Goal: Information Seeking & Learning: Find specific fact

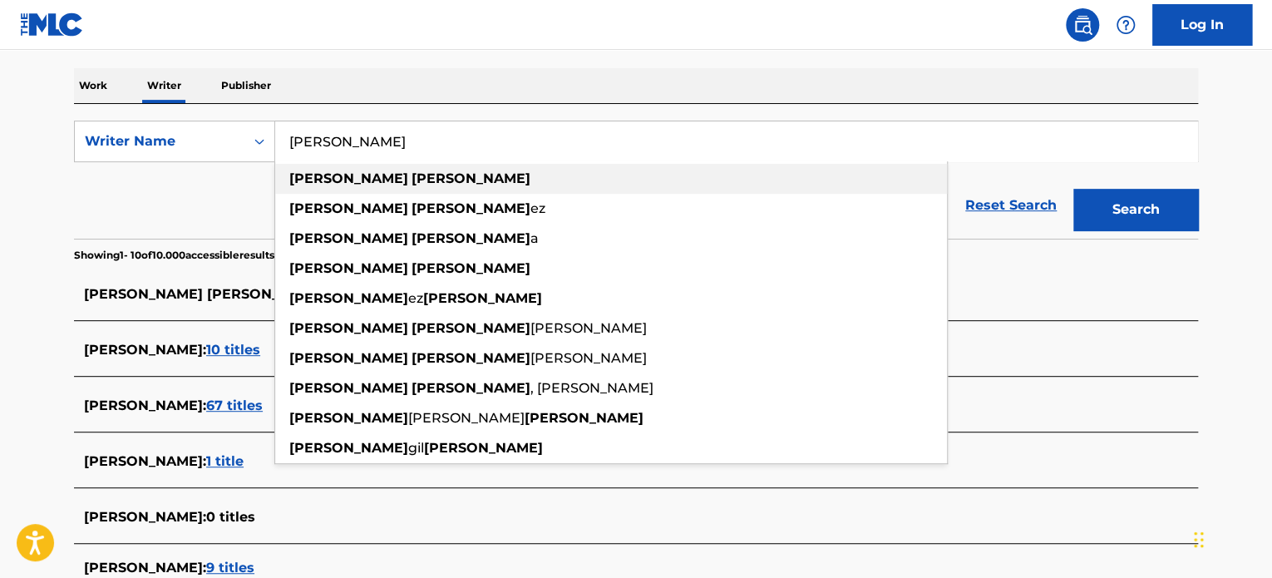
click at [307, 175] on strong "[PERSON_NAME]" at bounding box center [348, 178] width 119 height 16
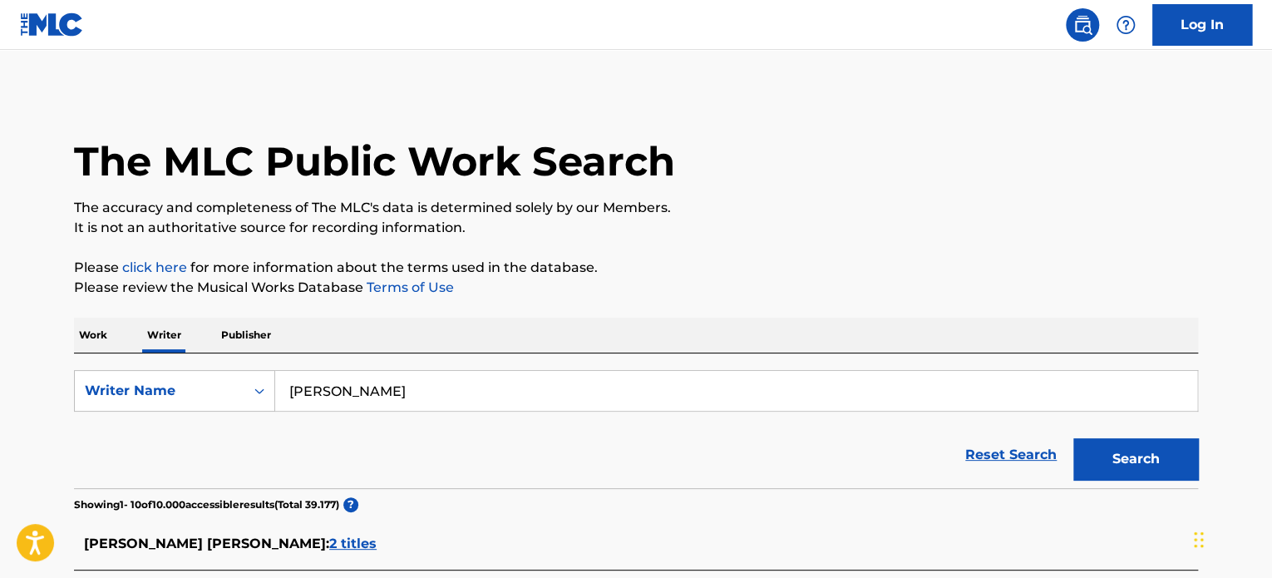
click at [255, 327] on p "Publisher" at bounding box center [246, 335] width 60 height 35
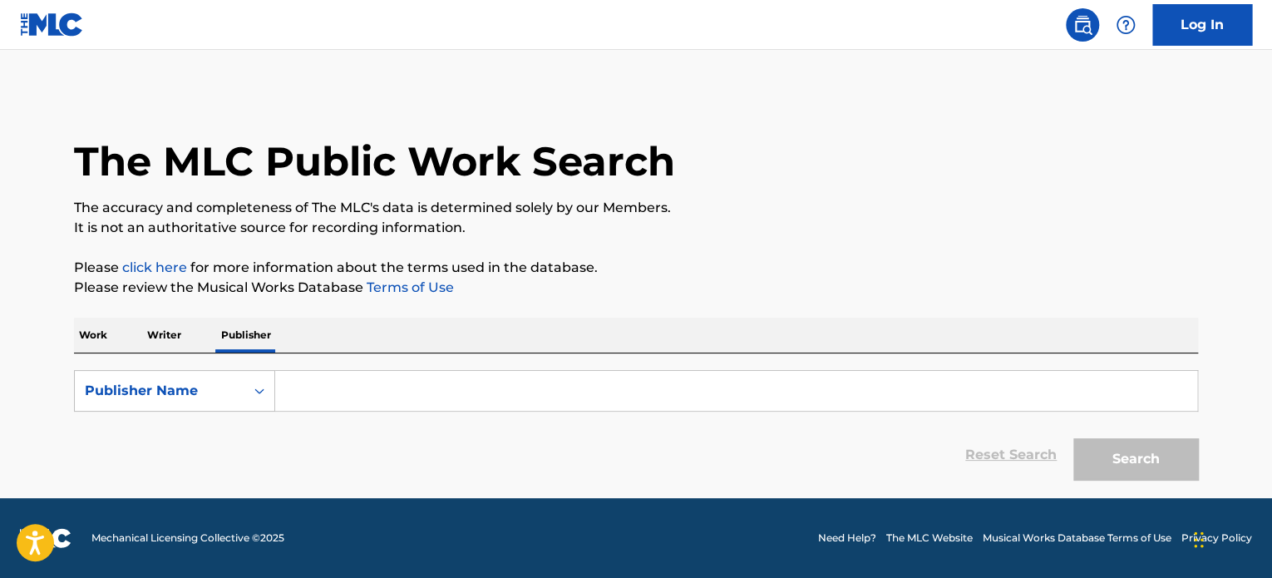
click at [67, 324] on div "The MLC Public Work Search The accuracy and completeness of The MLC's data is d…" at bounding box center [636, 289] width 1164 height 397
click at [91, 333] on p "Work" at bounding box center [93, 335] width 38 height 35
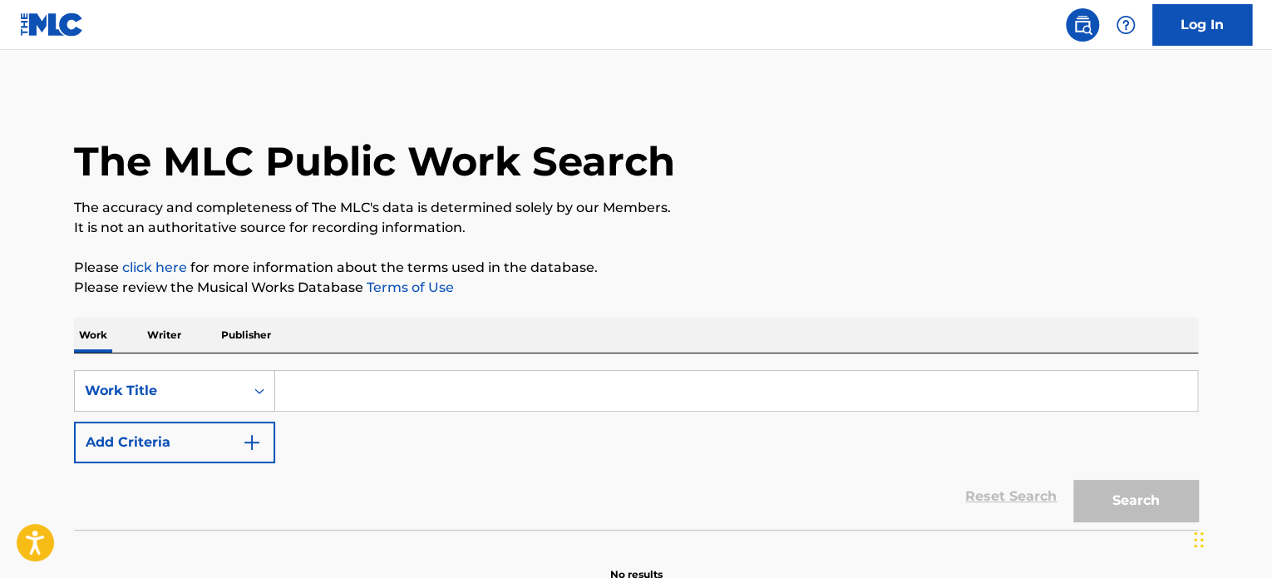
click at [381, 378] on input "Search Form" at bounding box center [736, 391] width 922 height 40
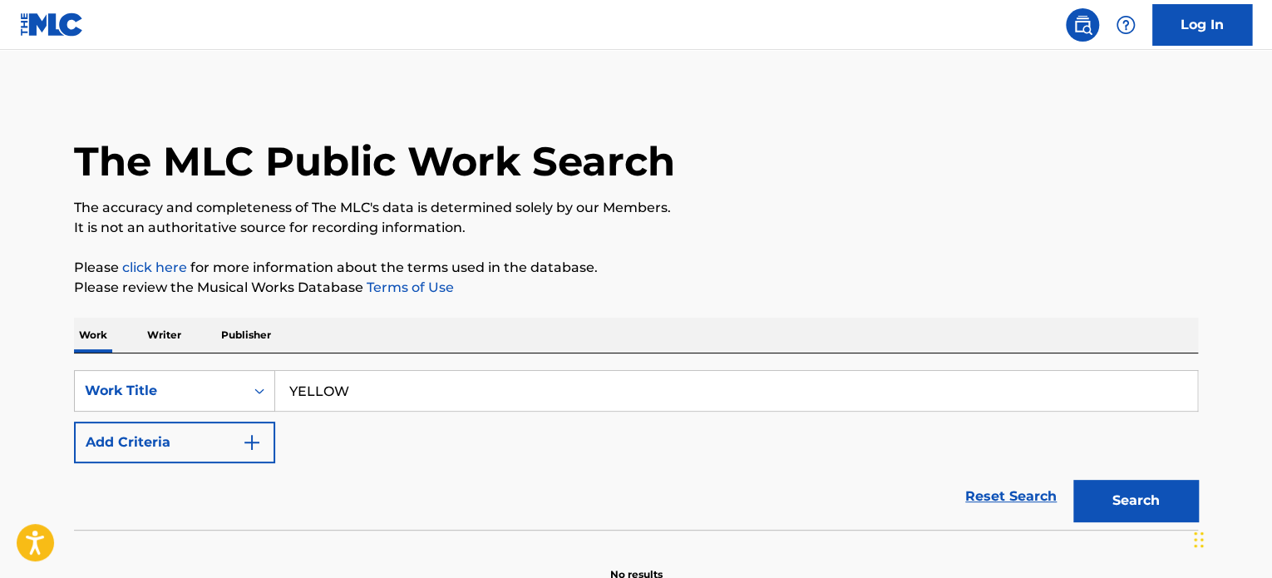
type input "YELLOW"
click at [1073, 480] on button "Search" at bounding box center [1135, 501] width 125 height 42
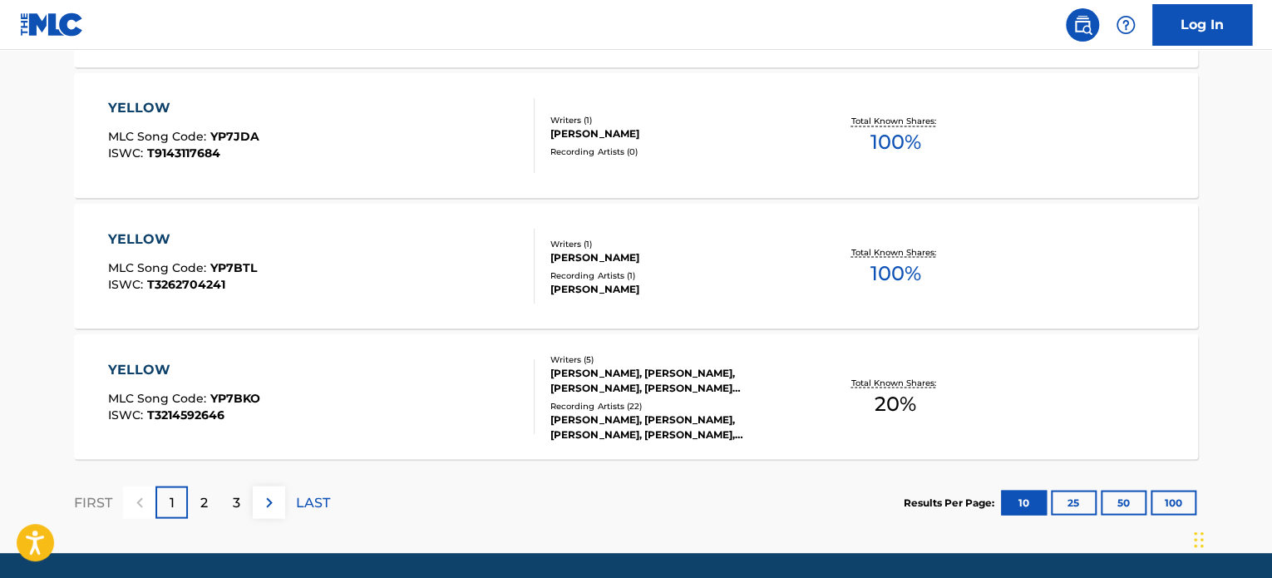
scroll to position [1413, 0]
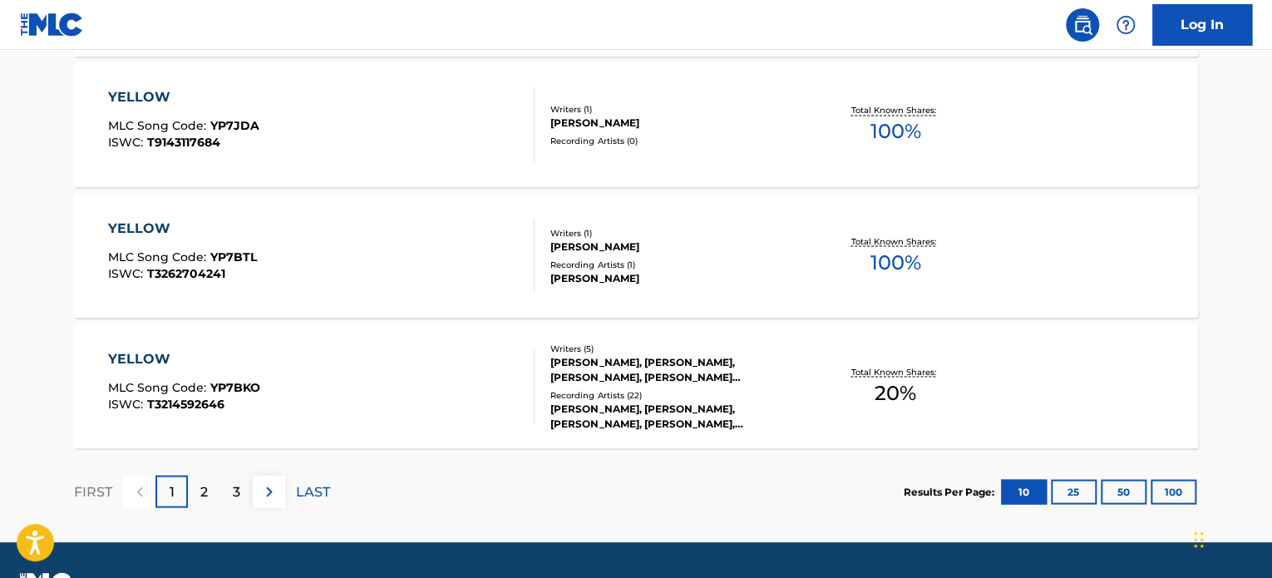
click at [188, 505] on div "2" at bounding box center [204, 491] width 32 height 32
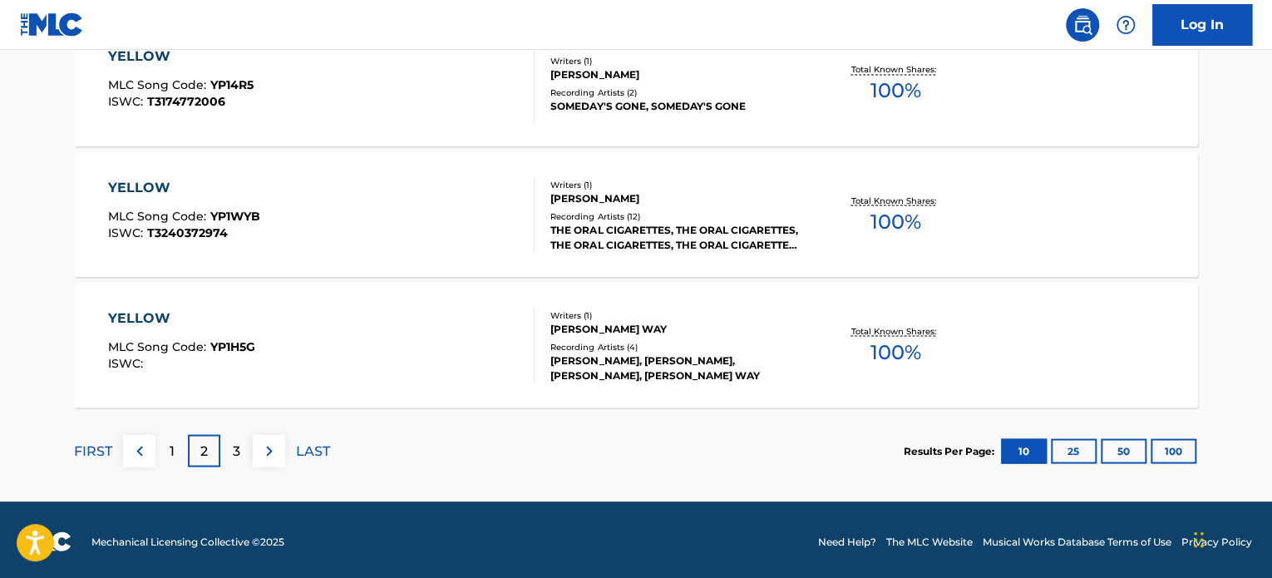
scroll to position [1456, 0]
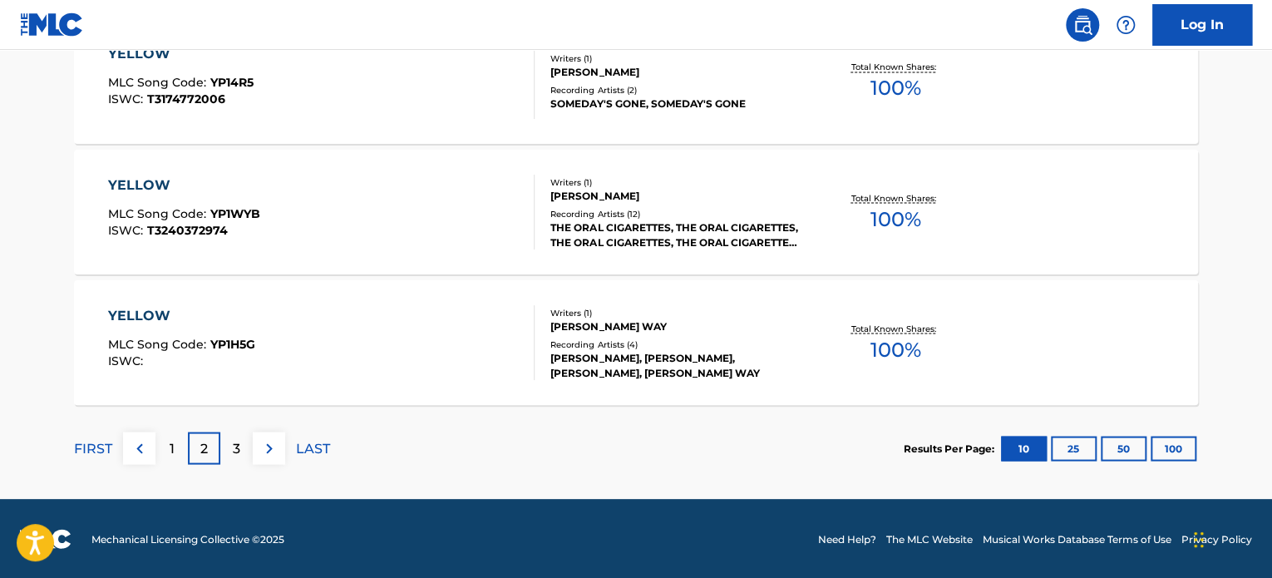
click at [225, 433] on div "3" at bounding box center [236, 447] width 32 height 32
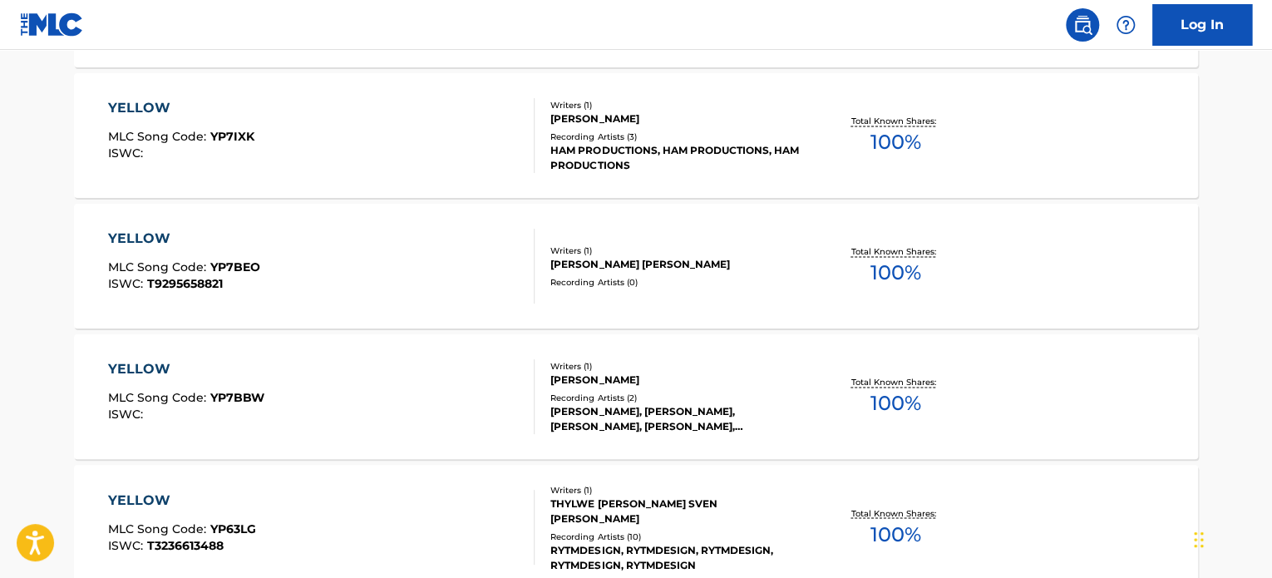
scroll to position [1124, 0]
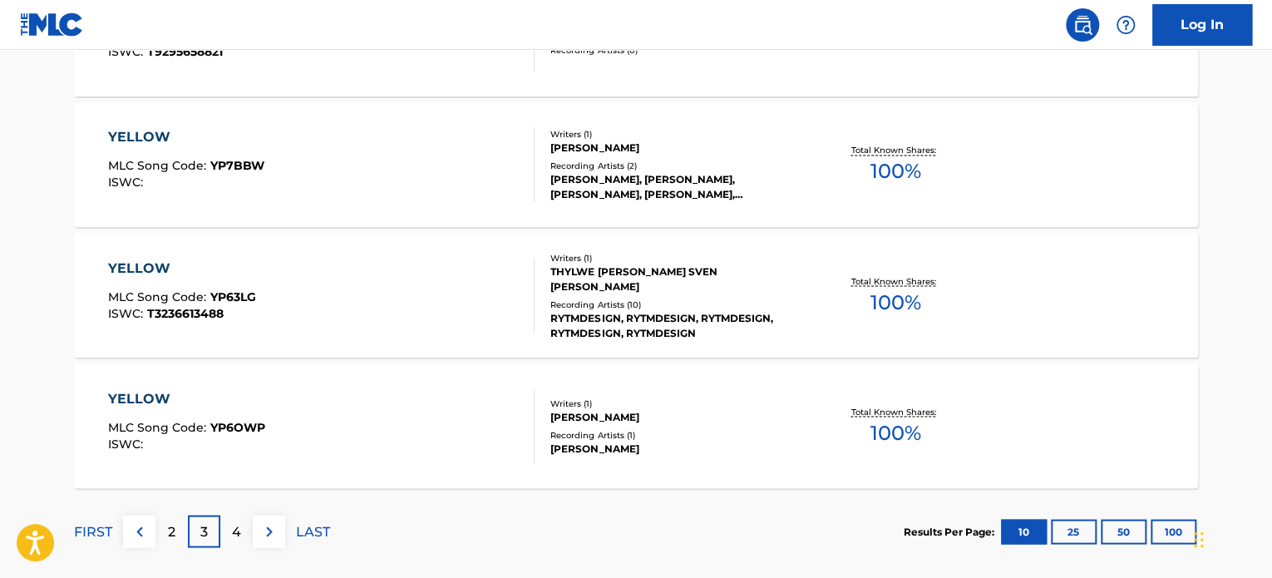
click at [233, 525] on p "4" at bounding box center [236, 531] width 9 height 20
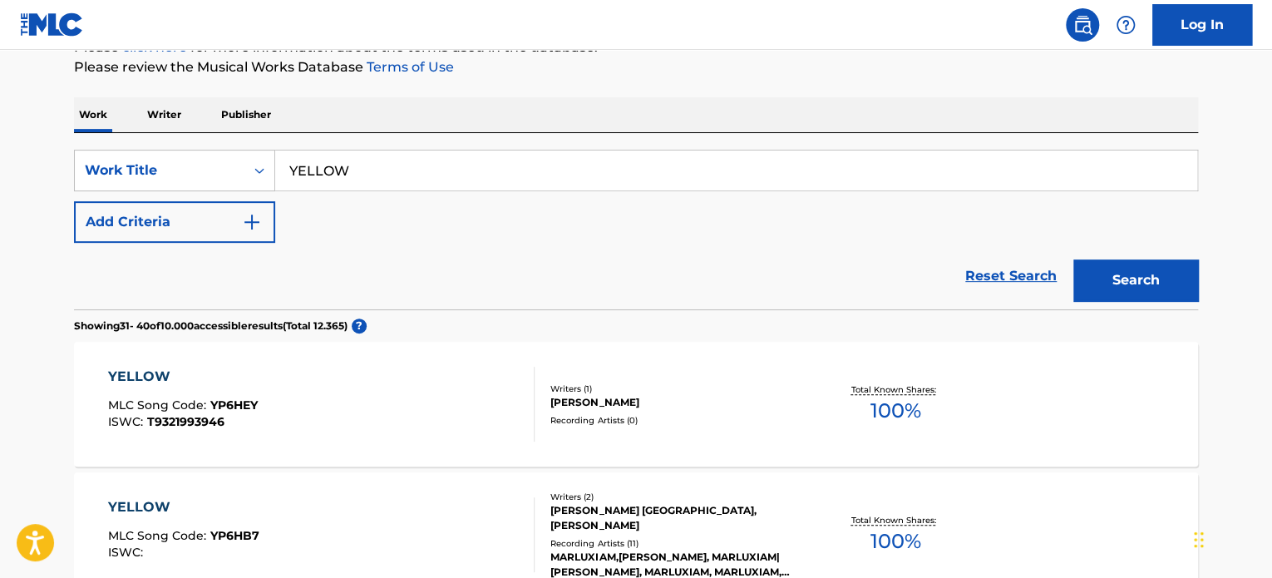
scroll to position [209, 0]
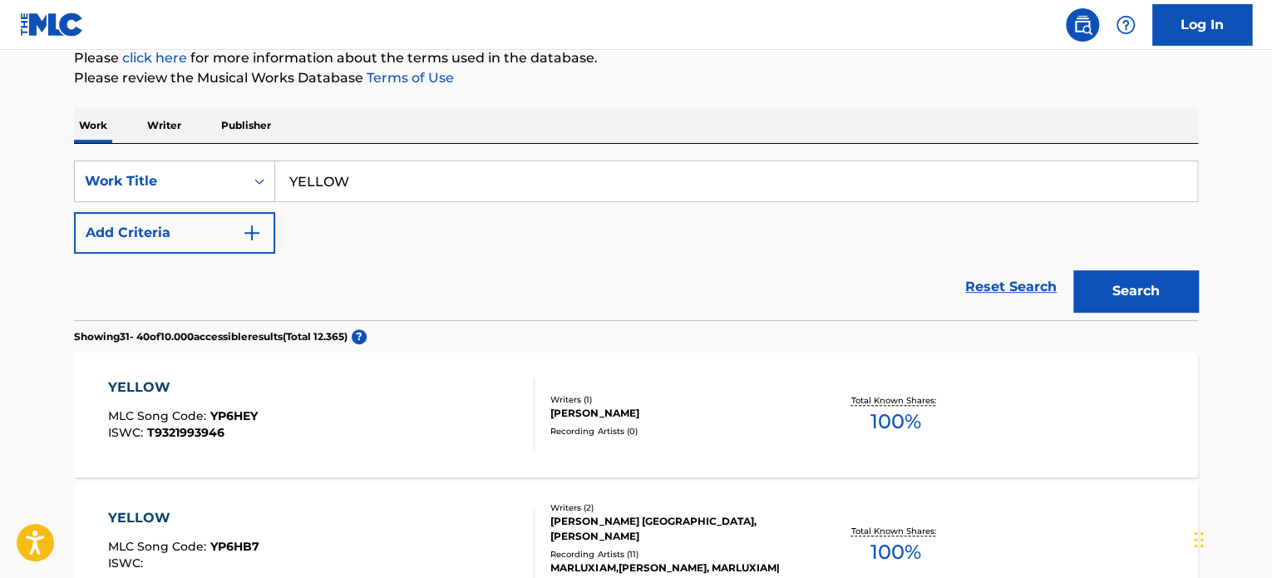
click at [229, 234] on button "Add Criteria" at bounding box center [174, 233] width 201 height 42
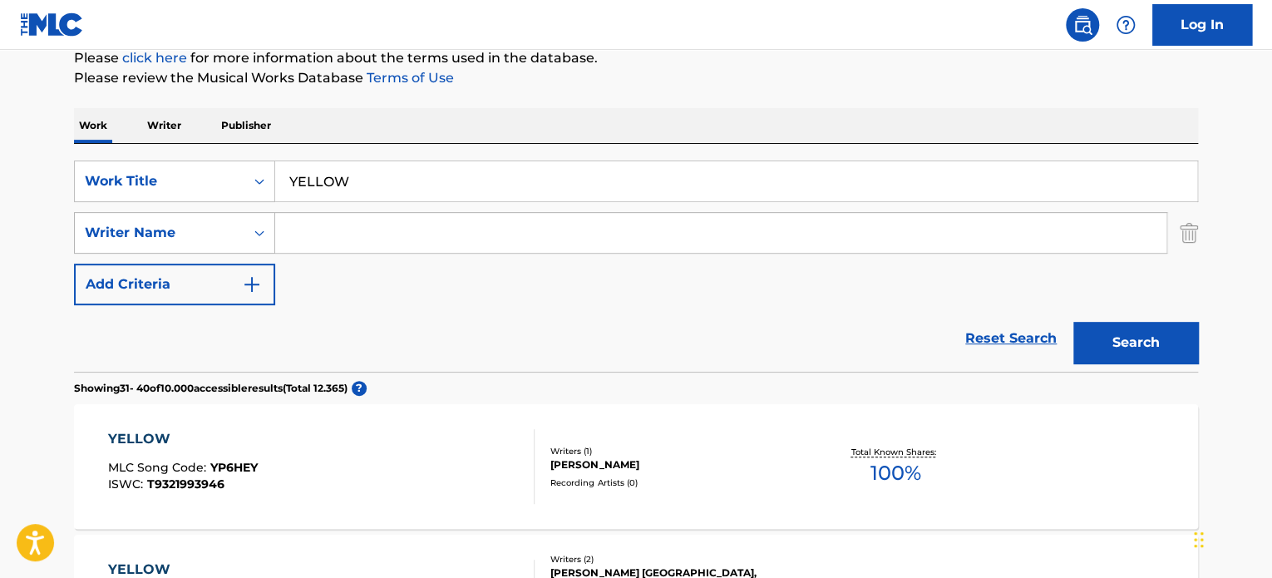
click at [248, 240] on div "Search Form" at bounding box center [259, 233] width 30 height 30
click at [319, 232] on input "Search Form" at bounding box center [720, 233] width 891 height 40
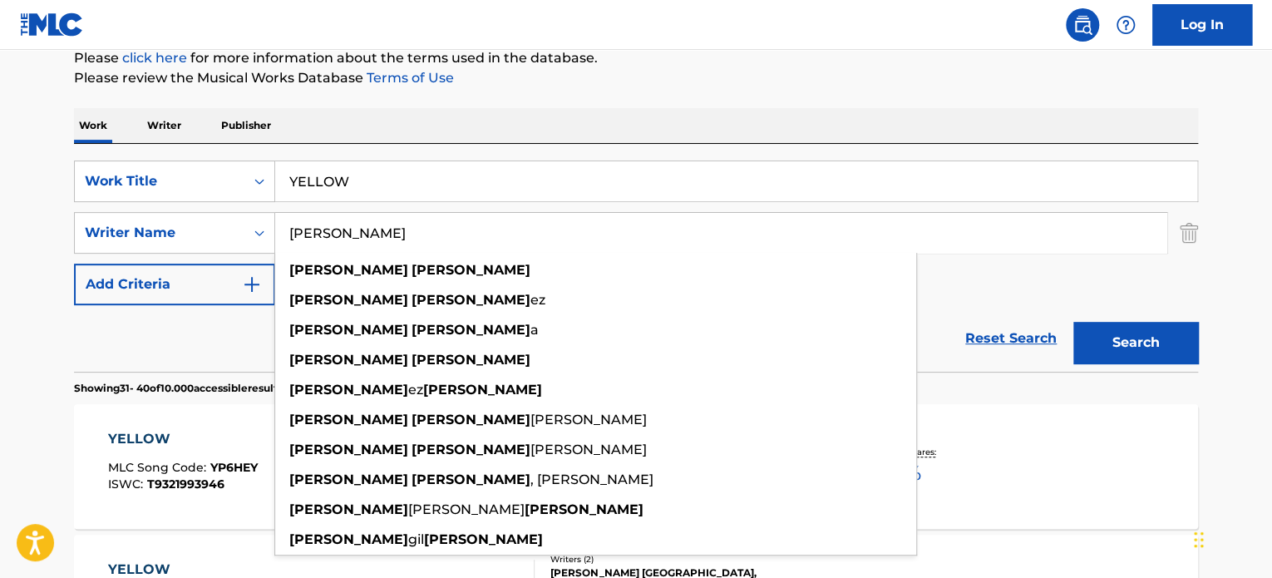
click at [1073, 322] on button "Search" at bounding box center [1135, 343] width 125 height 42
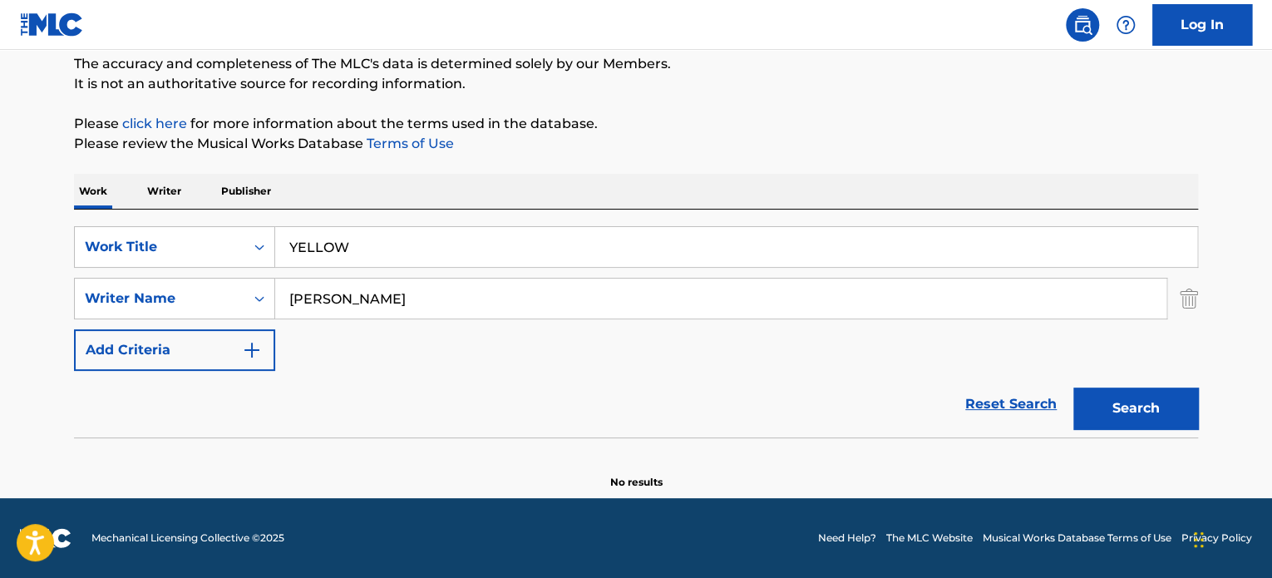
scroll to position [143, 0]
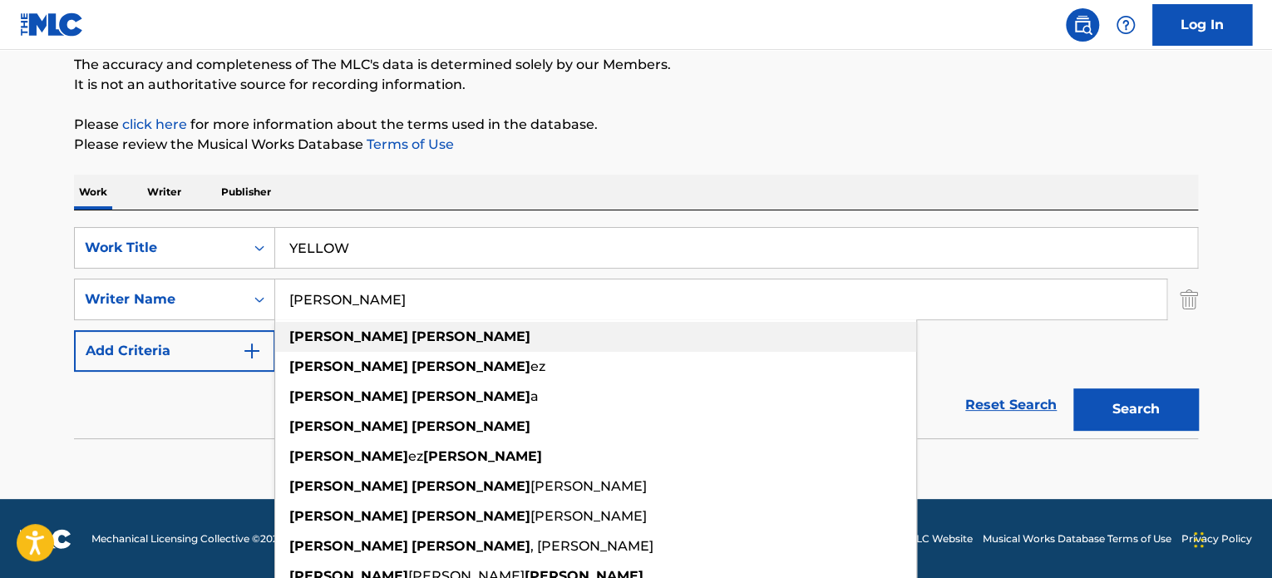
click at [306, 333] on strong "[PERSON_NAME]" at bounding box center [348, 336] width 119 height 16
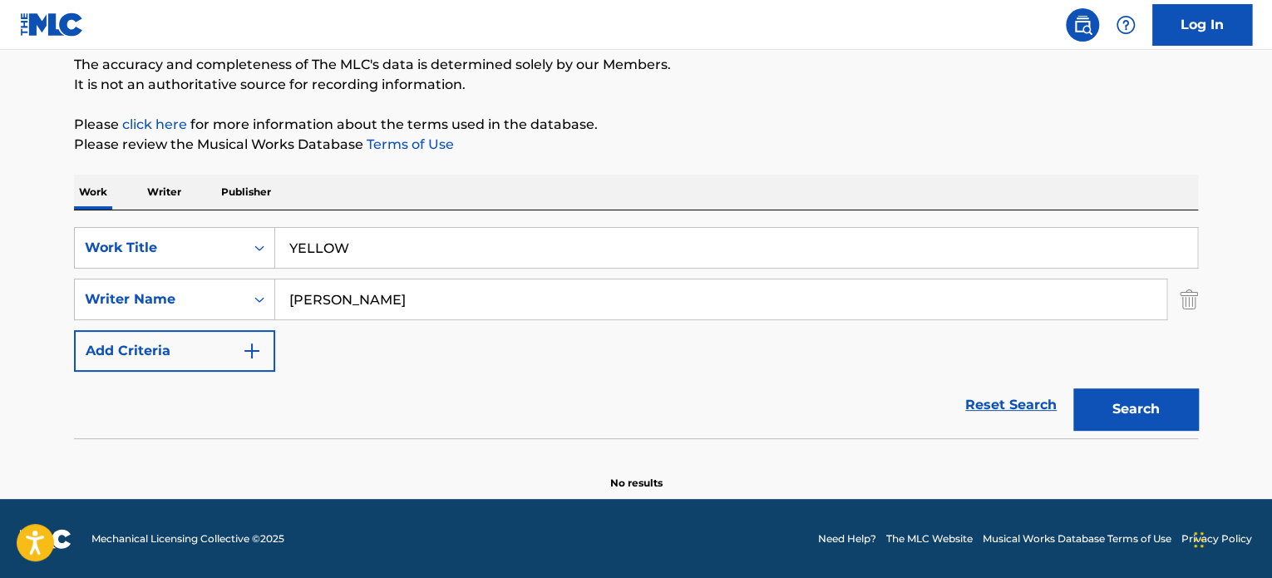
click at [1146, 391] on button "Search" at bounding box center [1135, 409] width 125 height 42
drag, startPoint x: 416, startPoint y: 298, endPoint x: 0, endPoint y: 325, distance: 416.5
click at [0, 325] on main "The MLC Public Work Search The accuracy and completeness of The MLC's data is d…" at bounding box center [636, 203] width 1272 height 592
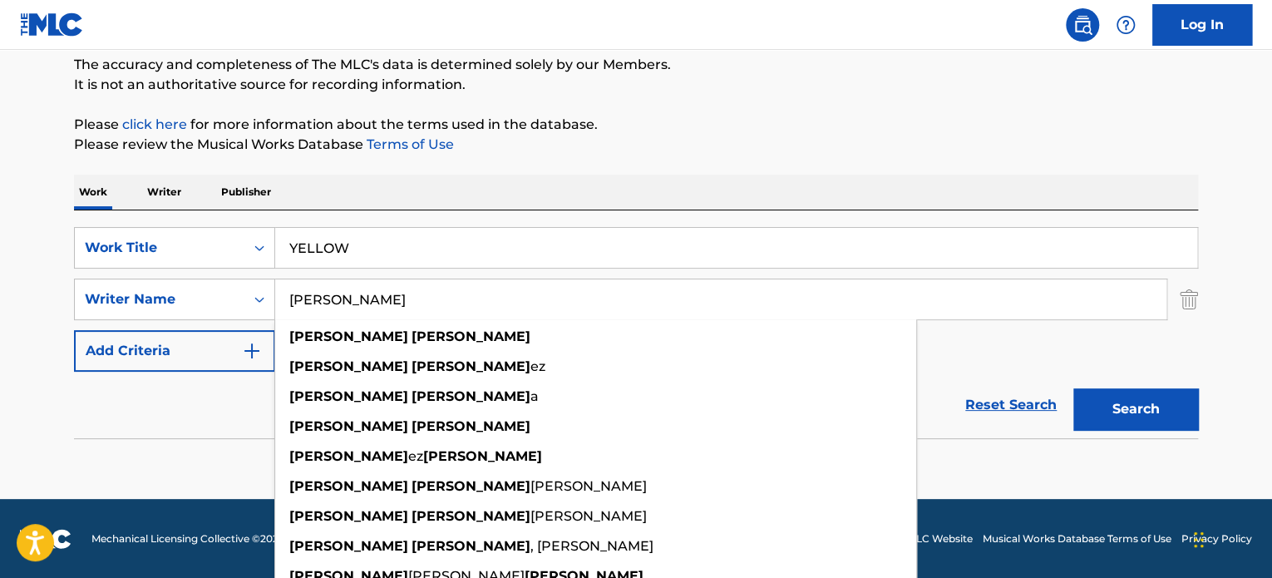
paste input "[PERSON_NAME]"
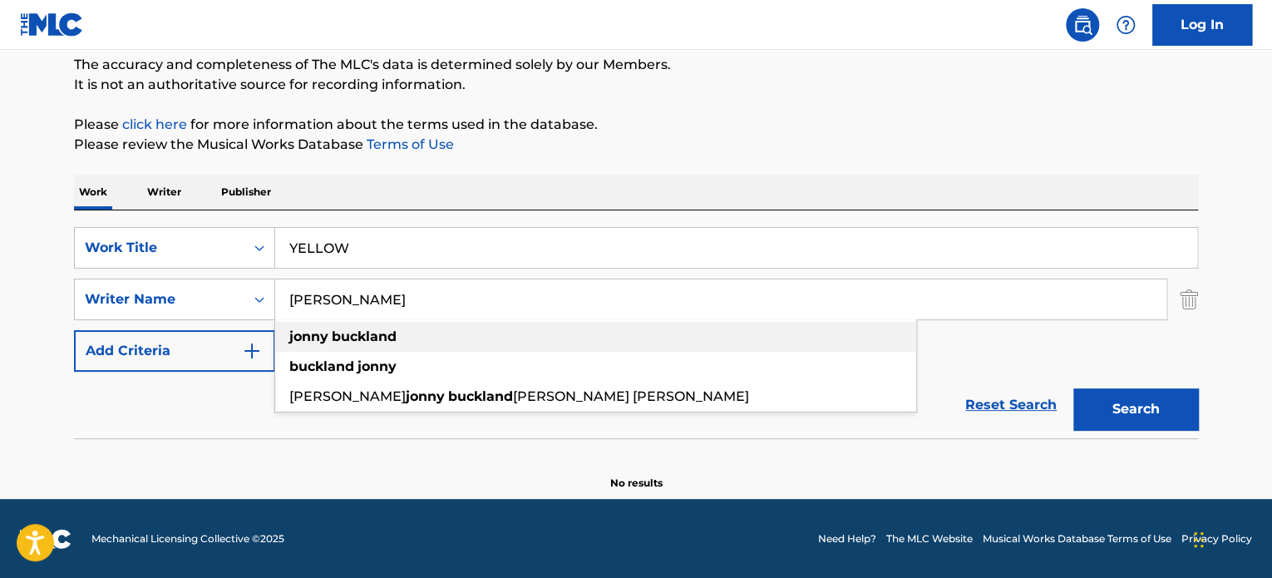
click at [776, 337] on div "[PERSON_NAME]" at bounding box center [595, 337] width 641 height 30
type input "[PERSON_NAME]"
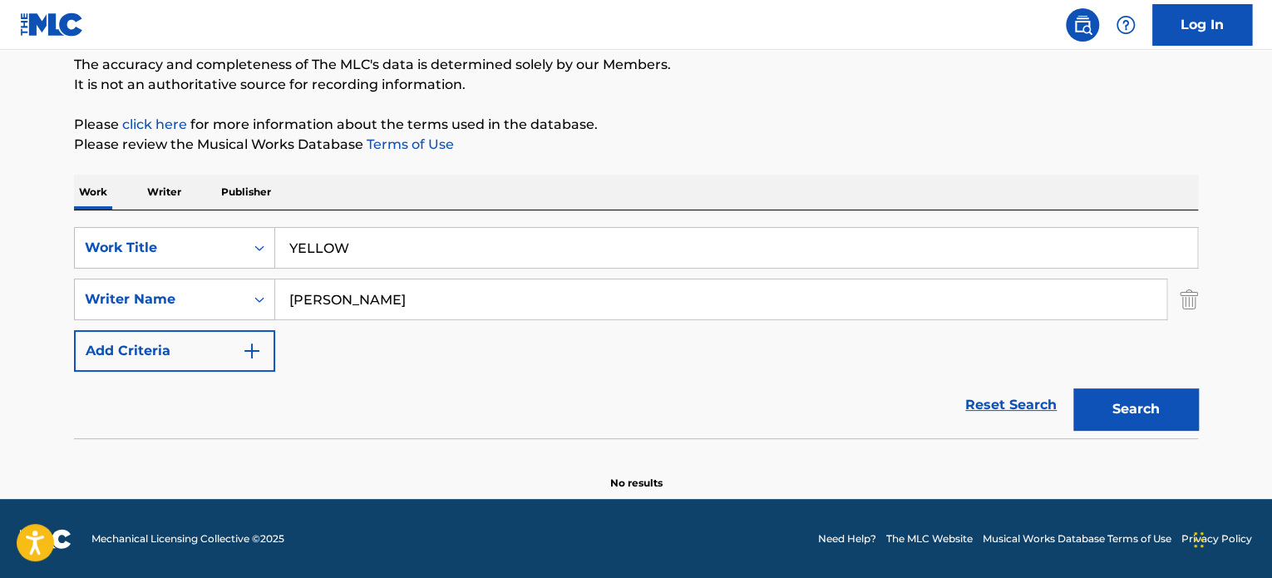
click at [1138, 422] on button "Search" at bounding box center [1135, 409] width 125 height 42
click at [1186, 295] on img "Search Form" at bounding box center [1189, 299] width 18 height 42
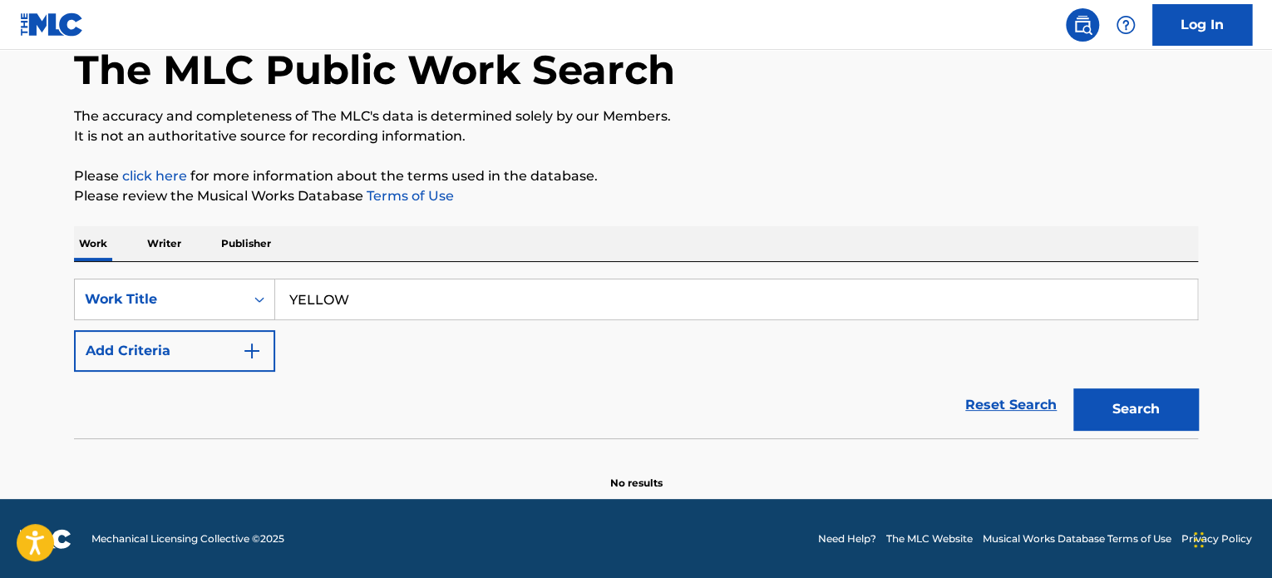
click at [1094, 401] on button "Search" at bounding box center [1135, 409] width 125 height 42
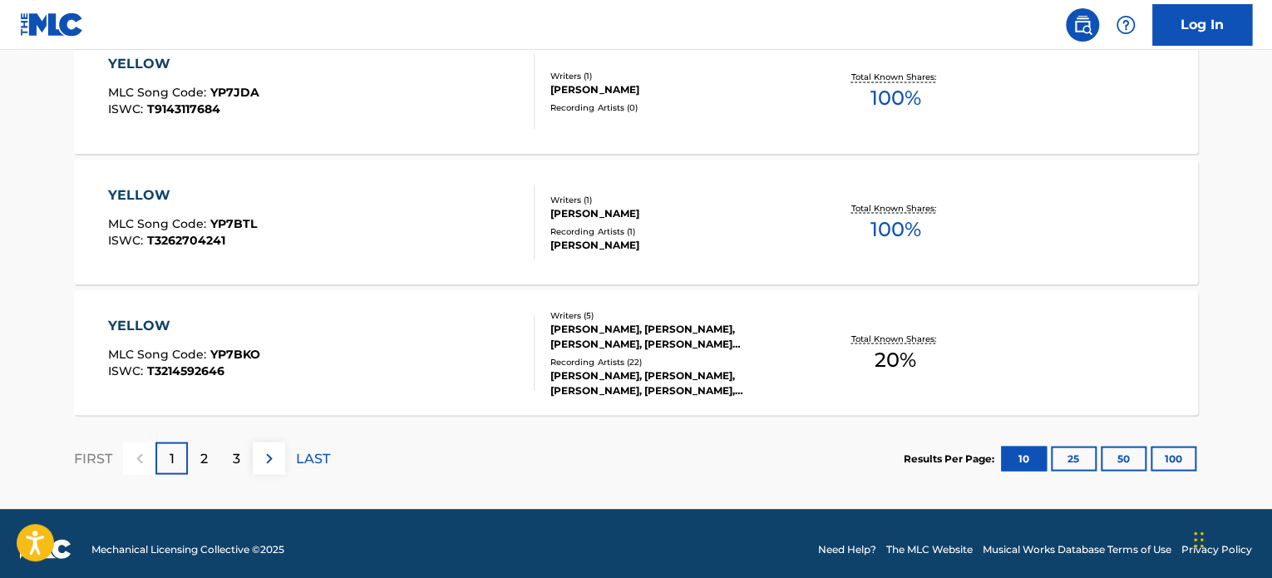
scroll to position [1456, 0]
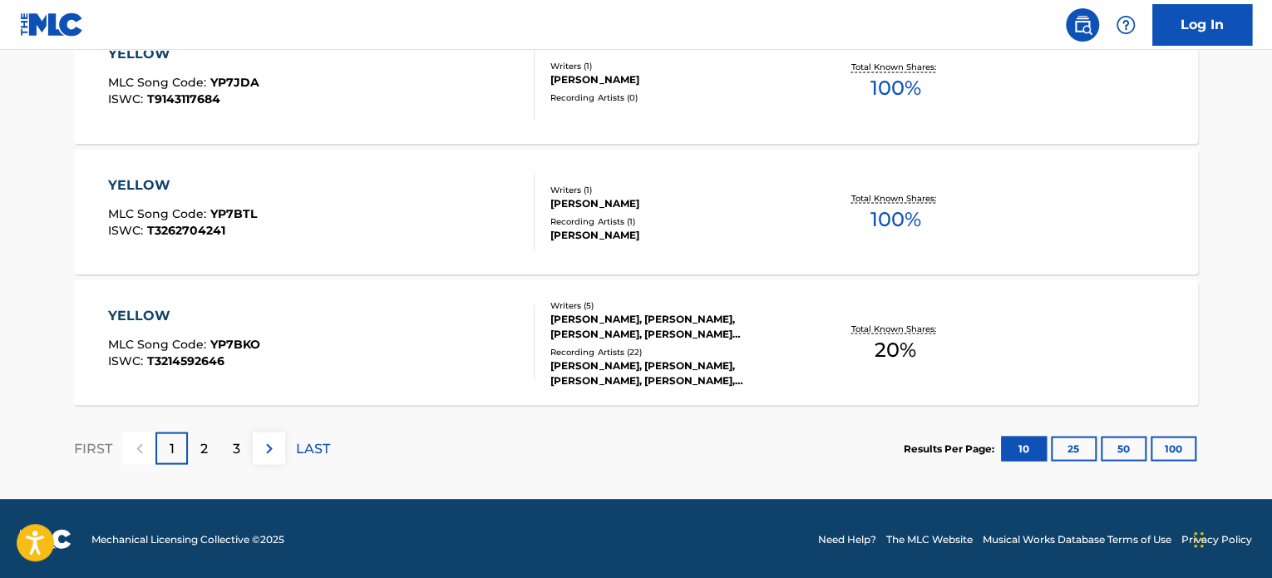
click at [206, 459] on div "2" at bounding box center [204, 447] width 32 height 32
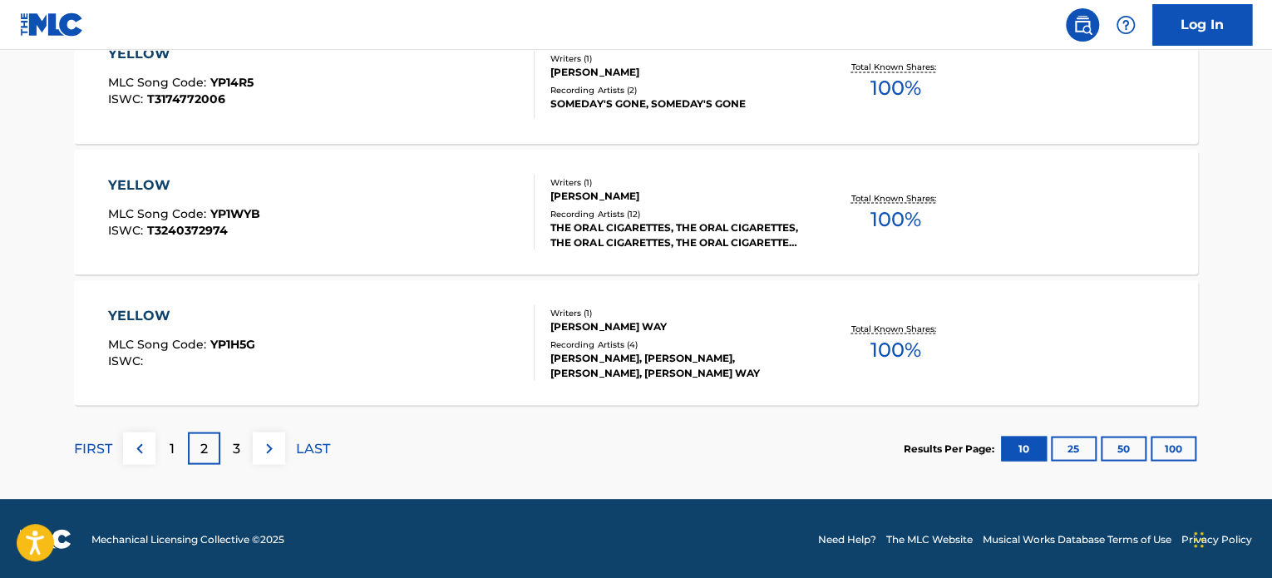
click at [227, 461] on div "3" at bounding box center [236, 447] width 32 height 32
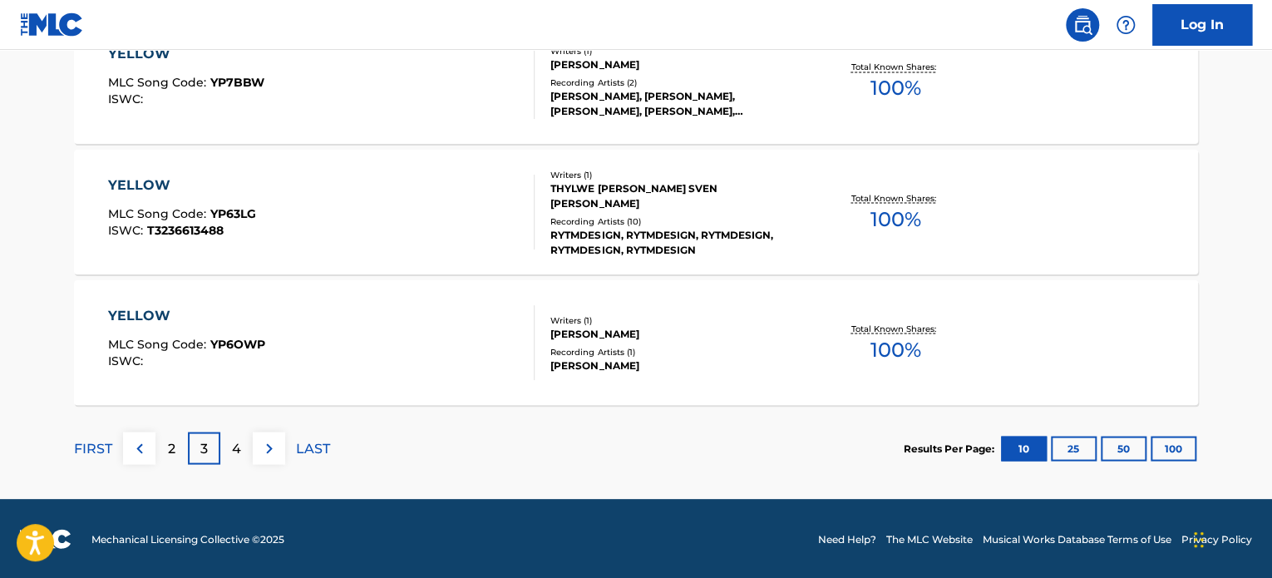
click at [227, 461] on div "4" at bounding box center [236, 447] width 32 height 32
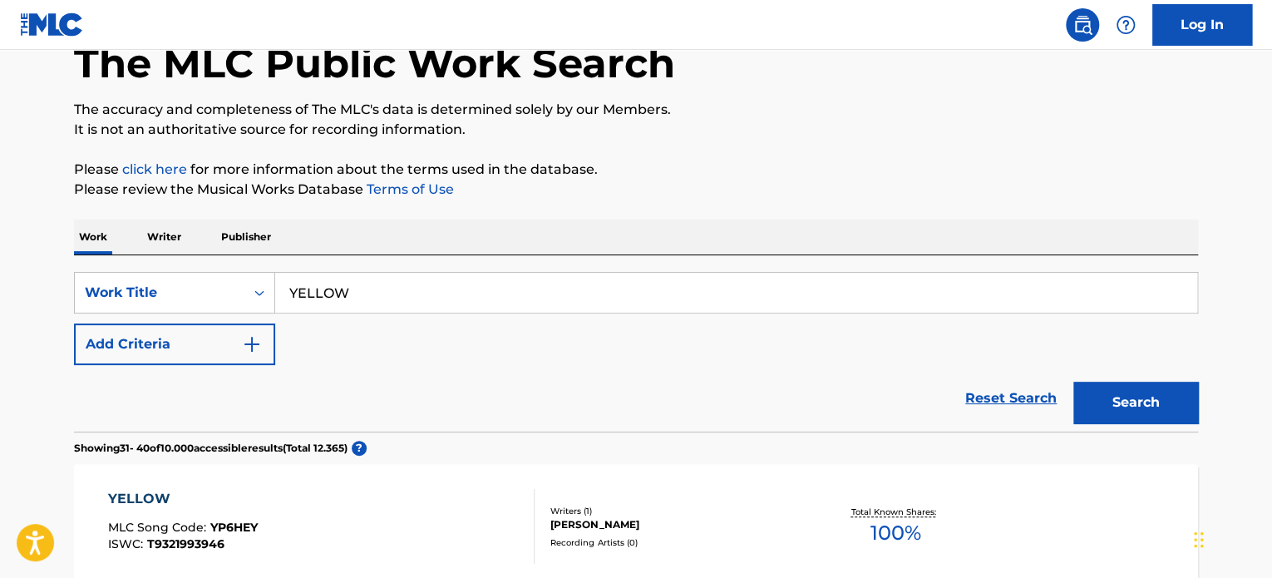
scroll to position [0, 0]
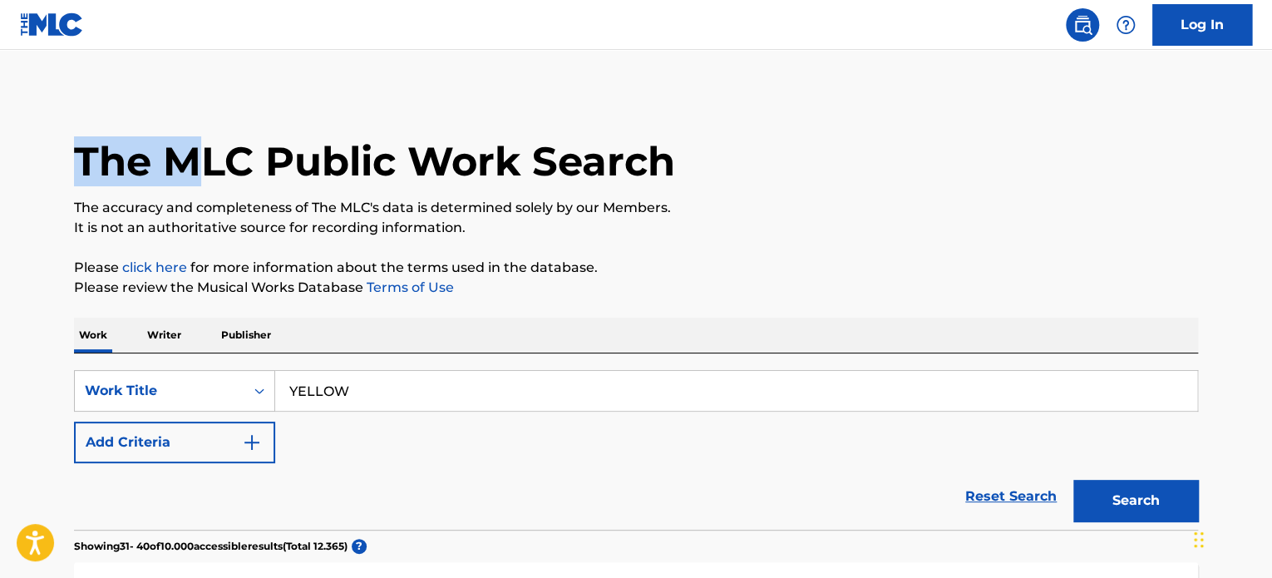
drag, startPoint x: 0, startPoint y: 137, endPoint x: 185, endPoint y: 155, distance: 185.4
click at [343, 152] on h1 "The MLC Public Work Search" at bounding box center [374, 161] width 601 height 50
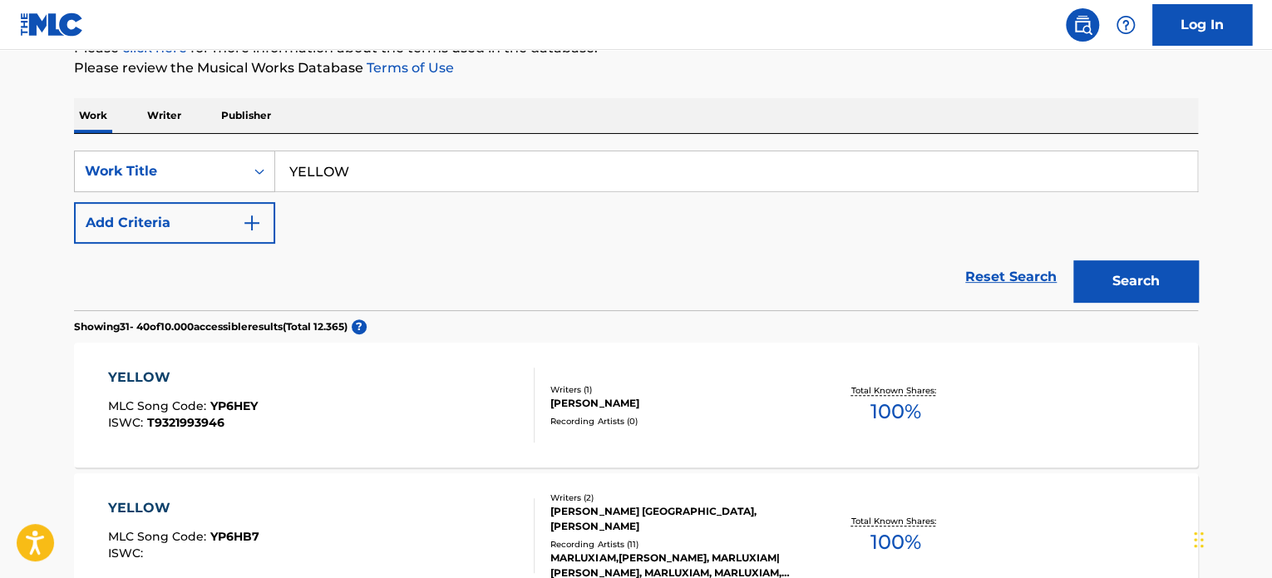
scroll to position [249, 0]
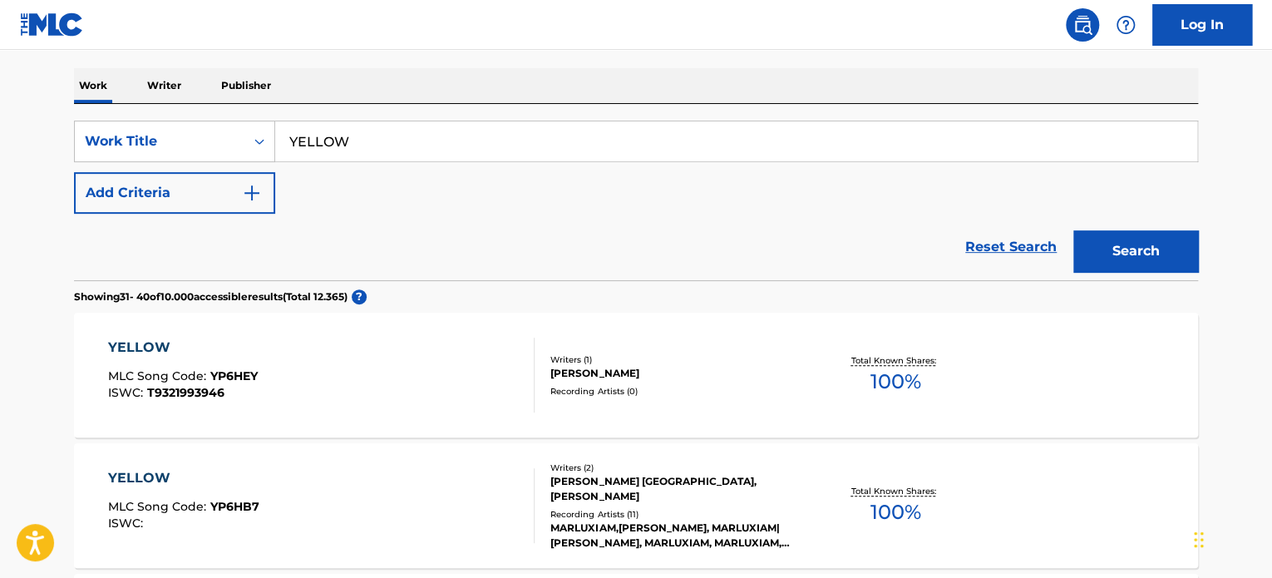
click at [253, 204] on button "Add Criteria" at bounding box center [174, 193] width 201 height 42
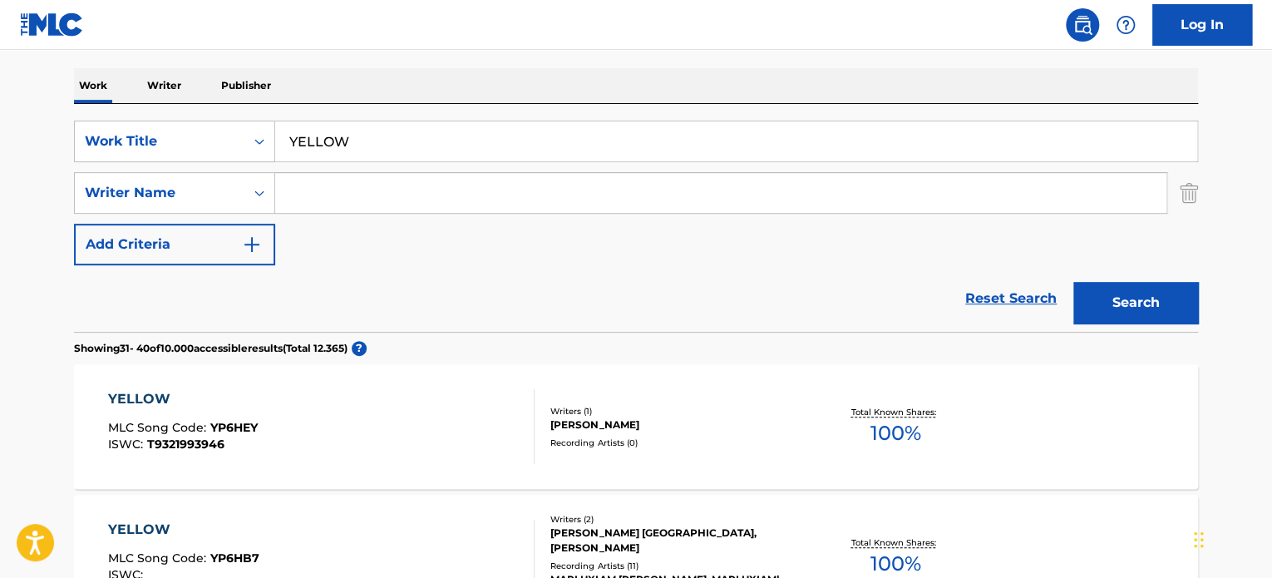
drag, startPoint x: 461, startPoint y: 145, endPoint x: 0, endPoint y: 144, distance: 460.5
click at [1176, 198] on div "SearchWithCriteria6451e6cf-0498-497c-a0e3-e9268c112814 Writer Name" at bounding box center [636, 193] width 1124 height 42
click at [1196, 190] on img "Search Form" at bounding box center [1189, 193] width 18 height 42
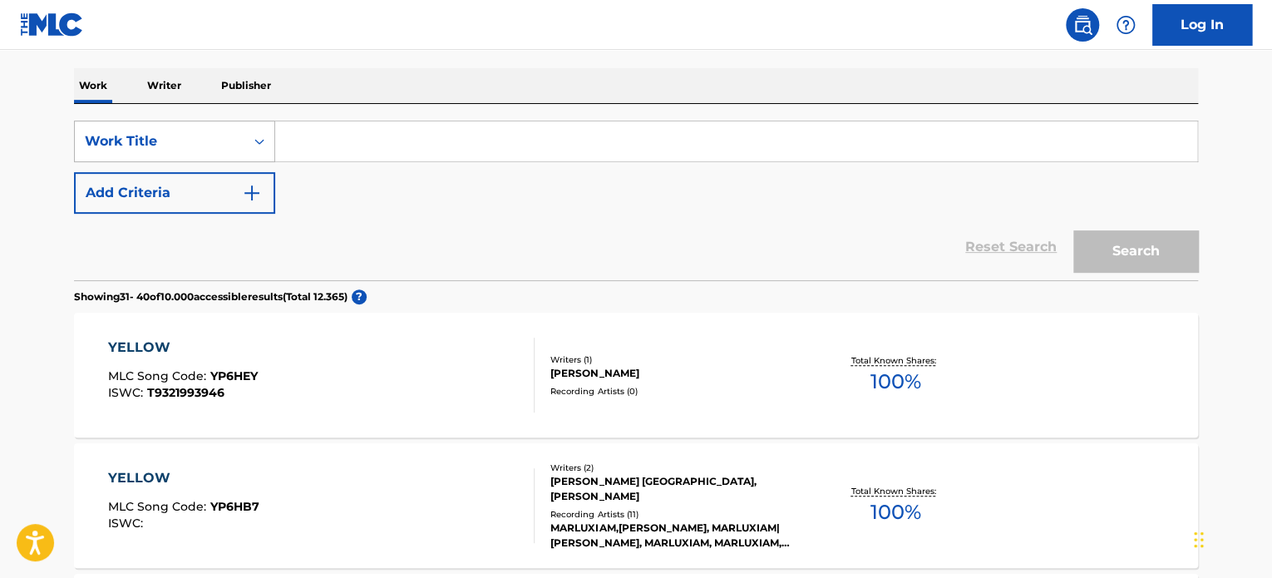
click at [216, 149] on div "Work Title" at bounding box center [160, 141] width 150 height 20
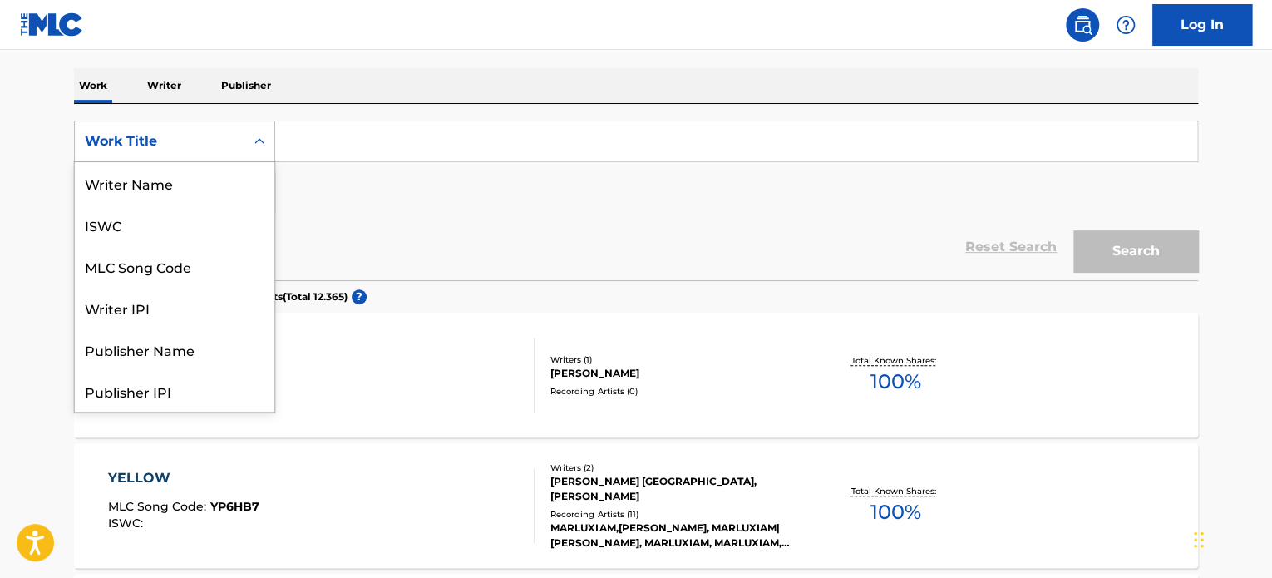
scroll to position [83, 0]
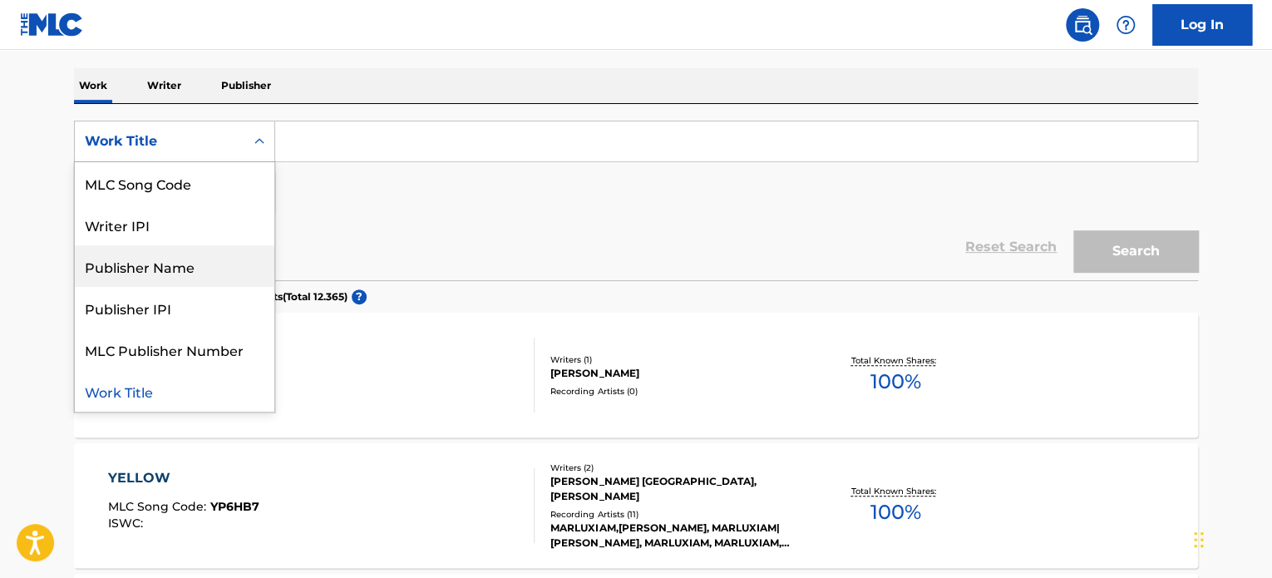
click at [171, 262] on div "Publisher Name" at bounding box center [175, 266] width 200 height 42
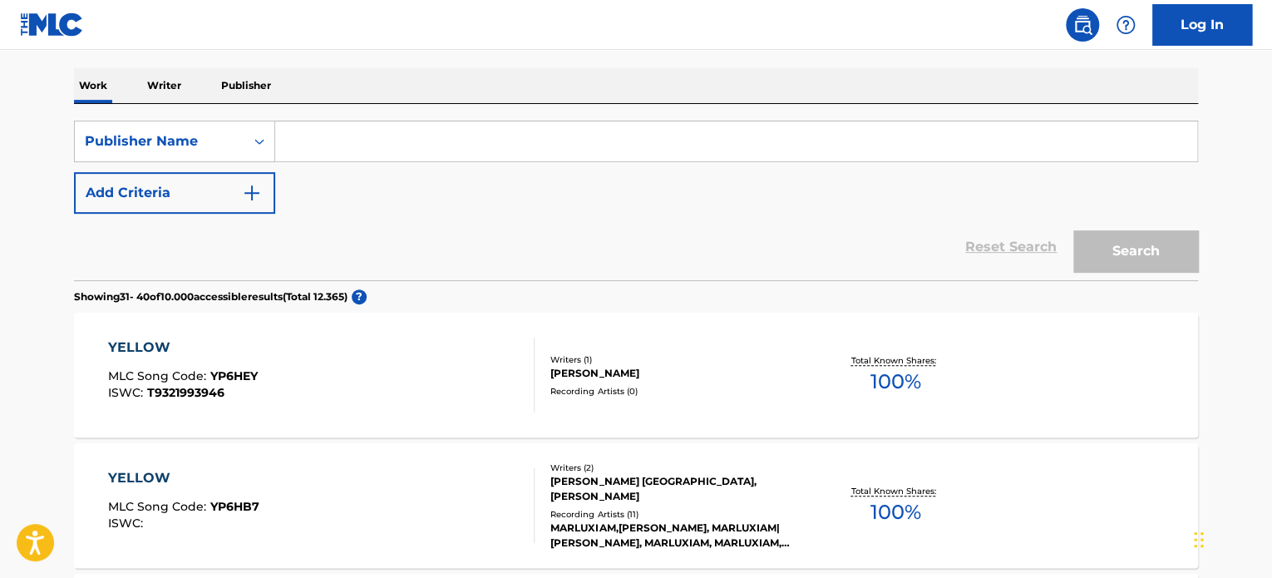
click at [374, 116] on div "SearchWithCriteriaf4d9c66d-c727-455b-8fe6-dae185ba0832 Publisher Name Add Crite…" at bounding box center [636, 192] width 1124 height 176
click at [370, 133] on input "Search Form" at bounding box center [736, 141] width 922 height 40
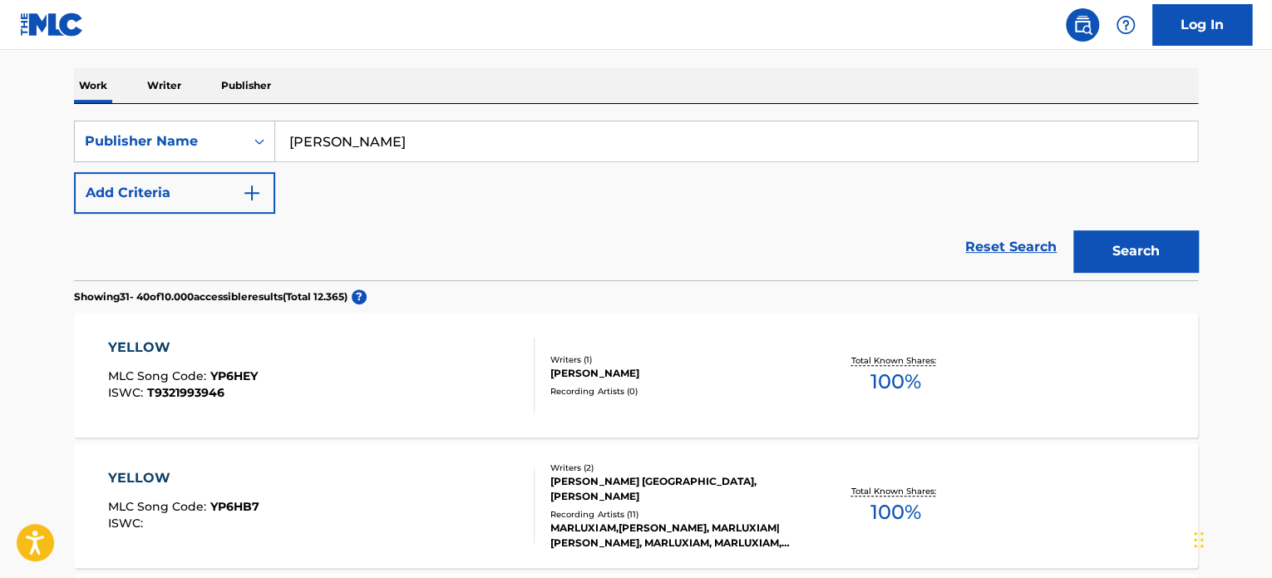
type input "[PERSON_NAME]"
click at [1073, 230] on button "Search" at bounding box center [1135, 251] width 125 height 42
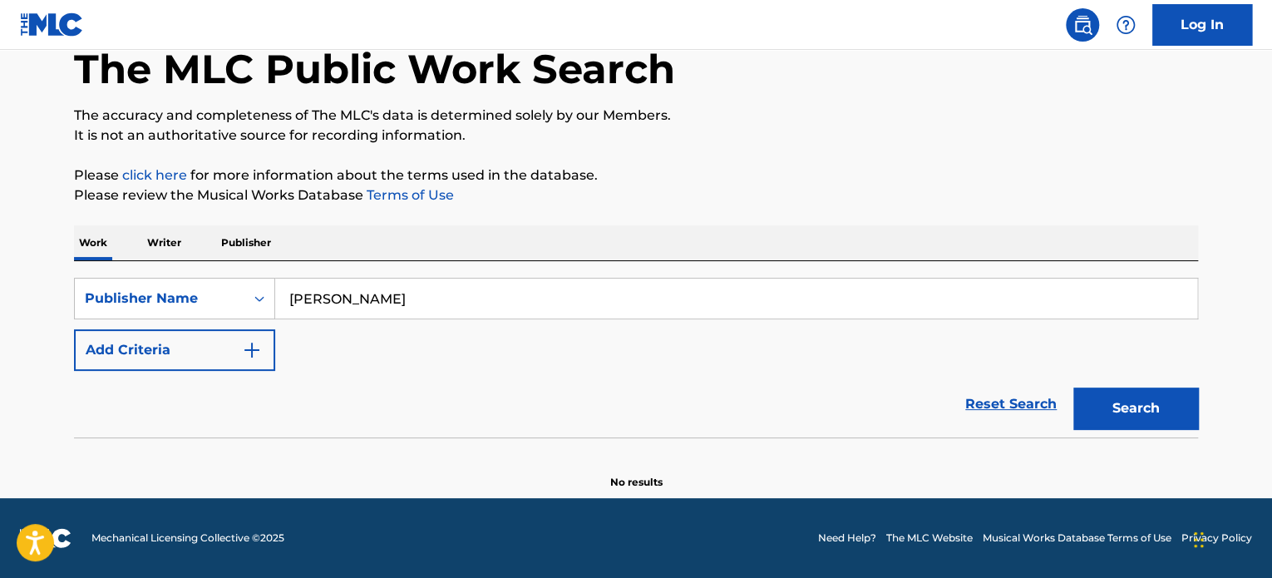
scroll to position [91, 0]
click at [190, 352] on button "Add Criteria" at bounding box center [174, 351] width 201 height 42
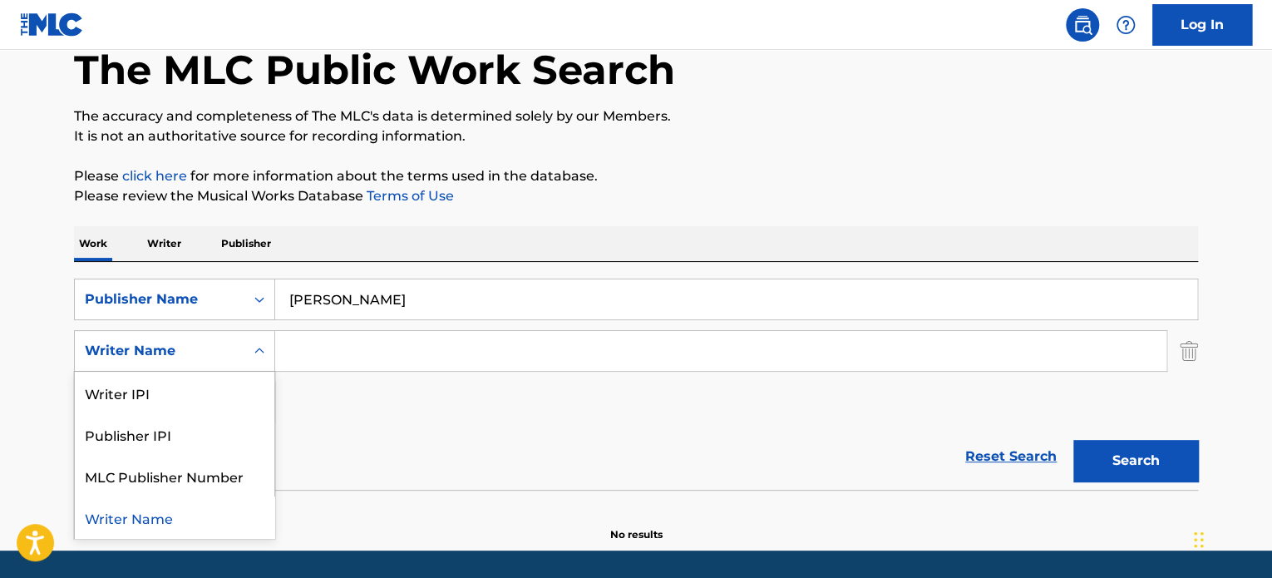
click at [190, 352] on div "Writer Name" at bounding box center [160, 351] width 150 height 20
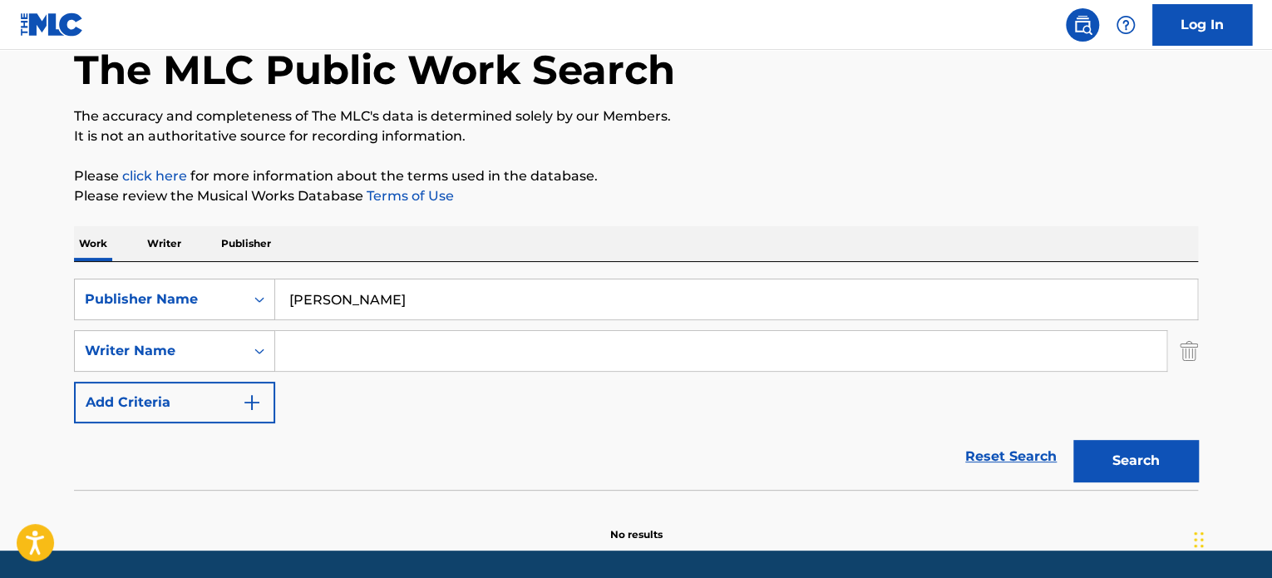
click at [240, 369] on div "Writer Name" at bounding box center [174, 351] width 201 height 42
click at [1172, 342] on div "SearchWithCriteria6451e6cf-0498-497c-a0e3-e9268c112814 Writer Name" at bounding box center [636, 351] width 1124 height 42
click at [1175, 345] on div "SearchWithCriteria6451e6cf-0498-497c-a0e3-e9268c112814 Writer Name" at bounding box center [636, 351] width 1124 height 42
click at [1180, 349] on img "Search Form" at bounding box center [1189, 351] width 18 height 42
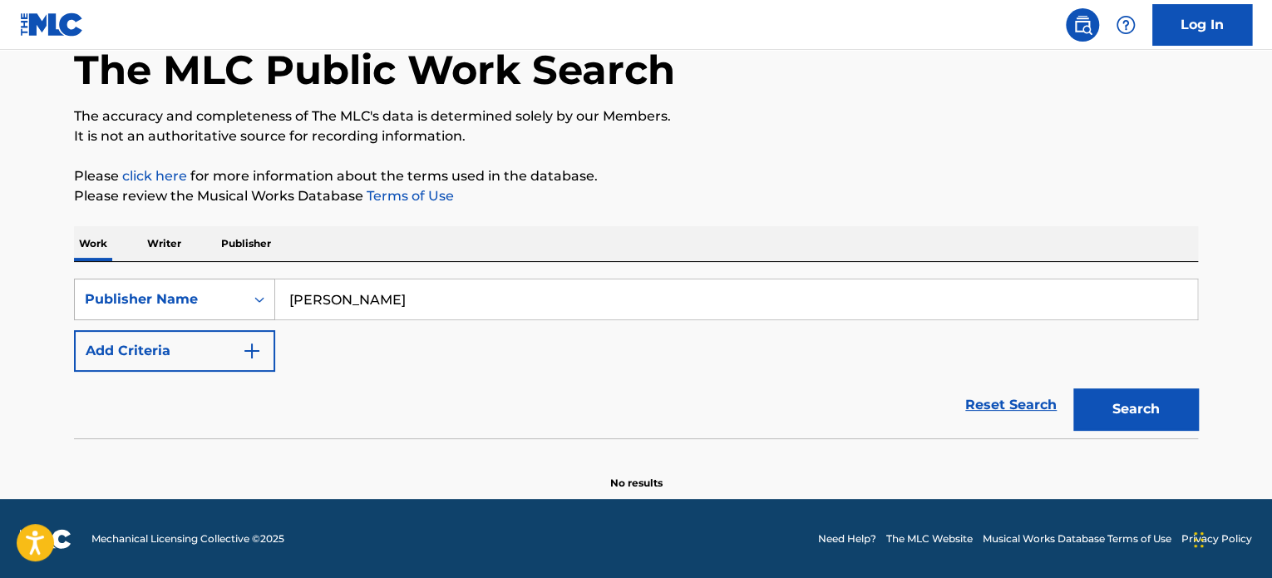
click at [172, 294] on div "Publisher Name" at bounding box center [160, 299] width 150 height 20
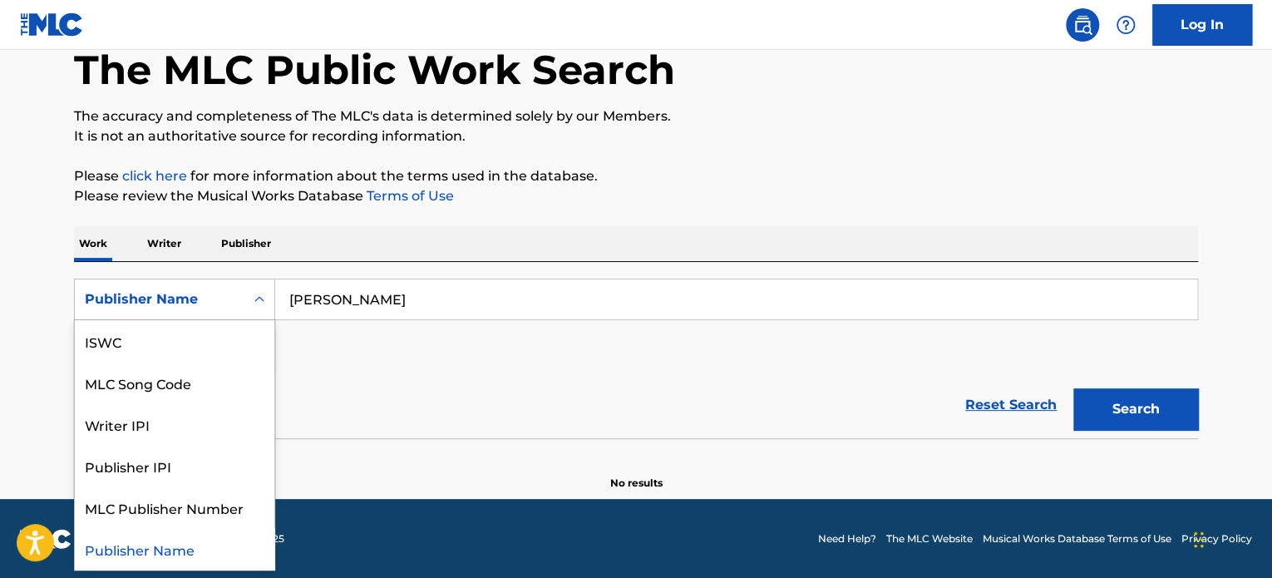
scroll to position [0, 0]
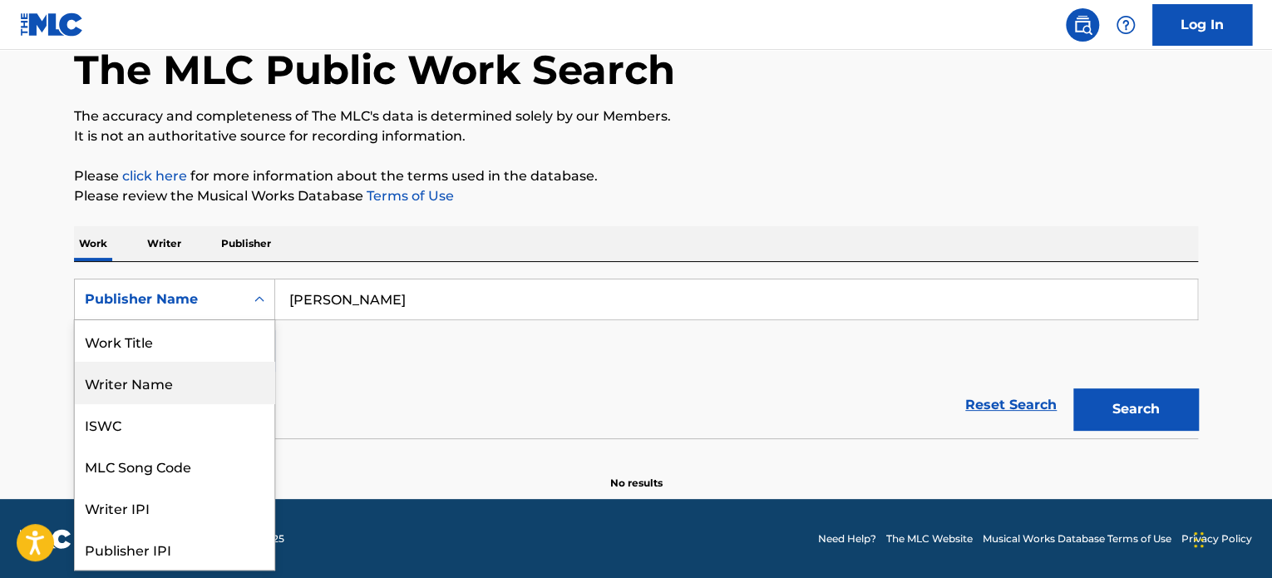
click at [155, 375] on div "Writer Name" at bounding box center [175, 383] width 200 height 42
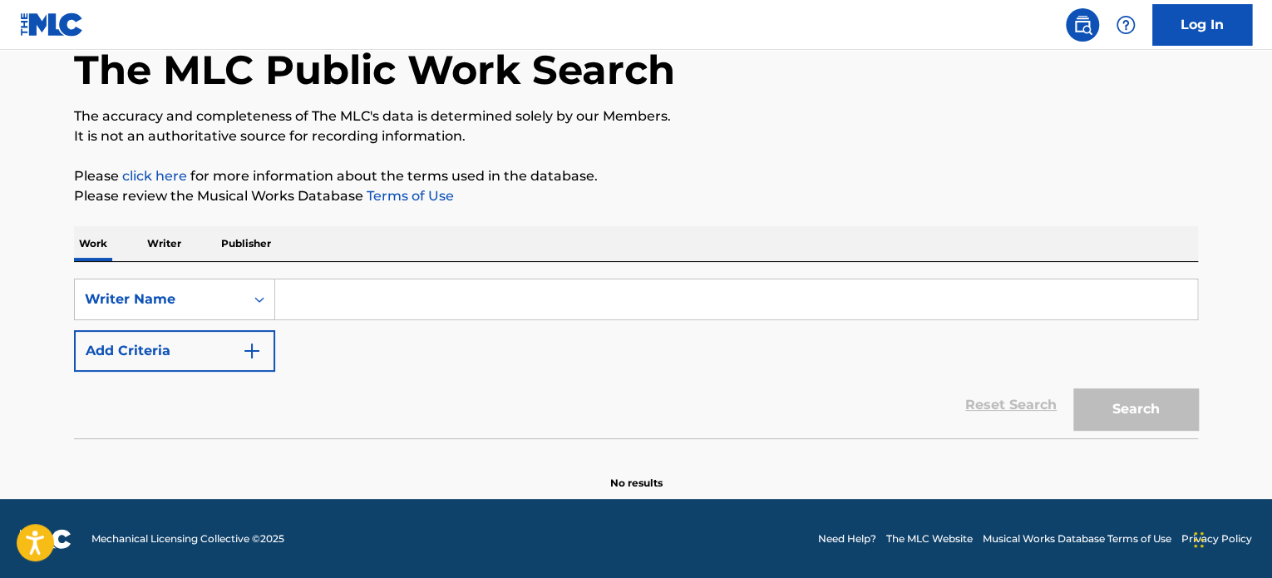
click at [356, 298] on input "Search Form" at bounding box center [736, 299] width 922 height 40
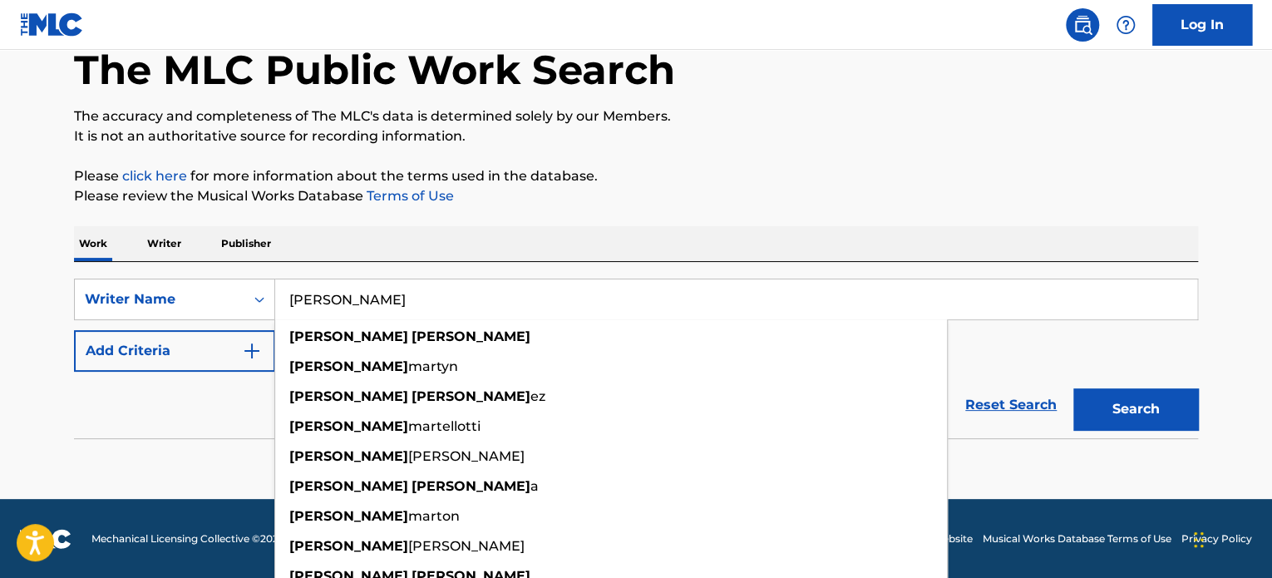
click at [1073, 388] on button "Search" at bounding box center [1135, 409] width 125 height 42
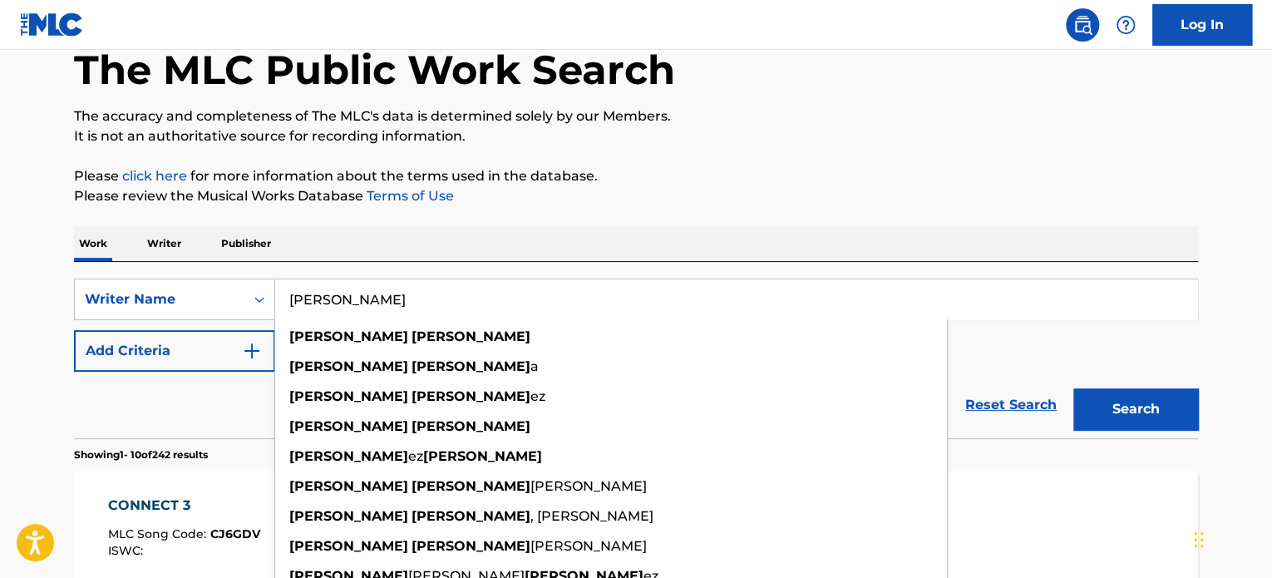
click at [1081, 359] on div "SearchWithCriteria632842e7-06c8-459e-a203-005cf22c1962 Writer Name [PERSON_NAME…" at bounding box center [636, 324] width 1124 height 93
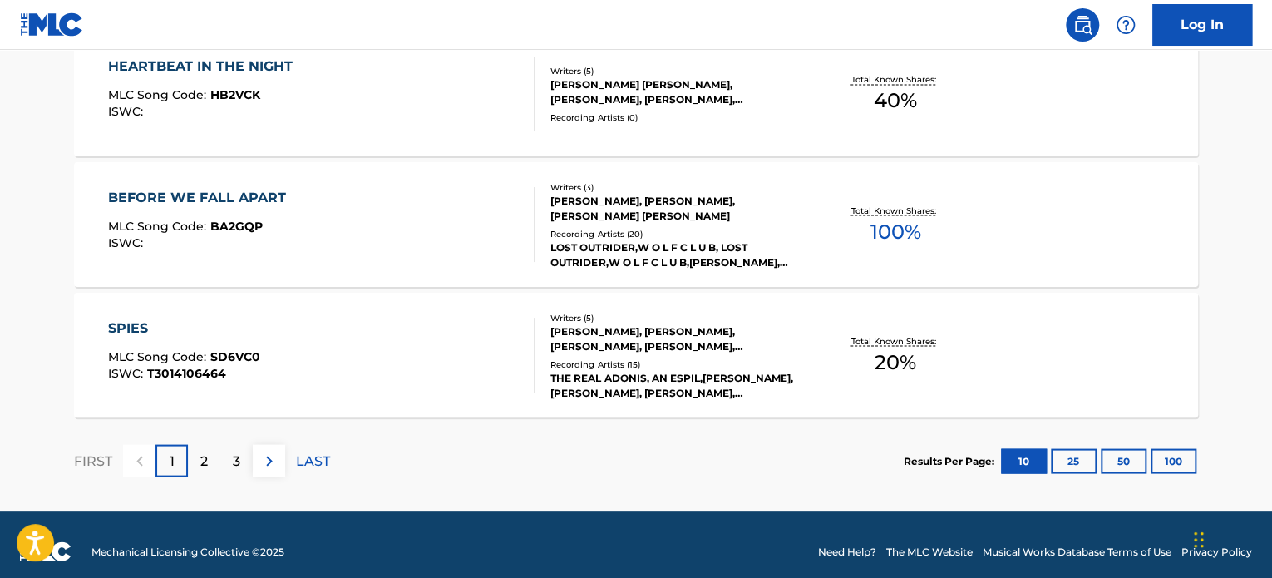
scroll to position [1456, 0]
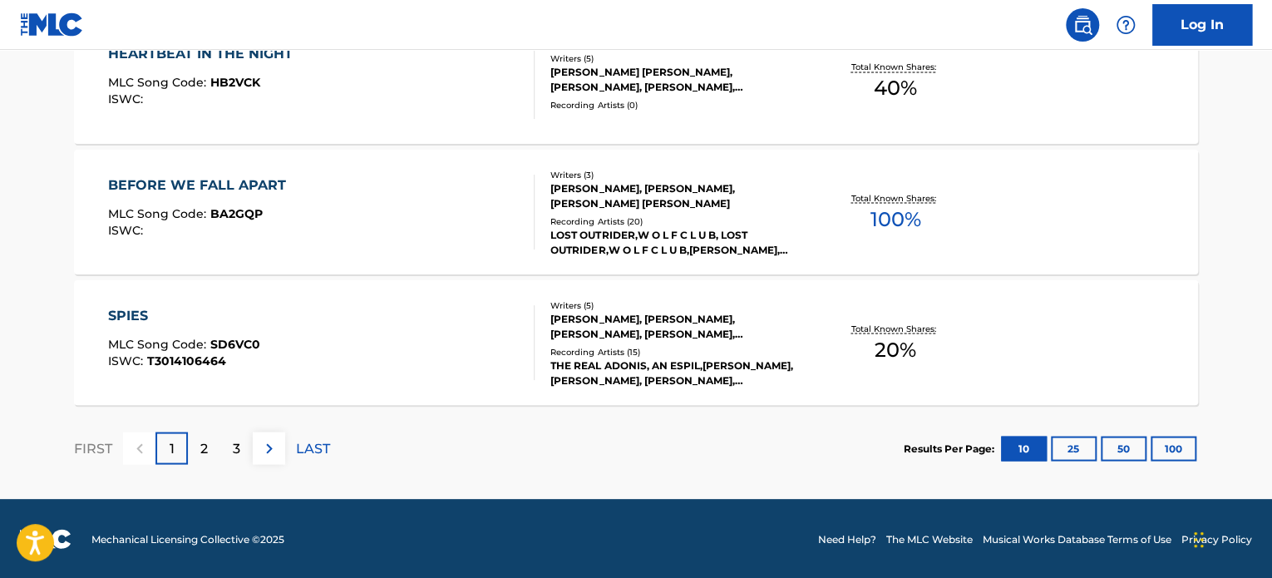
click at [200, 442] on p "2" at bounding box center [203, 448] width 7 height 20
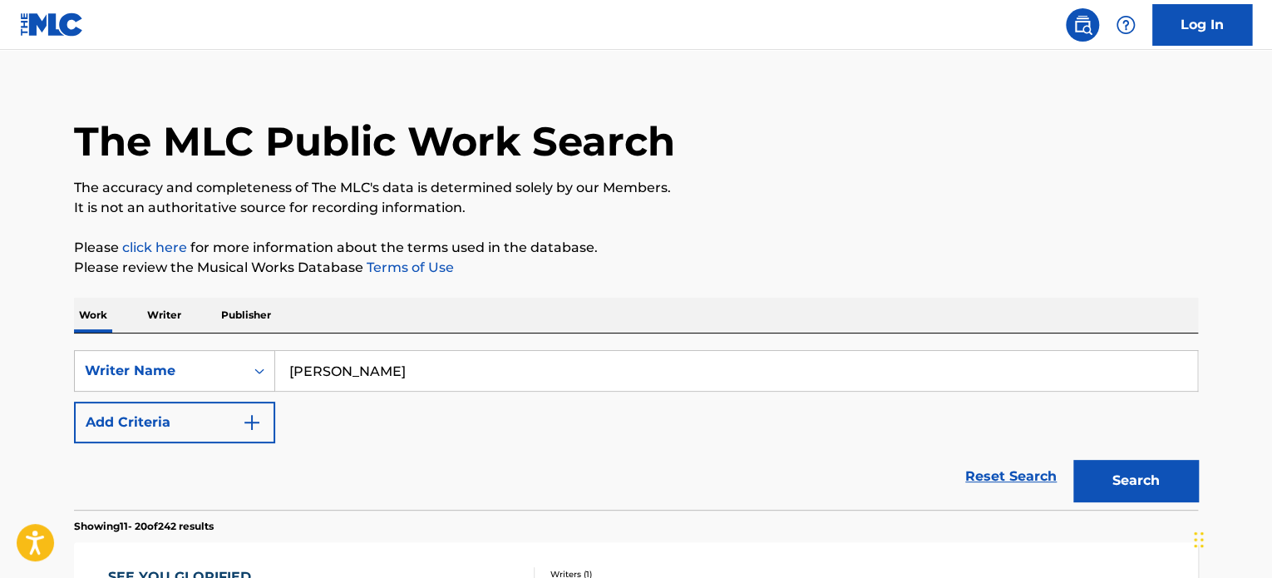
scroll to position [0, 0]
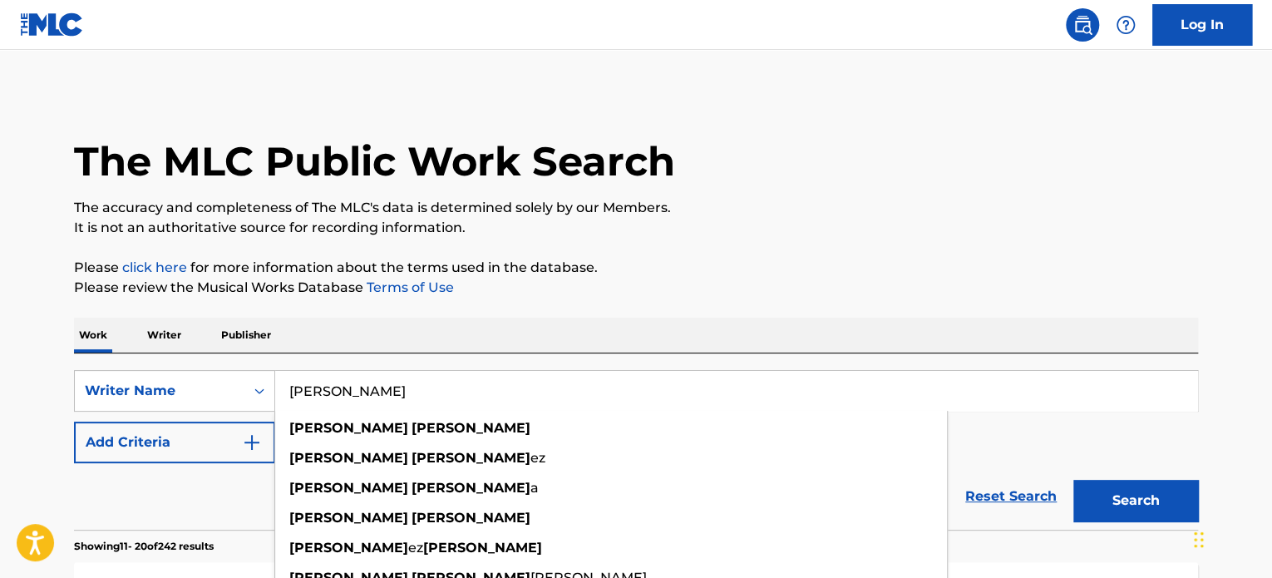
click at [359, 377] on input "[PERSON_NAME]" at bounding box center [736, 391] width 922 height 40
click at [402, 388] on input "[PERSON_NAME]" at bounding box center [736, 391] width 922 height 40
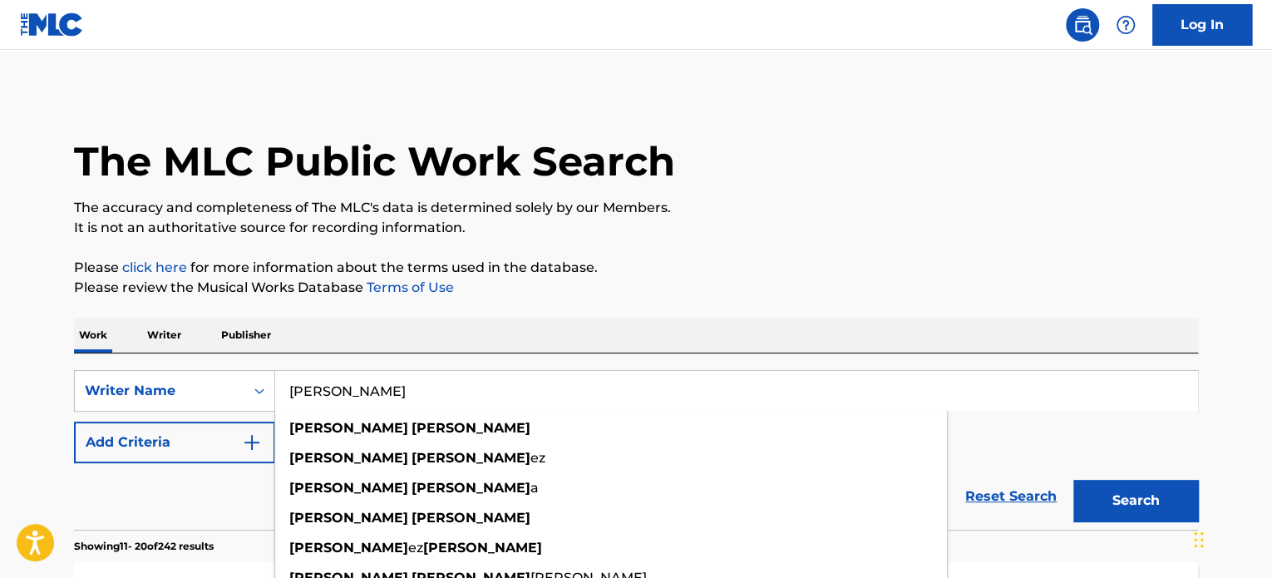
drag, startPoint x: 402, startPoint y: 388, endPoint x: 372, endPoint y: 397, distance: 31.3
click at [372, 403] on input "[PERSON_NAME]" at bounding box center [736, 391] width 922 height 40
click at [372, 393] on input "[PERSON_NAME]" at bounding box center [736, 391] width 922 height 40
paste input "[PERSON_NAME]"
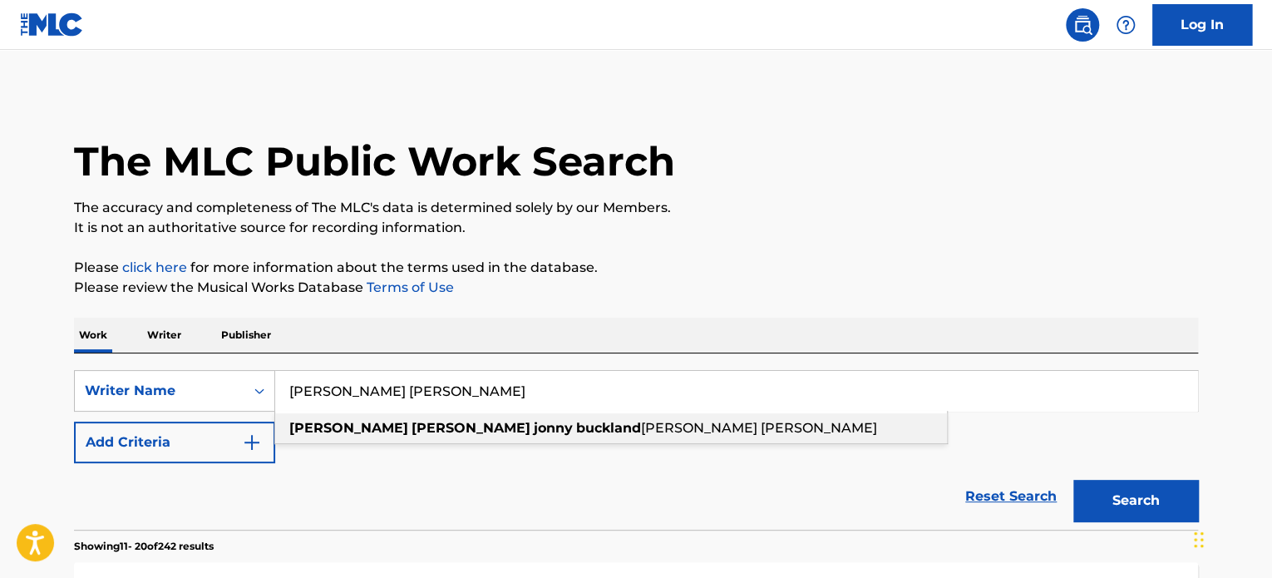
click at [641, 433] on span "[PERSON_NAME] [PERSON_NAME]" at bounding box center [759, 428] width 236 height 16
type input "[PERSON_NAME] [PERSON_NAME] [PERSON_NAME] [PERSON_NAME]"
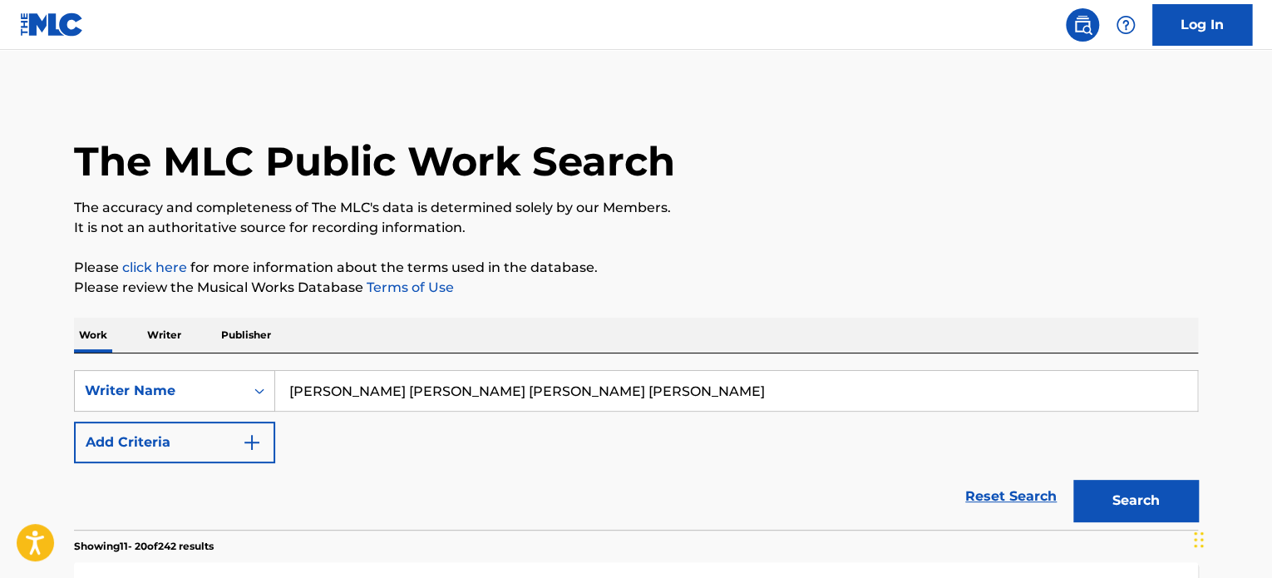
click at [1124, 501] on button "Search" at bounding box center [1135, 501] width 125 height 42
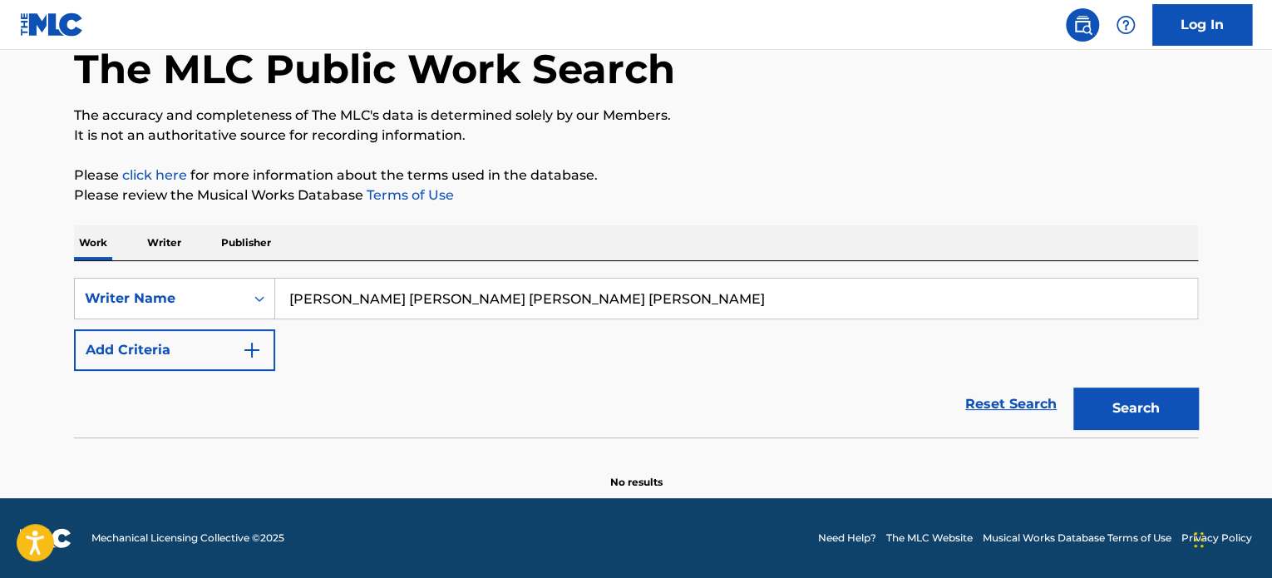
scroll to position [91, 0]
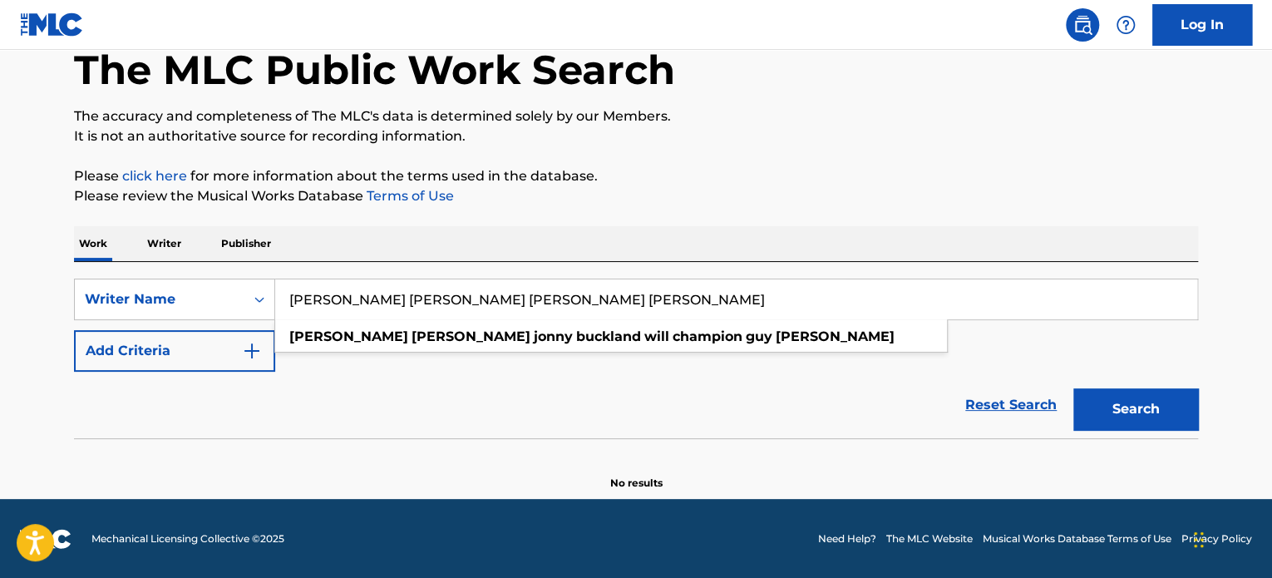
drag, startPoint x: 718, startPoint y: 293, endPoint x: 35, endPoint y: 302, distance: 683.4
click at [35, 302] on main "The MLC Public Work Search The accuracy and completeness of The MLC's data is d…" at bounding box center [636, 228] width 1272 height 540
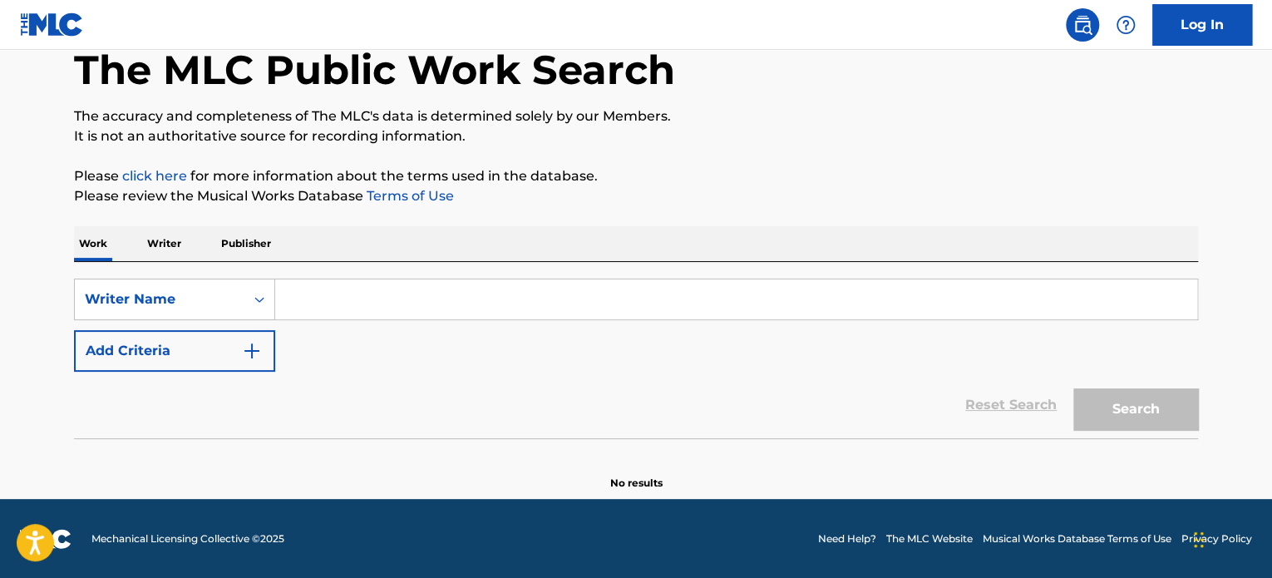
click at [152, 365] on button "Add Criteria" at bounding box center [174, 351] width 201 height 42
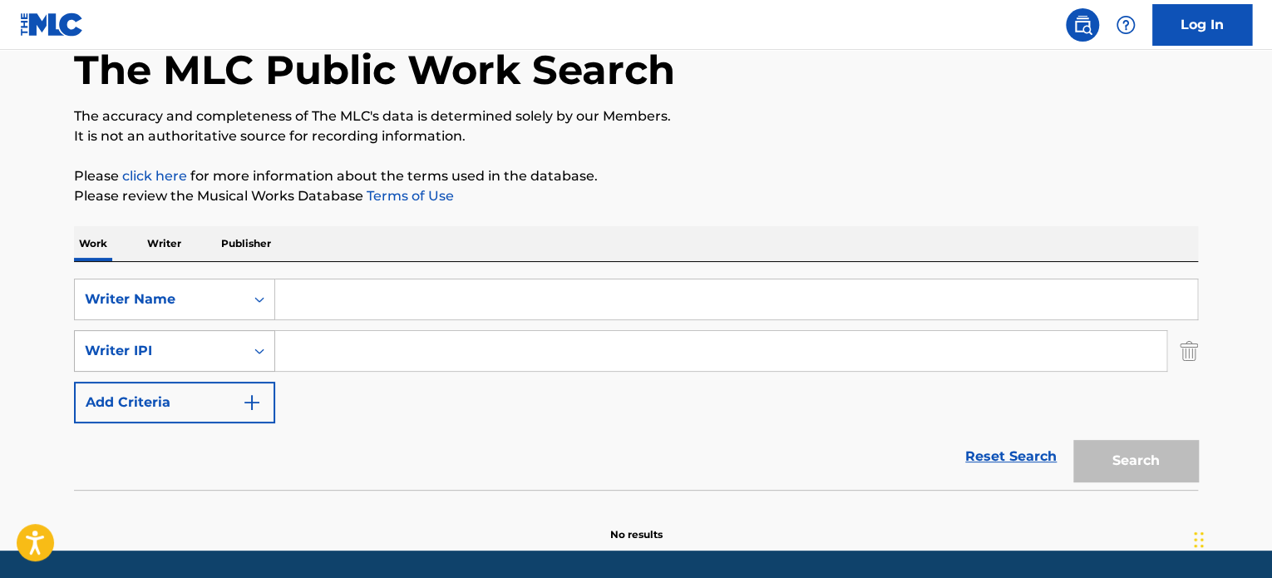
click at [239, 362] on div "Writer IPI" at bounding box center [160, 351] width 170 height 32
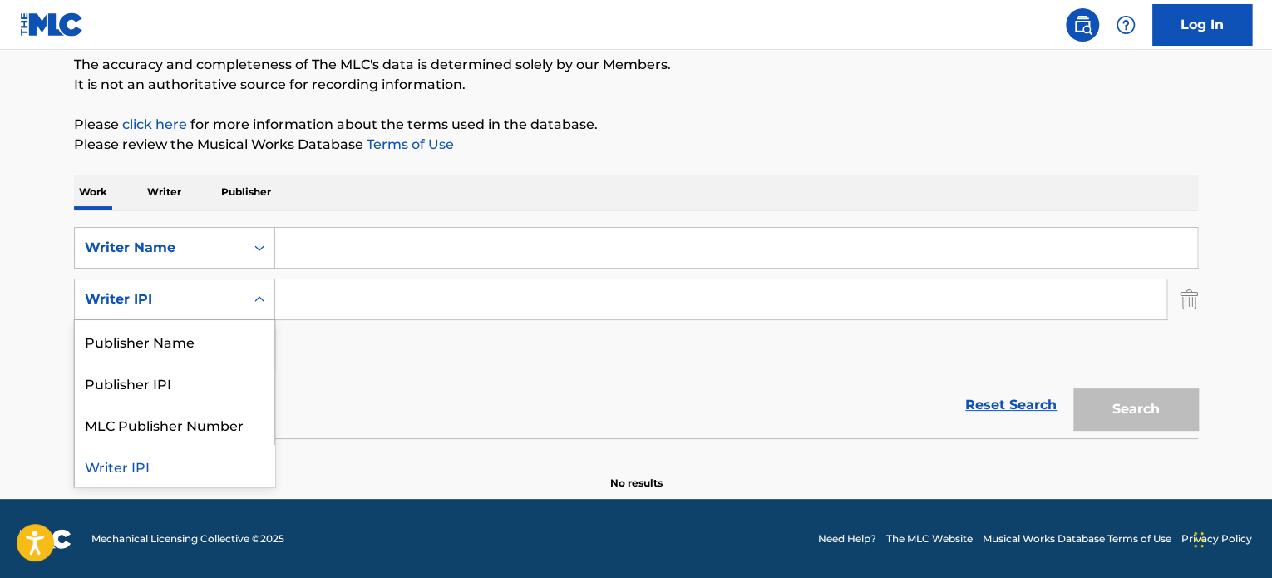
scroll to position [143, 0]
click at [170, 330] on div "Publisher Name" at bounding box center [175, 341] width 200 height 42
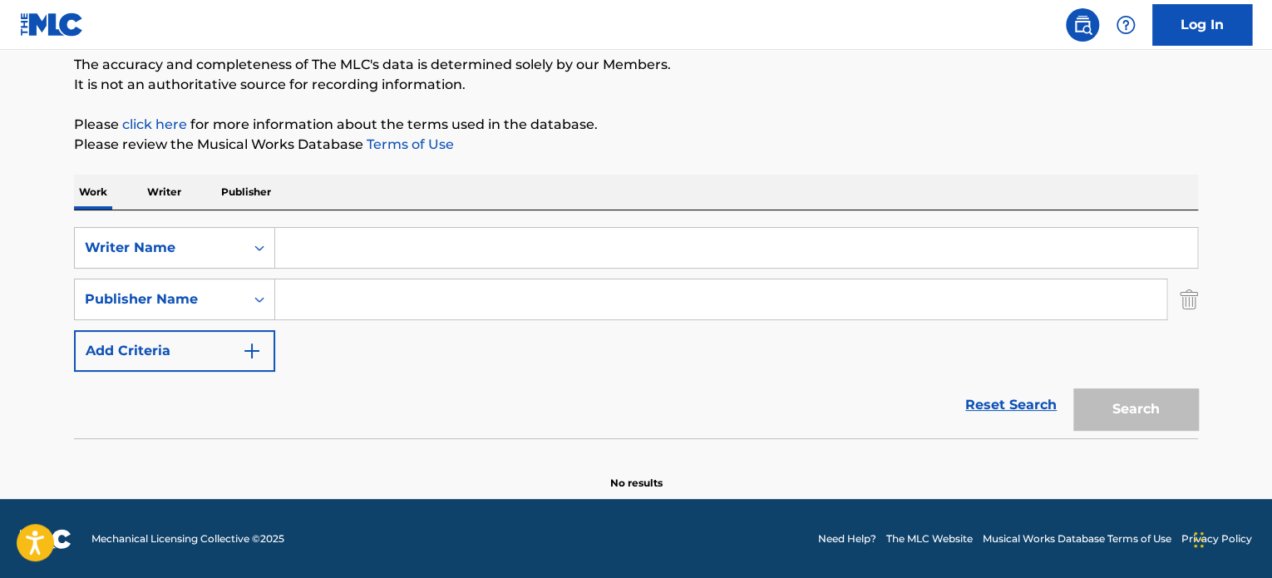
click at [296, 287] on input "Search Form" at bounding box center [720, 299] width 891 height 40
type input "[PERSON_NAME]"
click at [1183, 294] on img "Search Form" at bounding box center [1189, 299] width 18 height 42
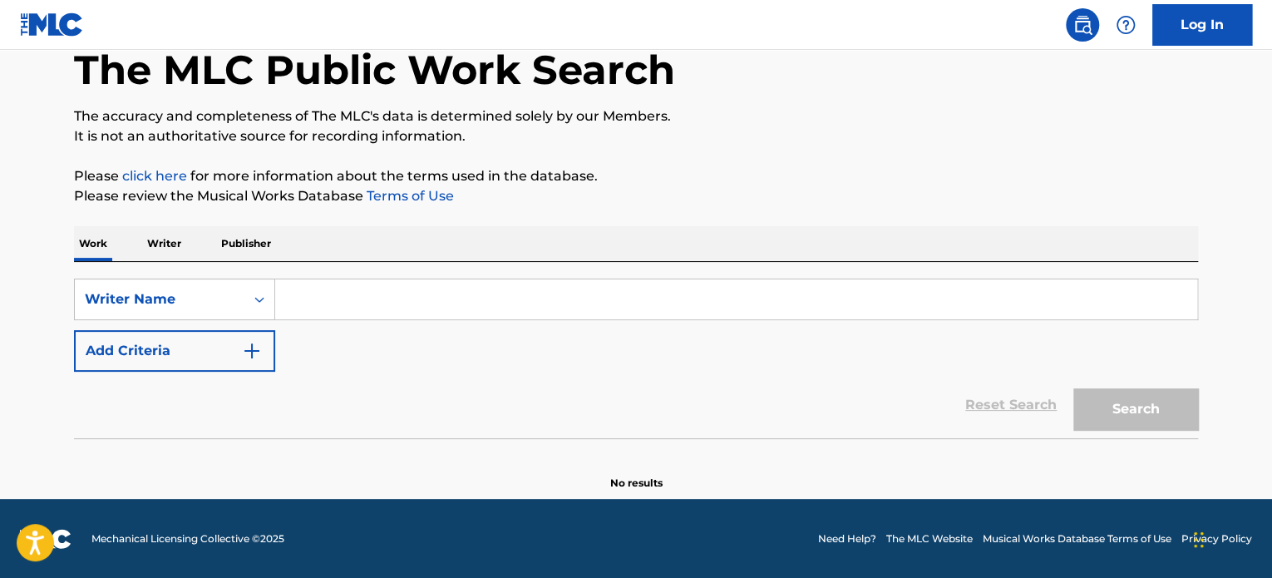
click at [1183, 294] on input "Search Form" at bounding box center [736, 299] width 922 height 40
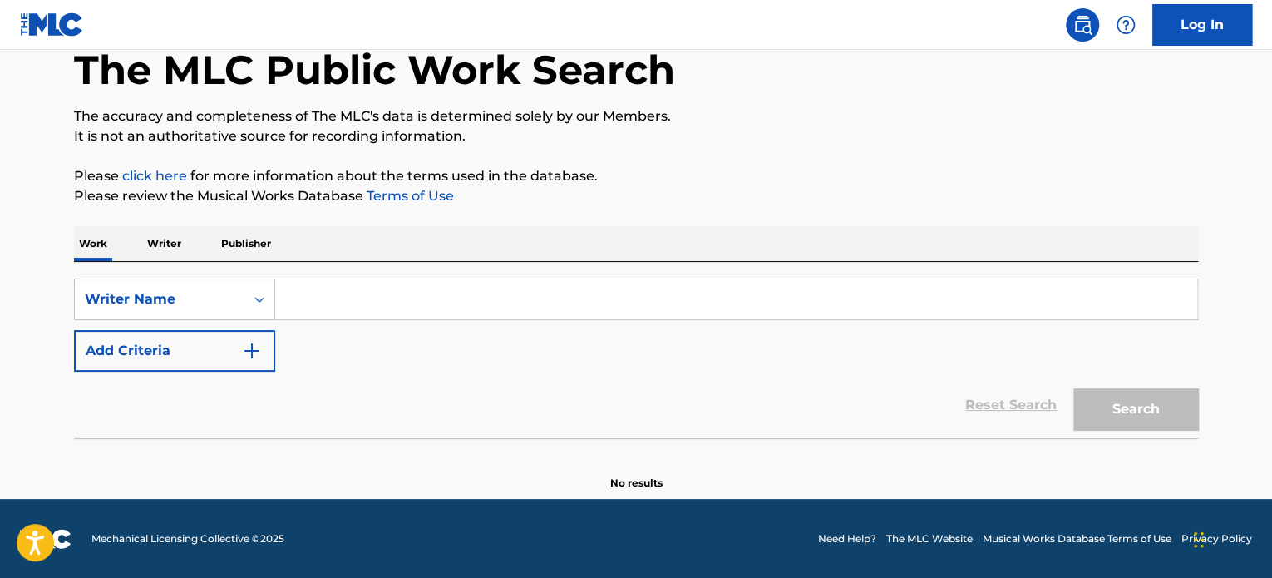
click at [1183, 294] on input "Search Form" at bounding box center [736, 299] width 922 height 40
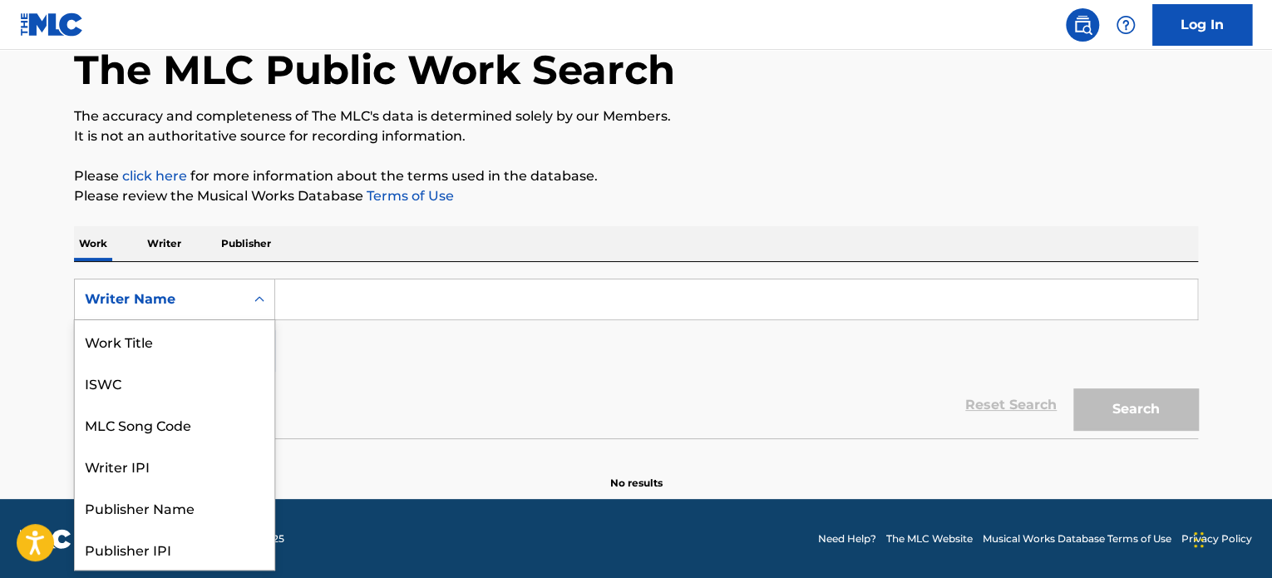
click at [231, 307] on div "Writer Name" at bounding box center [160, 299] width 150 height 20
click at [230, 222] on div "The MLC Public Work Search The accuracy and completeness of The MLC's data is d…" at bounding box center [636, 245] width 1164 height 490
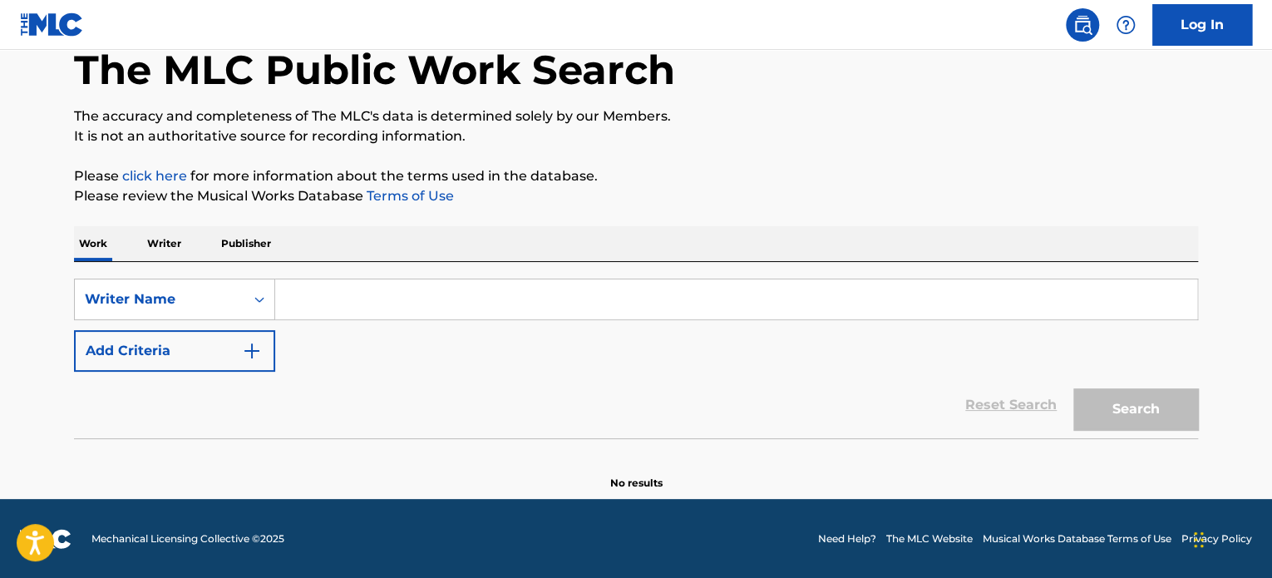
click at [180, 252] on p "Writer" at bounding box center [164, 243] width 44 height 35
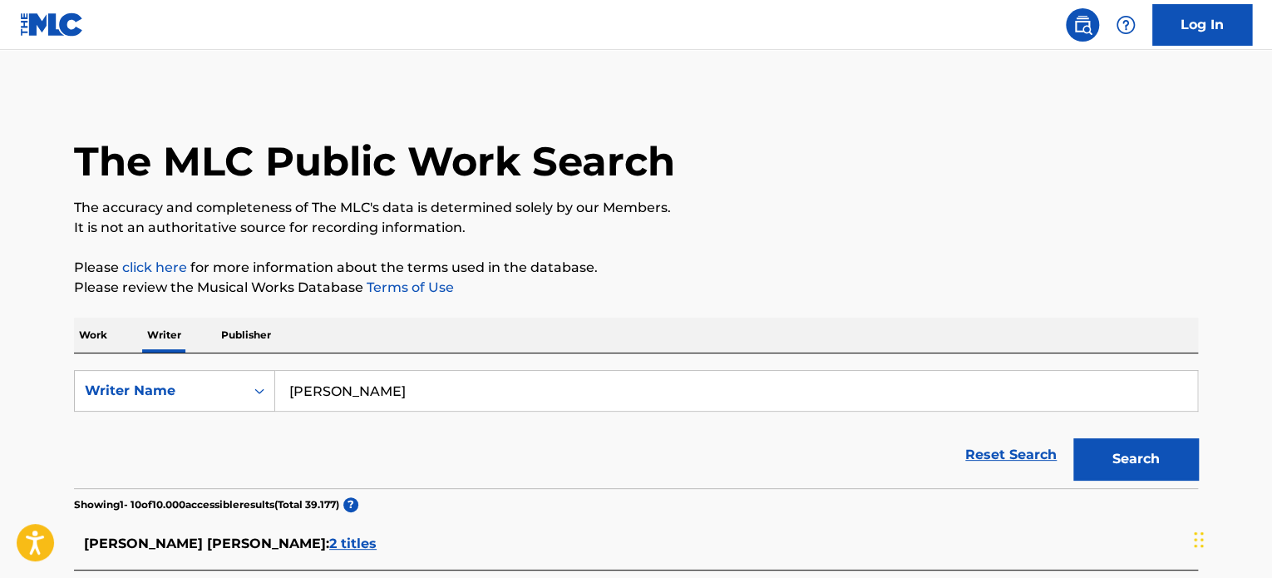
click at [445, 397] on input "[PERSON_NAME]" at bounding box center [736, 391] width 922 height 40
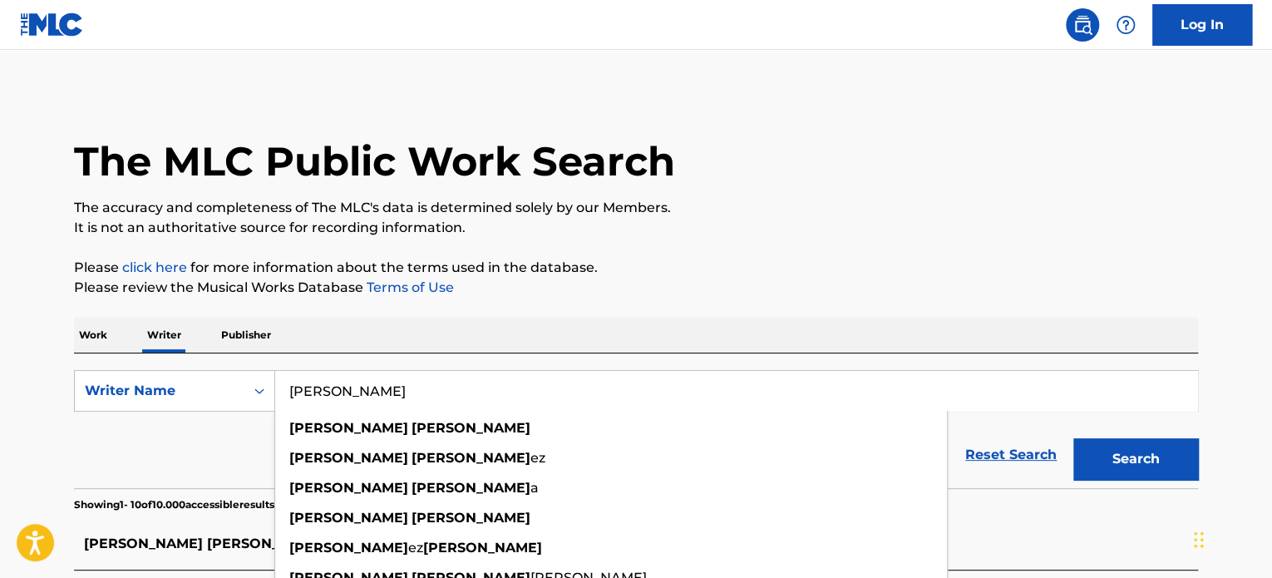
click at [445, 397] on input "[PERSON_NAME]" at bounding box center [736, 391] width 922 height 40
click at [445, 390] on input "[PERSON_NAME]" at bounding box center [736, 391] width 922 height 40
drag, startPoint x: 445, startPoint y: 390, endPoint x: 405, endPoint y: 383, distance: 40.5
click at [405, 383] on input "[PERSON_NAME]" at bounding box center [736, 391] width 922 height 40
paste input "[PERSON_NAME]"
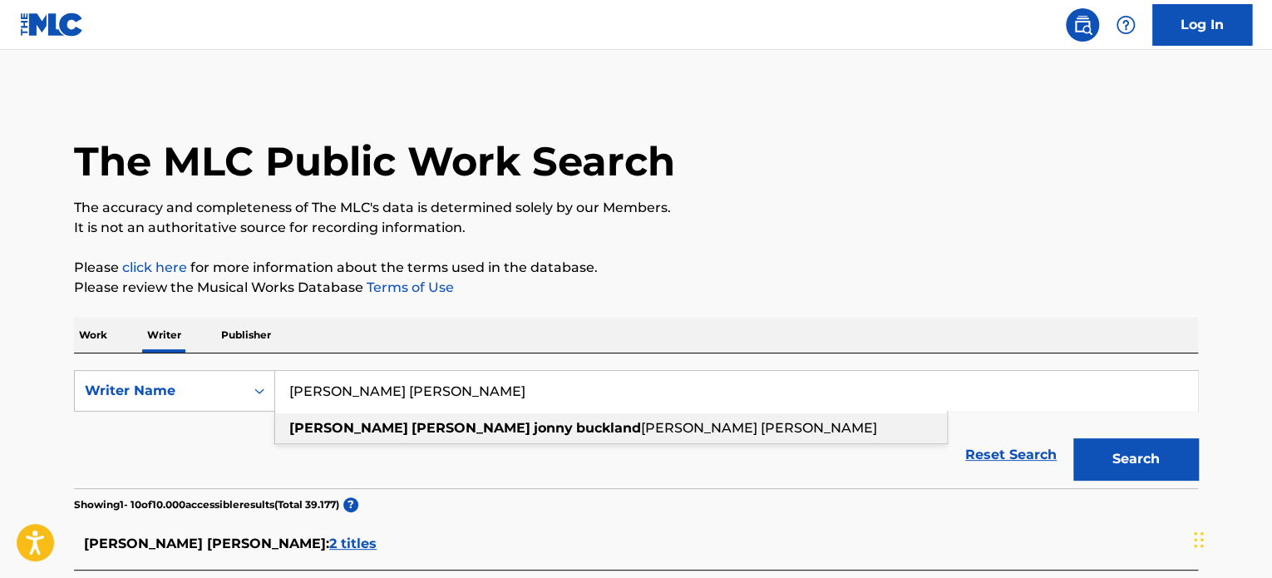
click at [641, 429] on span "[PERSON_NAME] [PERSON_NAME]" at bounding box center [759, 428] width 236 height 16
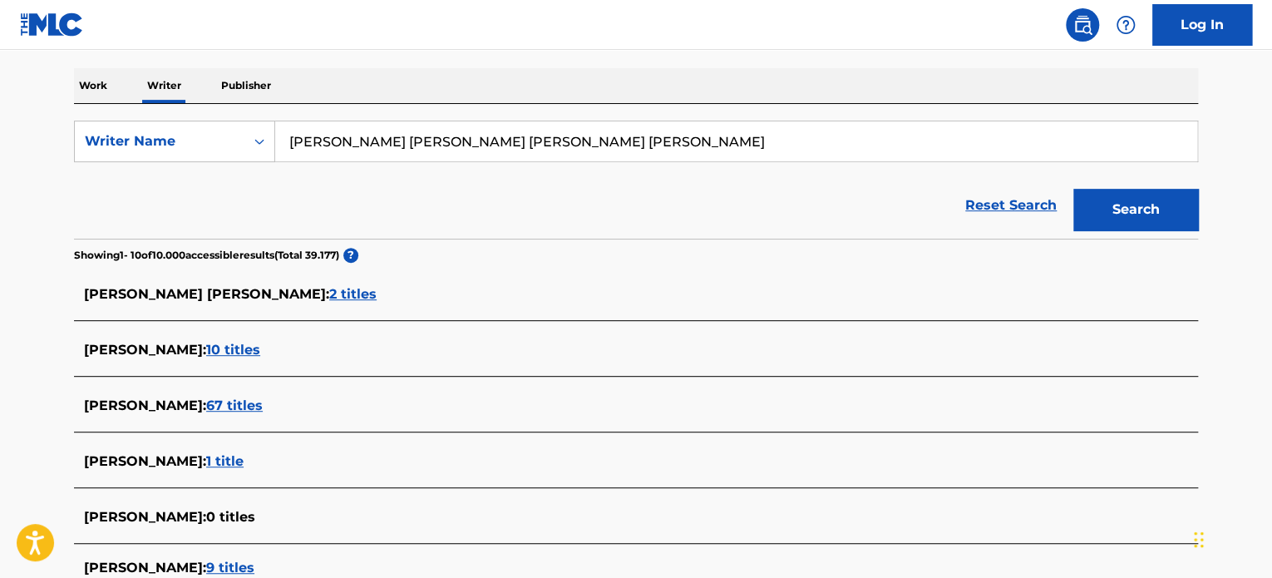
click at [1160, 218] on button "Search" at bounding box center [1135, 210] width 125 height 42
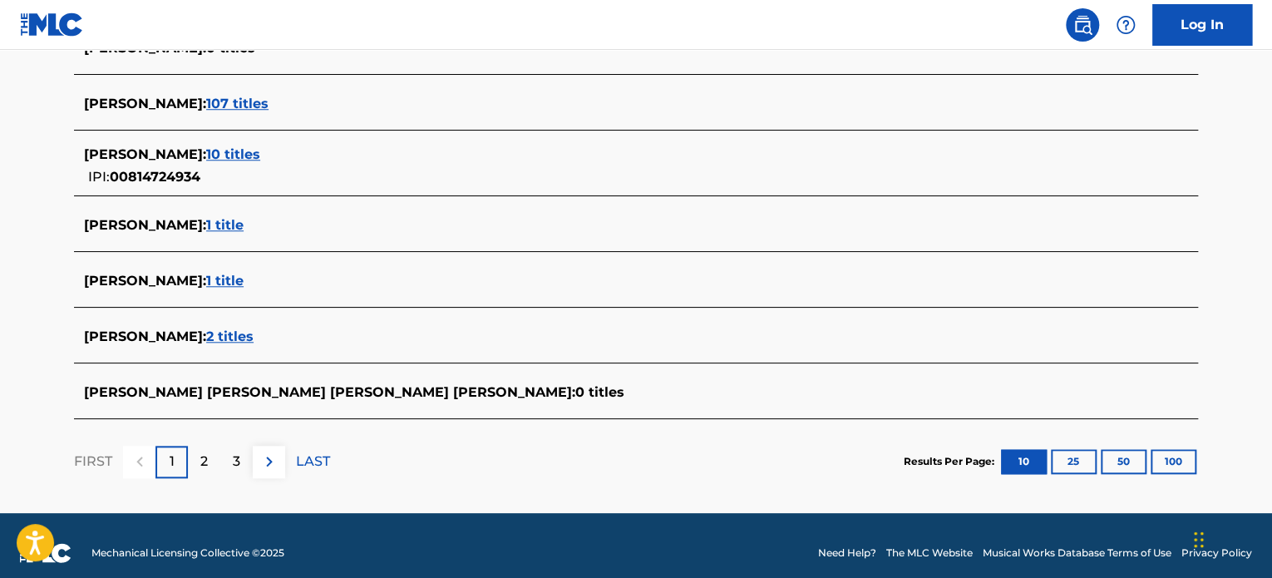
scroll to position [665, 0]
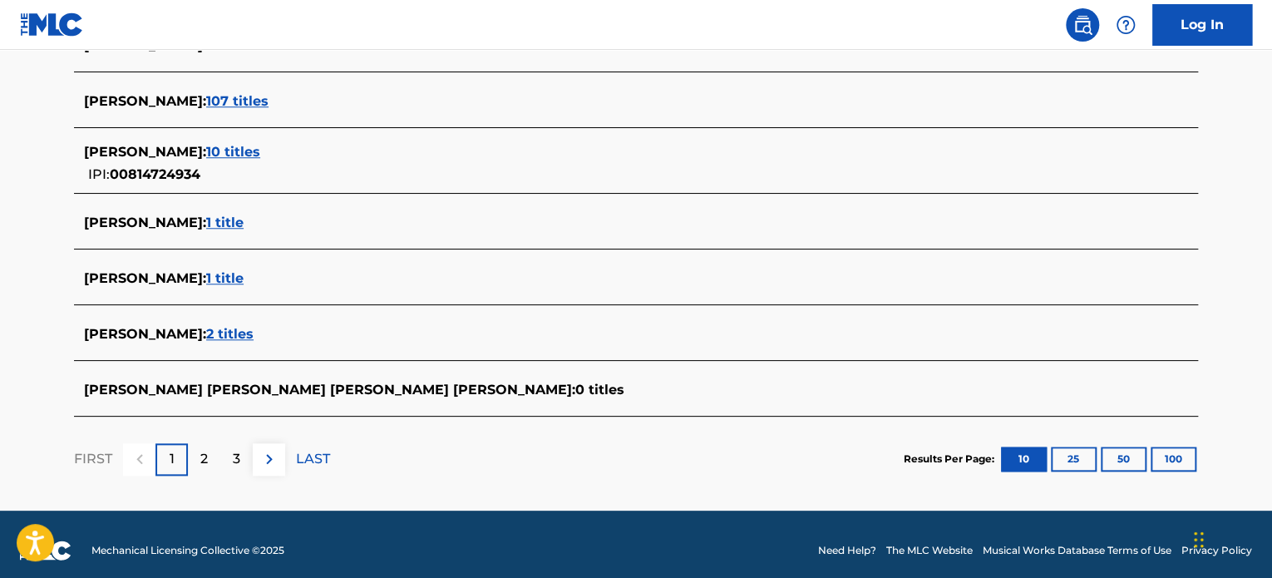
click at [204, 462] on p "2" at bounding box center [203, 459] width 7 height 20
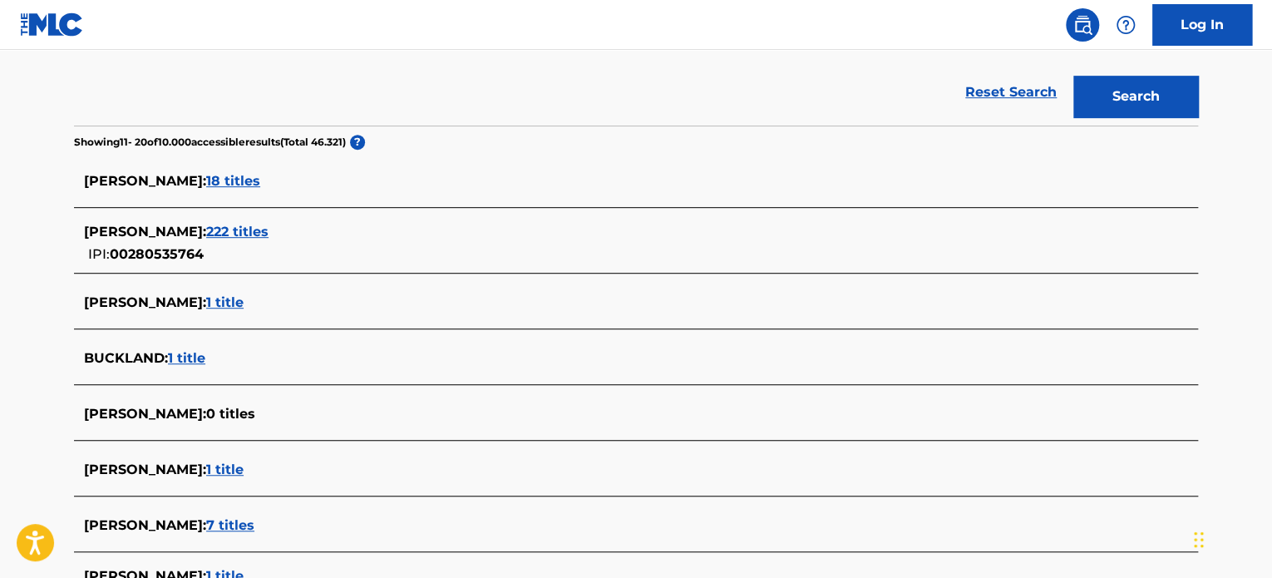
scroll to position [352, 0]
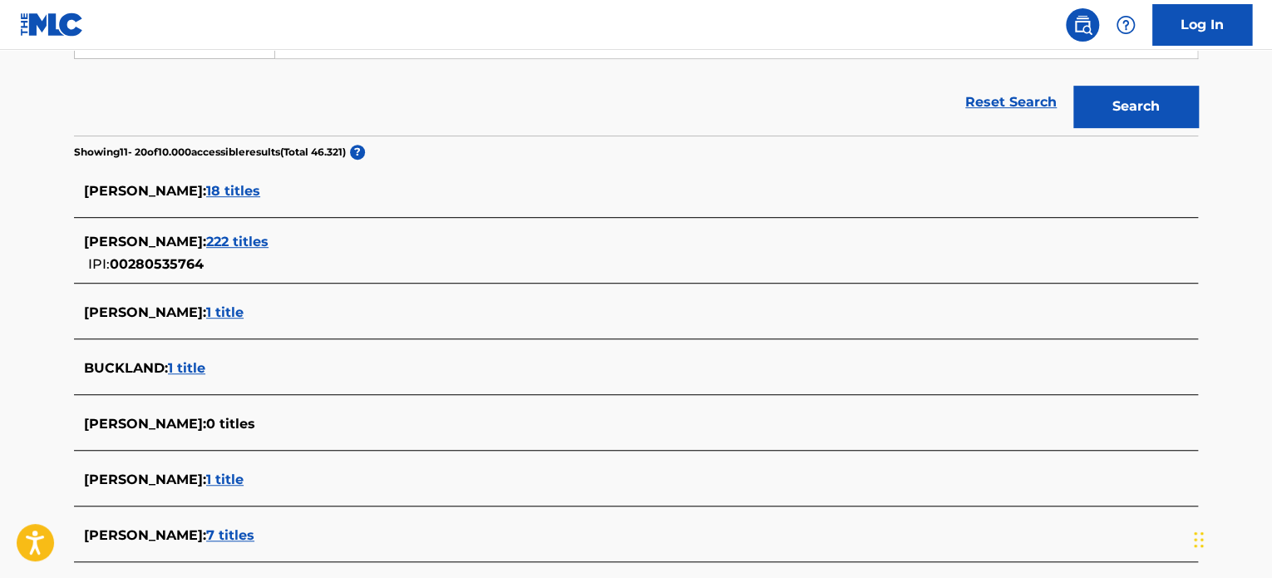
click at [200, 235] on span "[PERSON_NAME] :" at bounding box center [145, 242] width 122 height 16
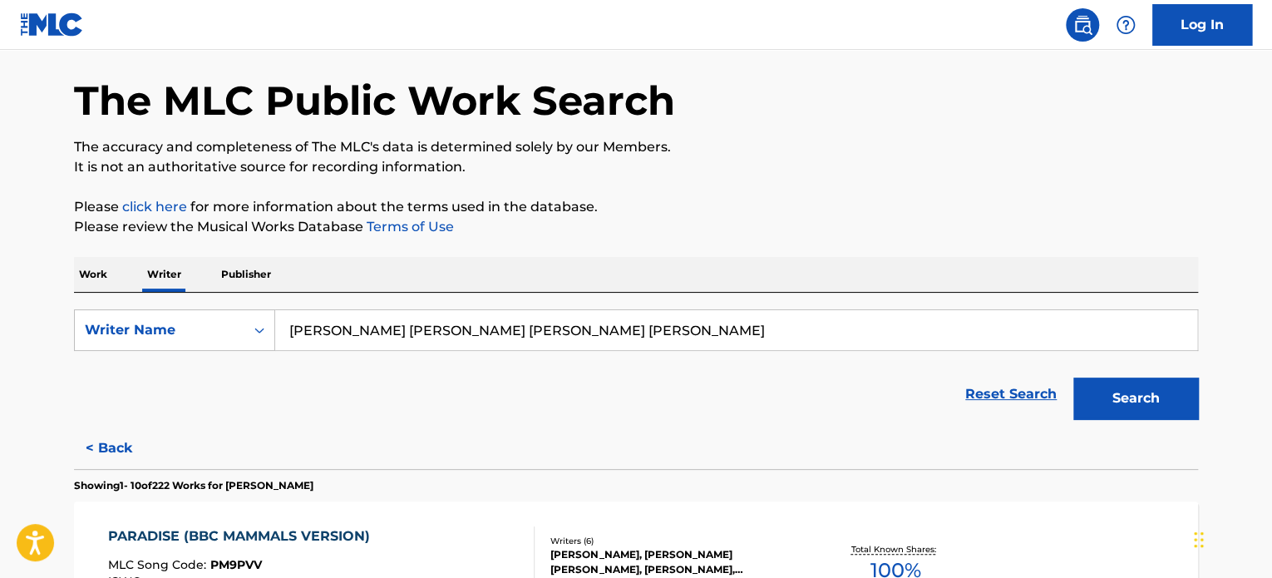
scroll to position [43, 0]
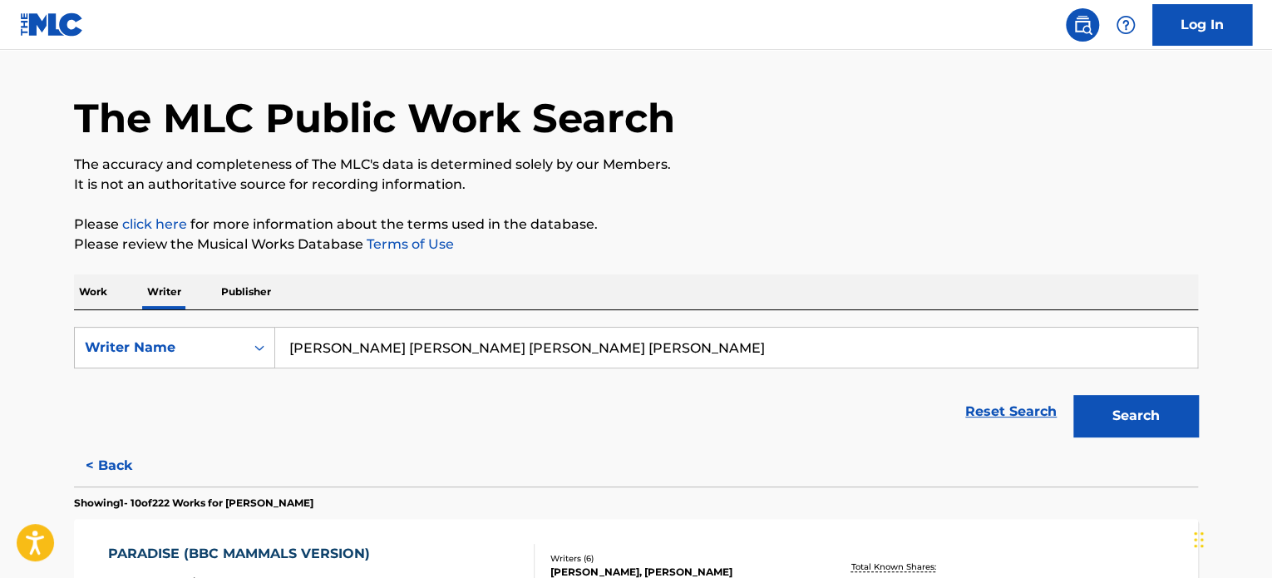
click at [407, 340] on input "[PERSON_NAME] [PERSON_NAME] [PERSON_NAME] [PERSON_NAME]" at bounding box center [736, 348] width 922 height 40
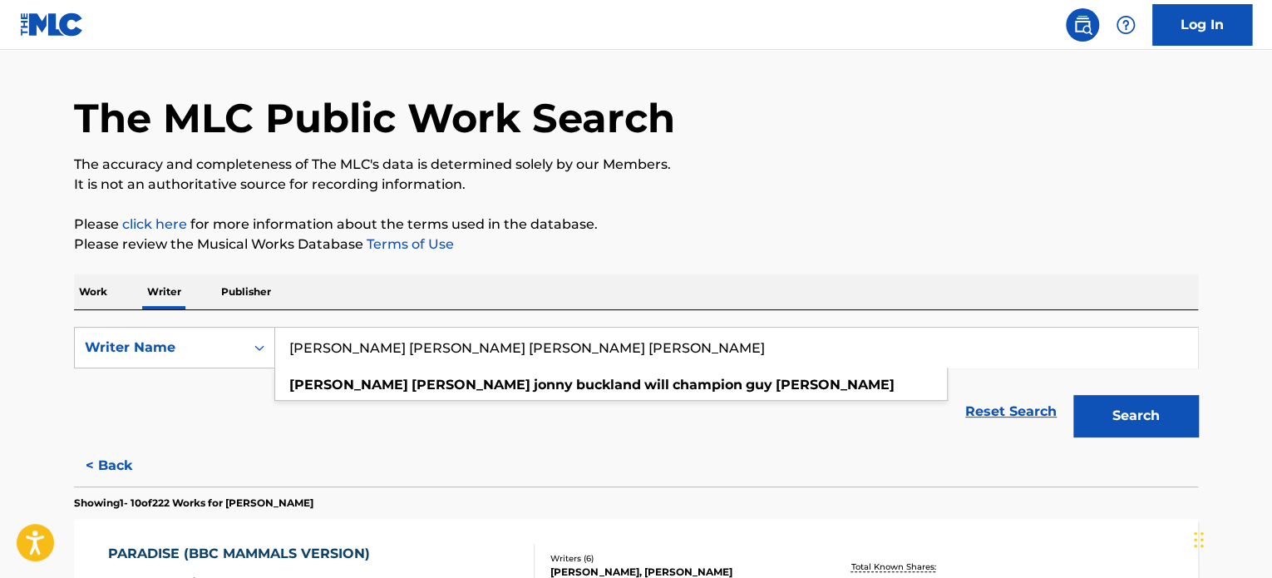
paste input "[PERSON_NAME] [PERSON_NAME]"
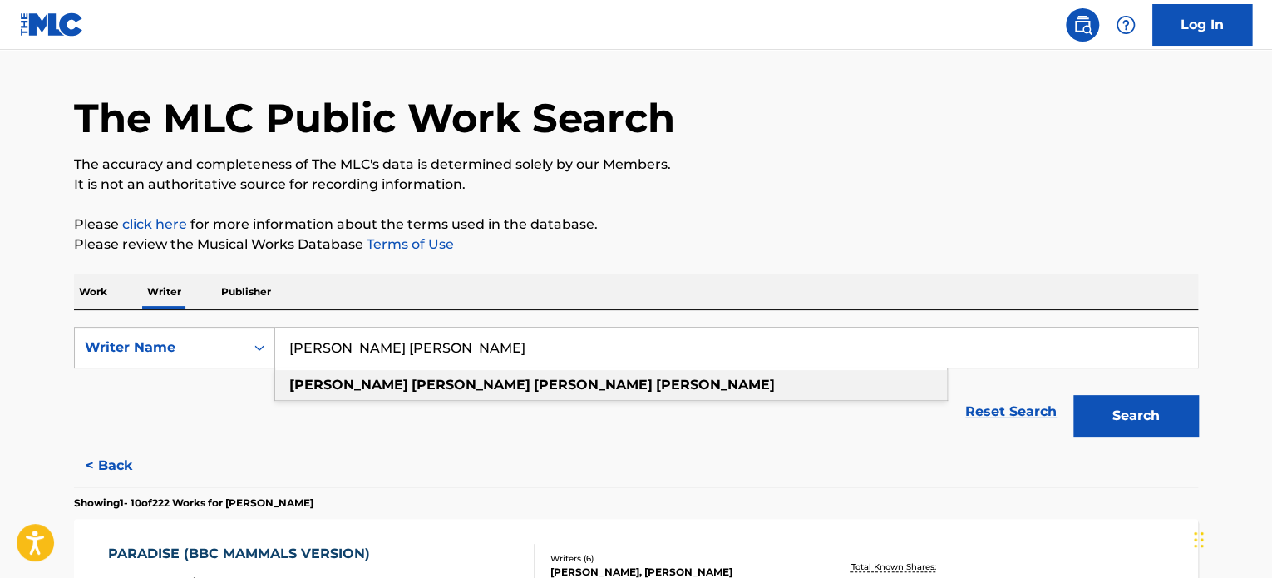
click at [656, 385] on strong "[PERSON_NAME]" at bounding box center [715, 385] width 119 height 16
type input "[PERSON_NAME] [PERSON_NAME]"
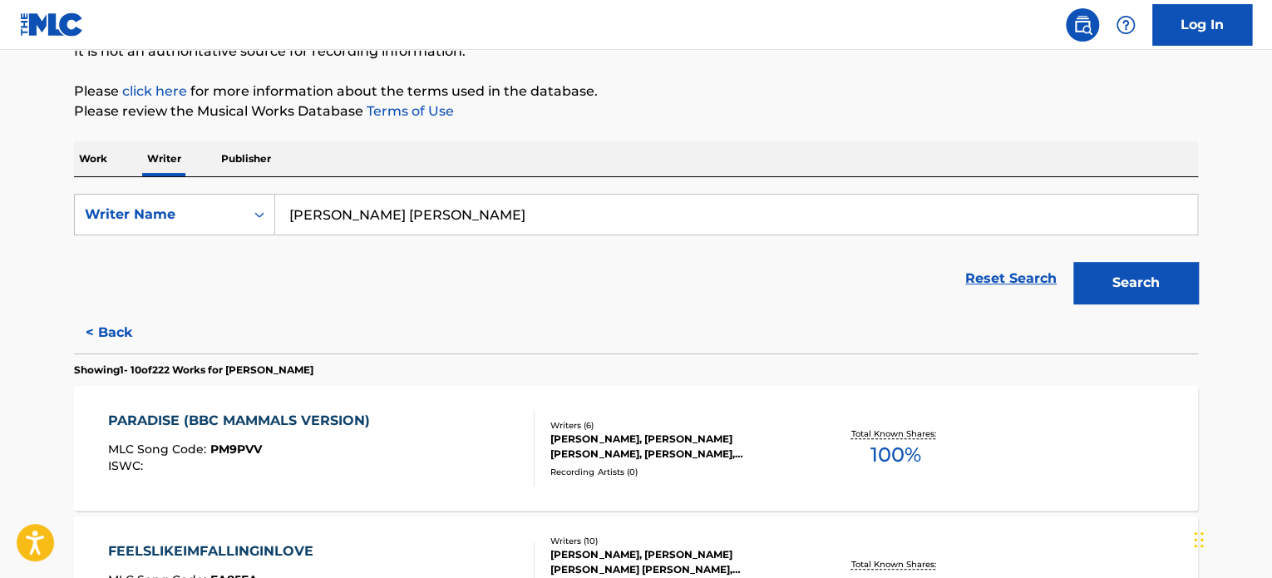
scroll to position [209, 0]
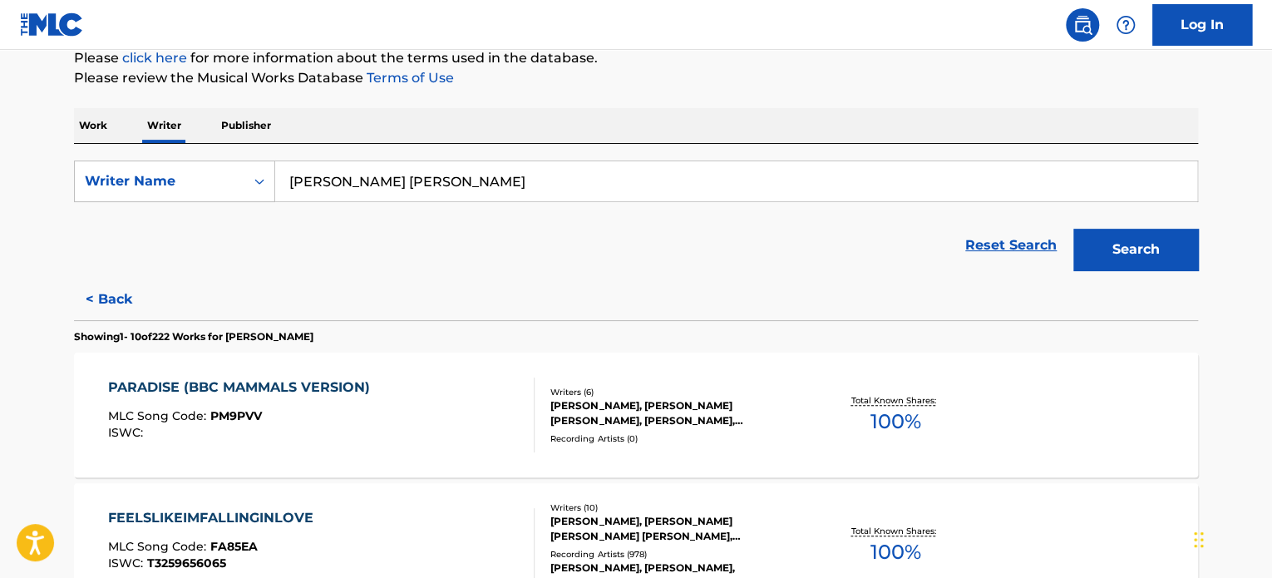
click at [96, 126] on p "Work" at bounding box center [93, 125] width 38 height 35
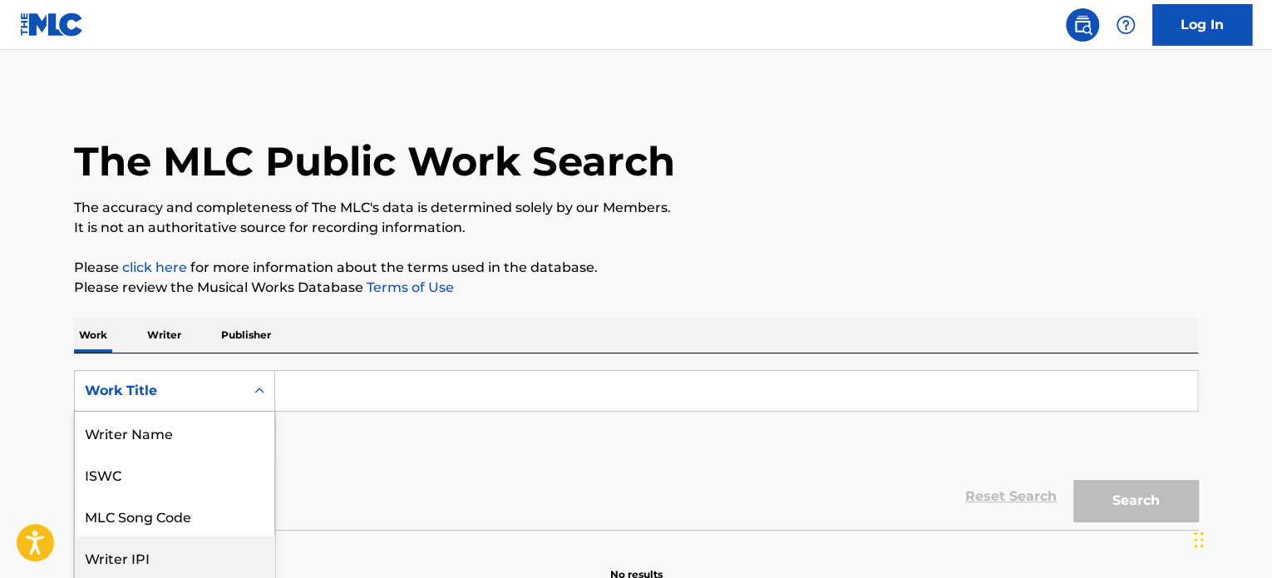
scroll to position [83, 0]
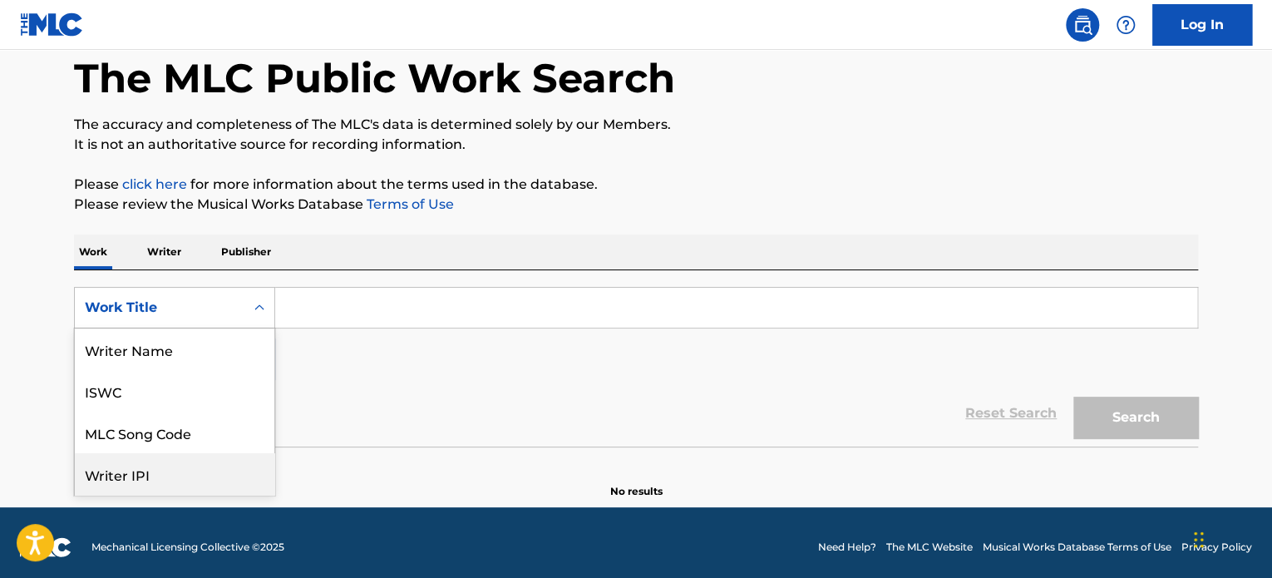
click at [186, 328] on div "8 results available. Use Up and Down to choose options, press Enter to select t…" at bounding box center [174, 308] width 201 height 42
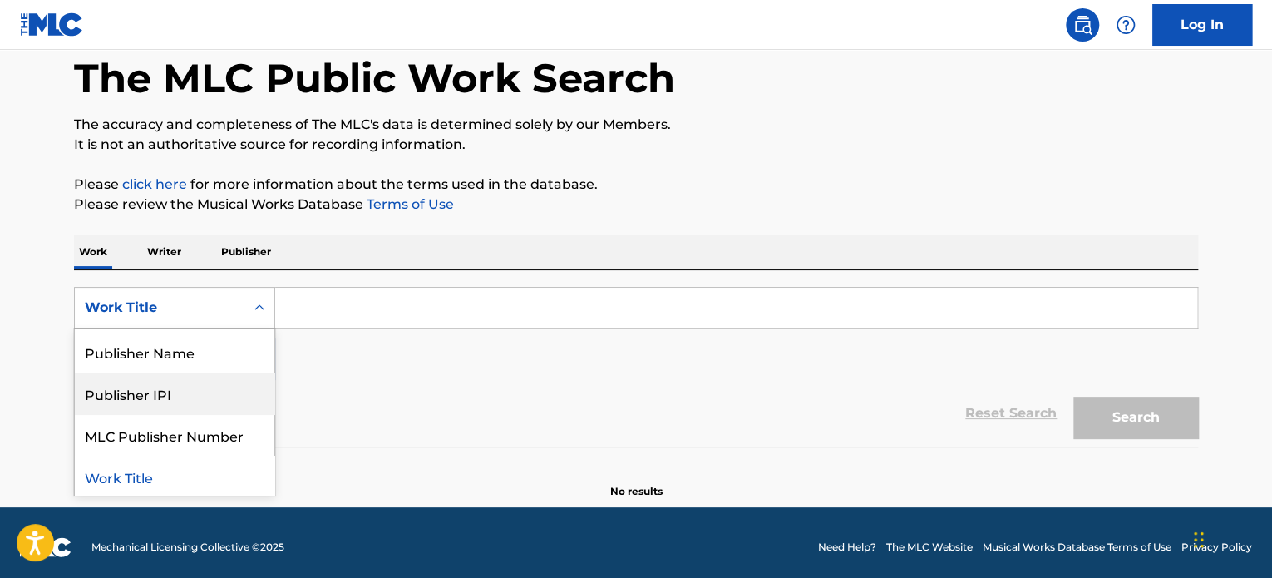
scroll to position [165, 0]
click at [177, 360] on div "Publisher Name" at bounding box center [175, 350] width 200 height 42
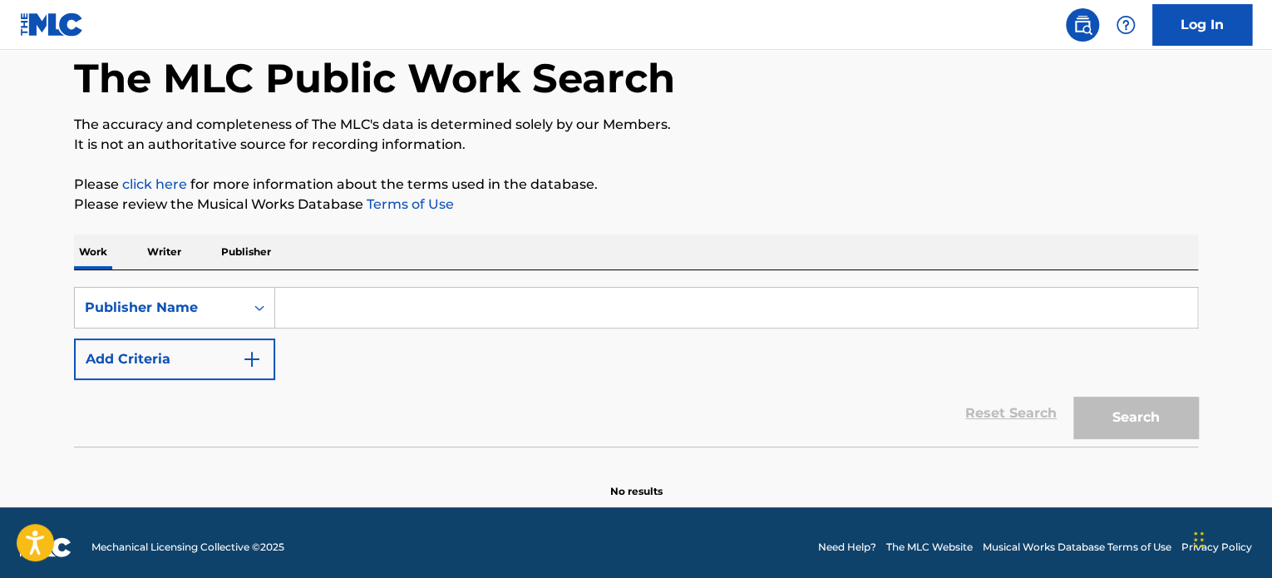
paste input "[PERSON_NAME] [PERSON_NAME]"
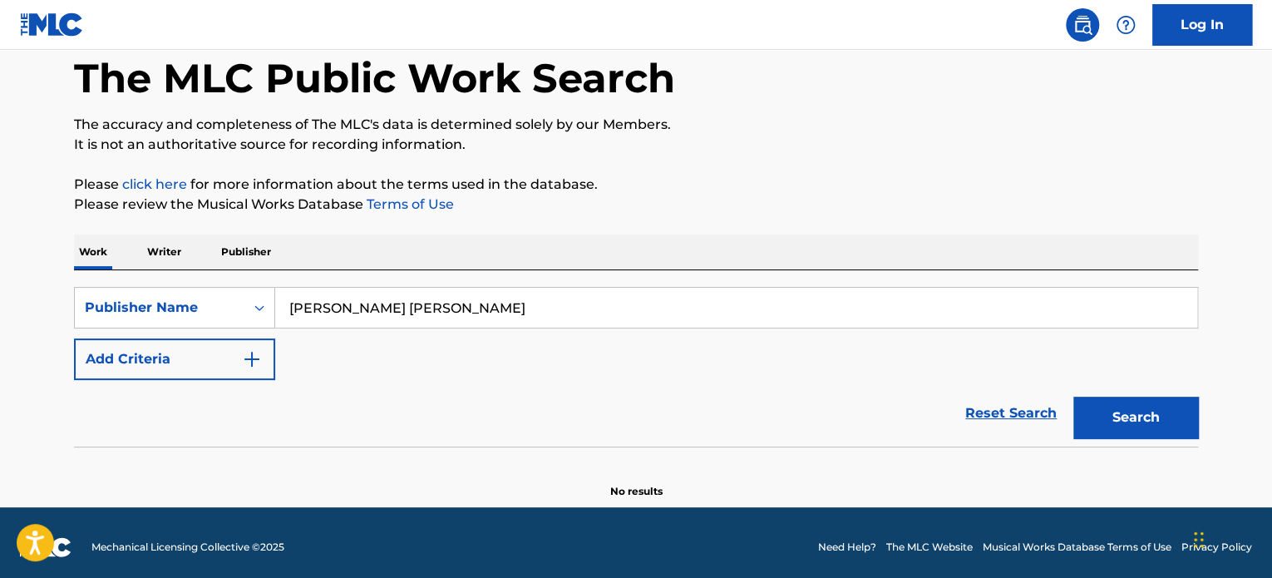
type input "[PERSON_NAME] [PERSON_NAME]"
click at [1150, 416] on button "Search" at bounding box center [1135, 418] width 125 height 42
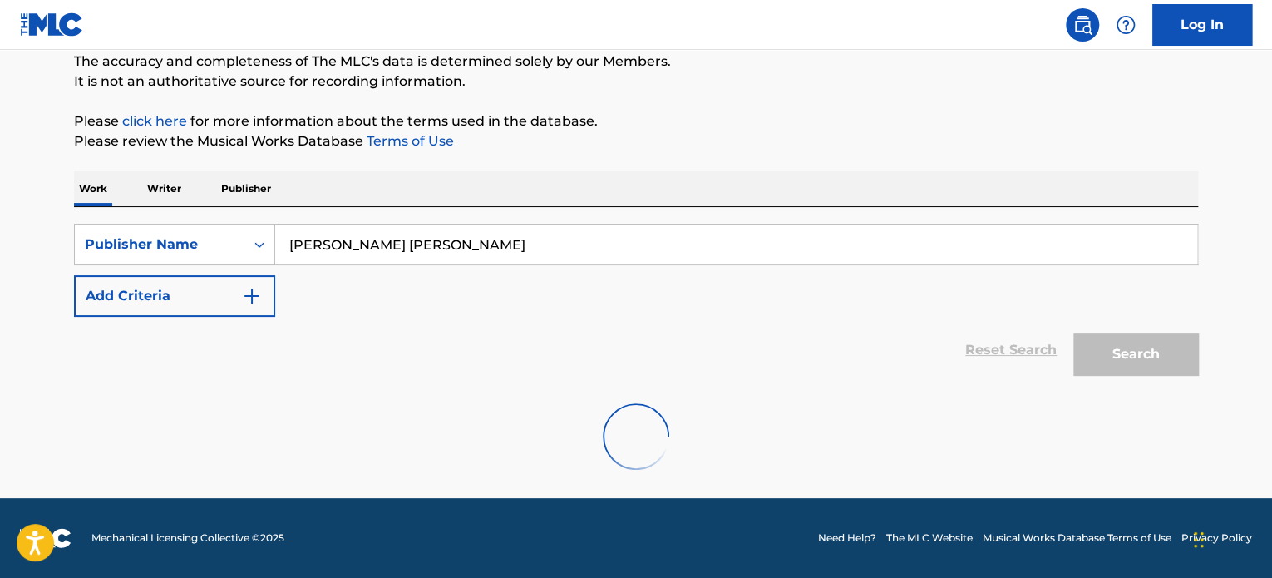
scroll to position [91, 0]
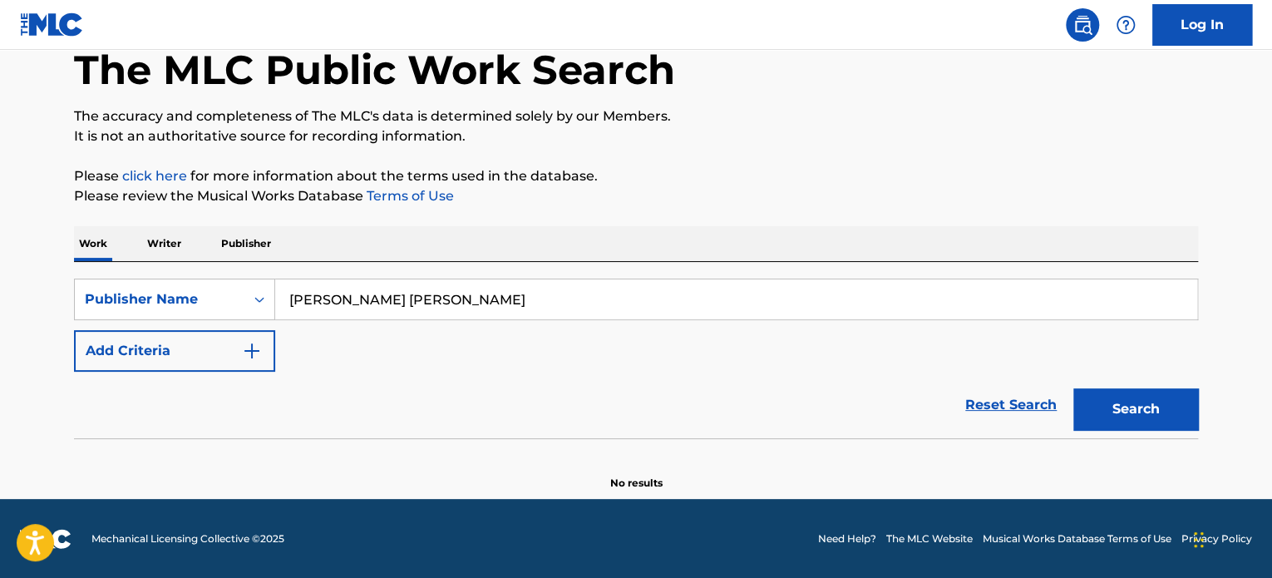
click at [149, 245] on p "Writer" at bounding box center [164, 243] width 44 height 35
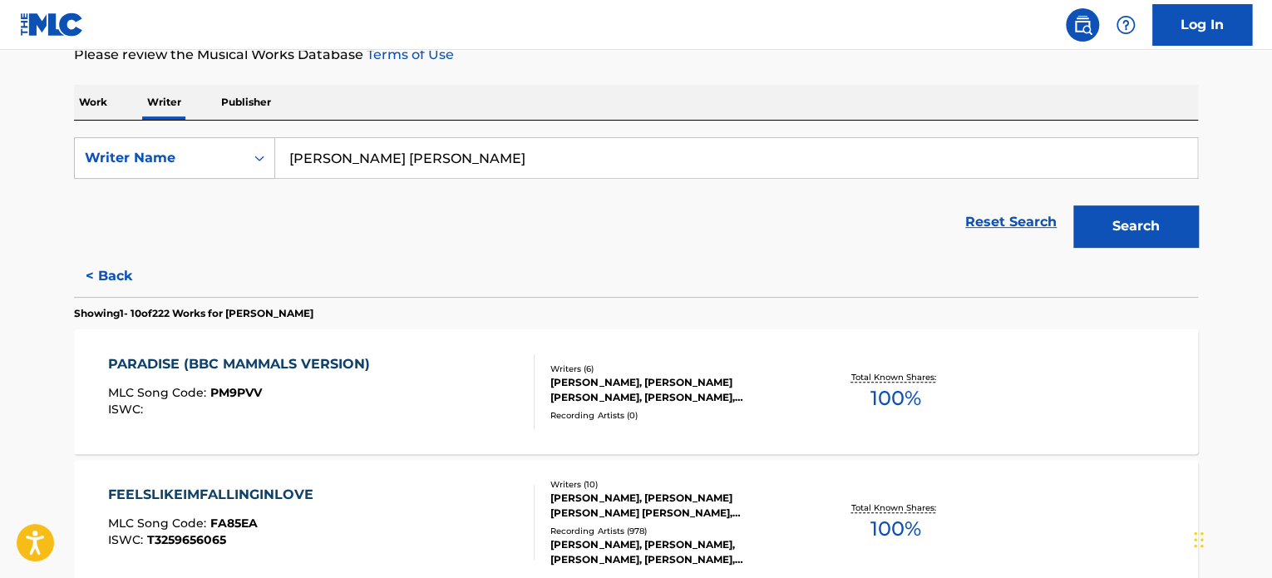
scroll to position [166, 0]
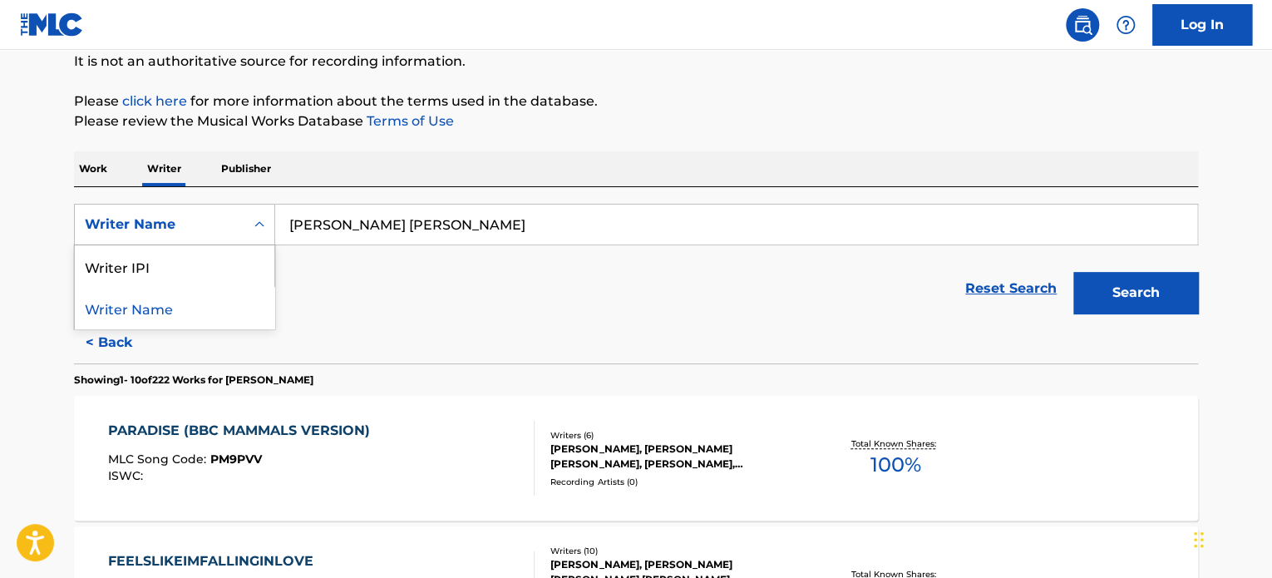
click at [190, 239] on div "Writer Name" at bounding box center [160, 225] width 170 height 32
click at [195, 229] on div "Writer Name" at bounding box center [160, 224] width 150 height 20
click at [252, 185] on p "Publisher" at bounding box center [246, 168] width 60 height 35
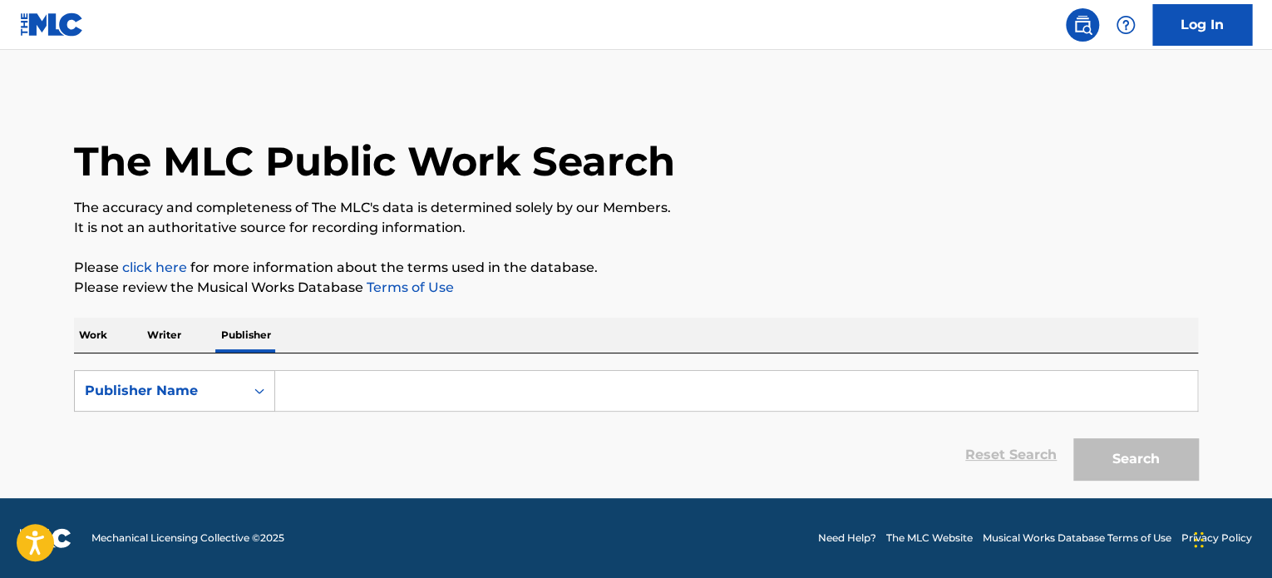
paste input "[PERSON_NAME] [PERSON_NAME]"
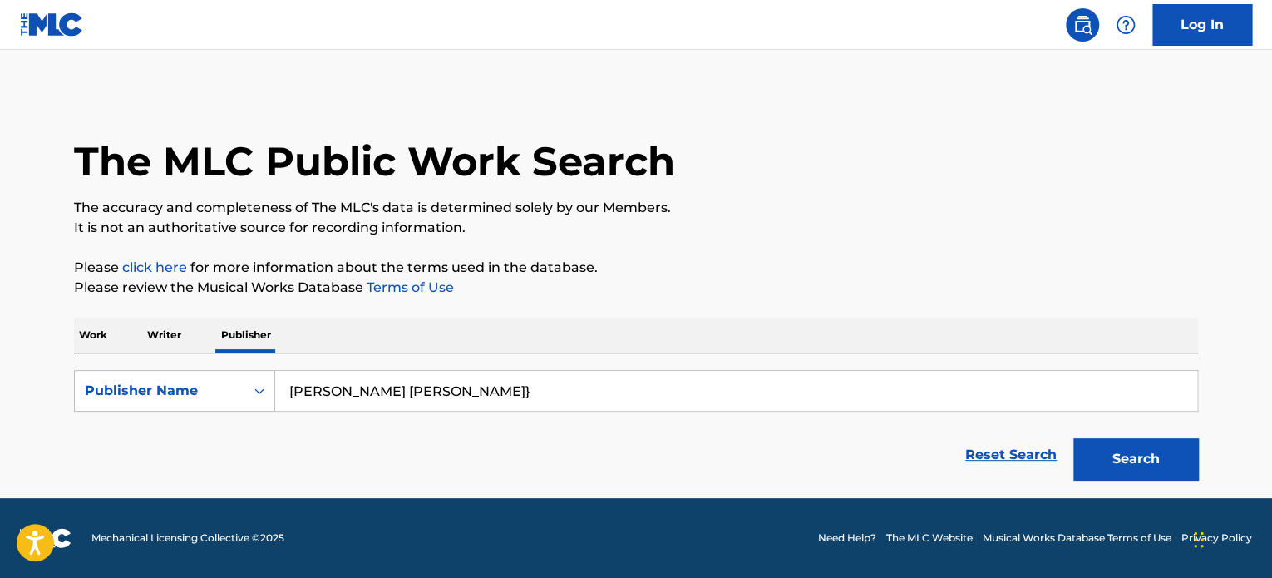
click at [1073, 438] on button "Search" at bounding box center [1135, 459] width 125 height 42
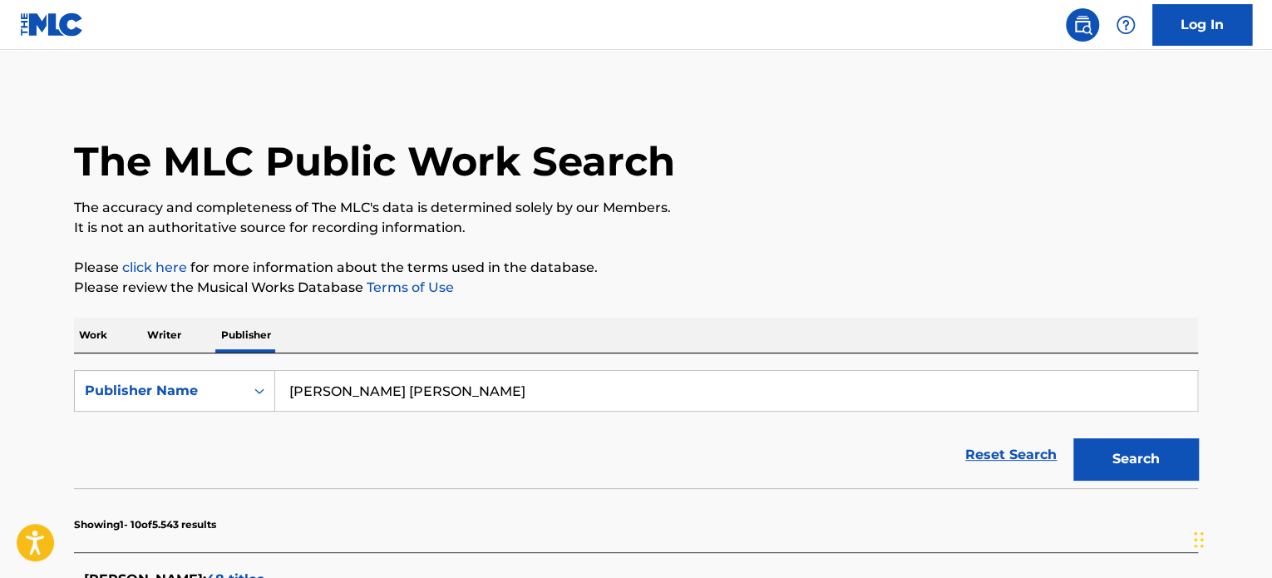
type input "[PERSON_NAME] [PERSON_NAME]"
click at [1073, 438] on button "Search" at bounding box center [1135, 459] width 125 height 42
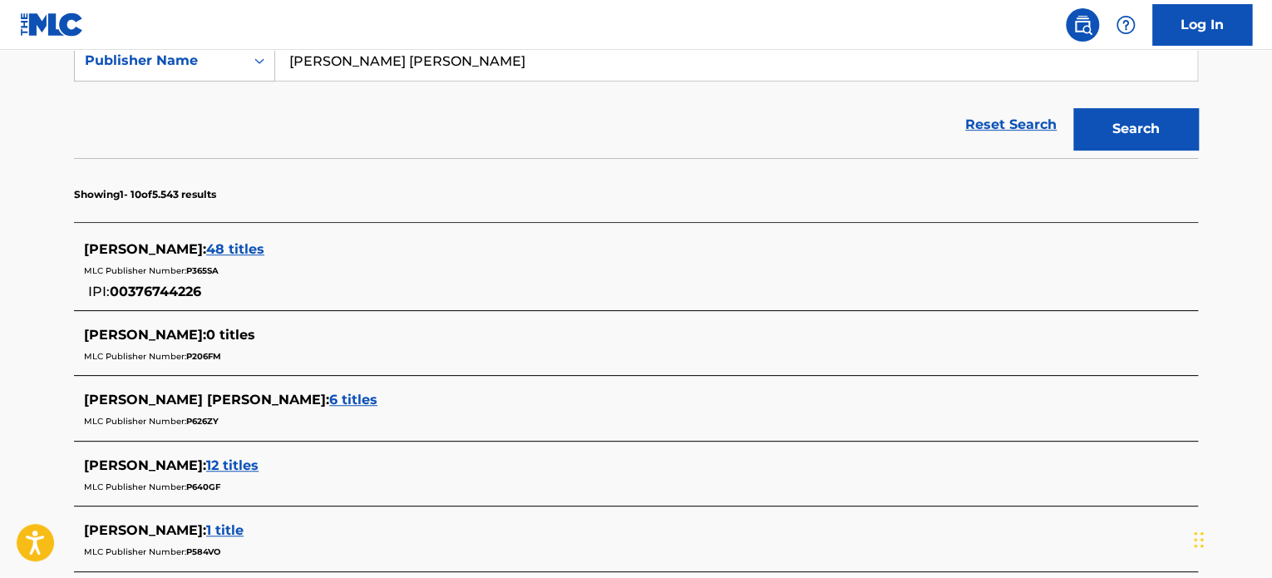
scroll to position [333, 0]
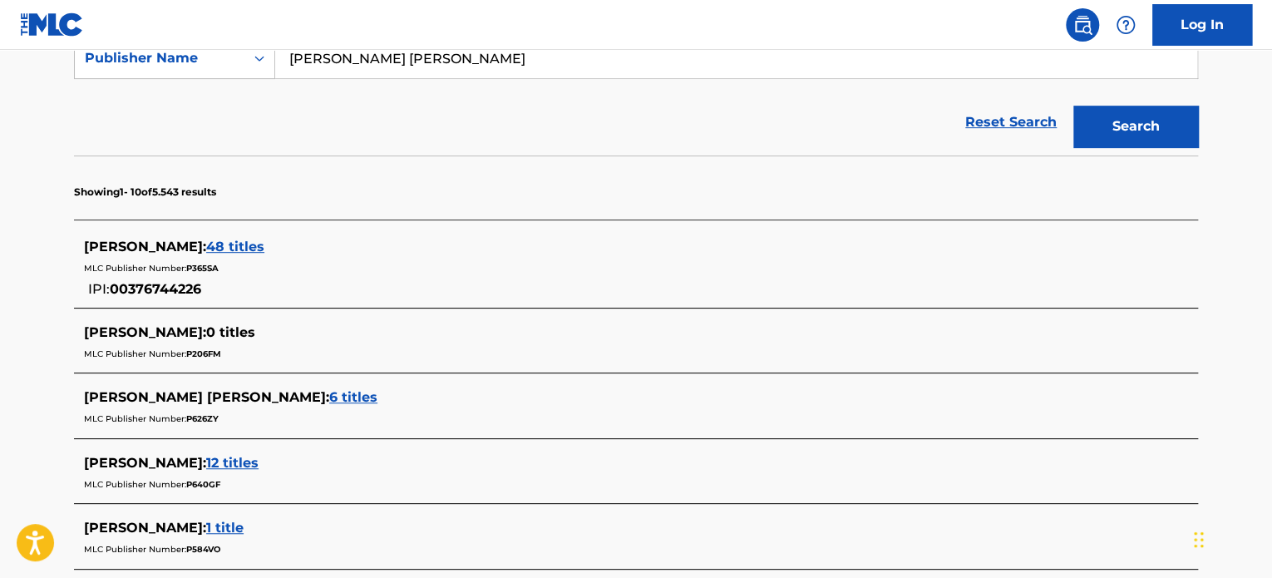
click at [183, 238] on div "[PERSON_NAME] : 48 titles" at bounding box center [614, 247] width 1061 height 20
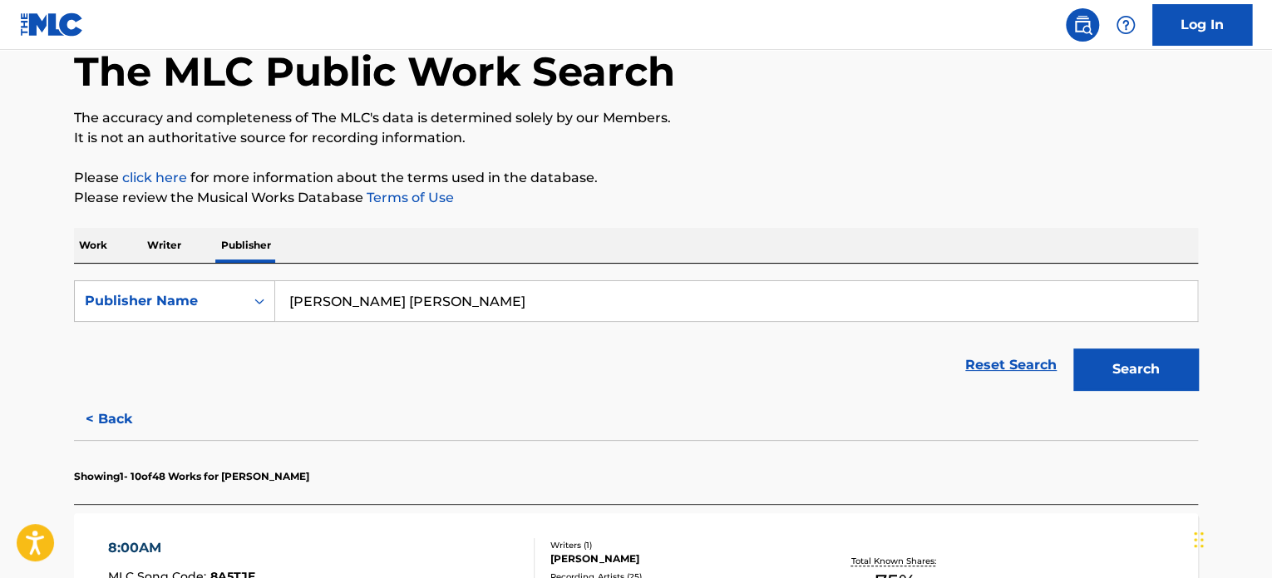
scroll to position [0, 0]
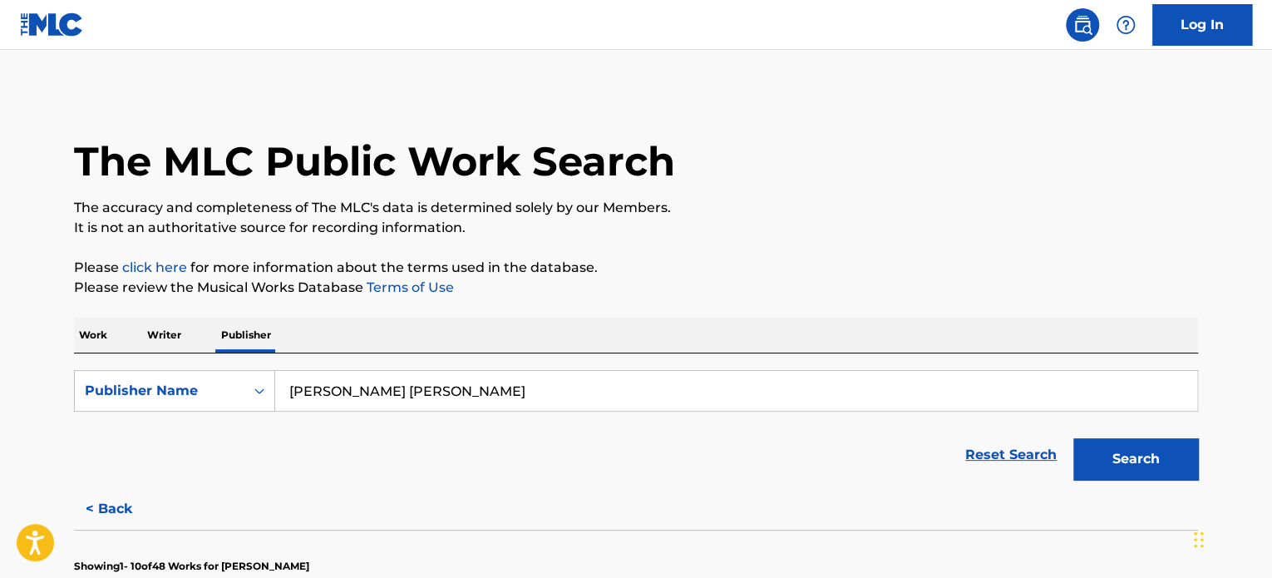
click at [163, 335] on p "Writer" at bounding box center [164, 335] width 44 height 35
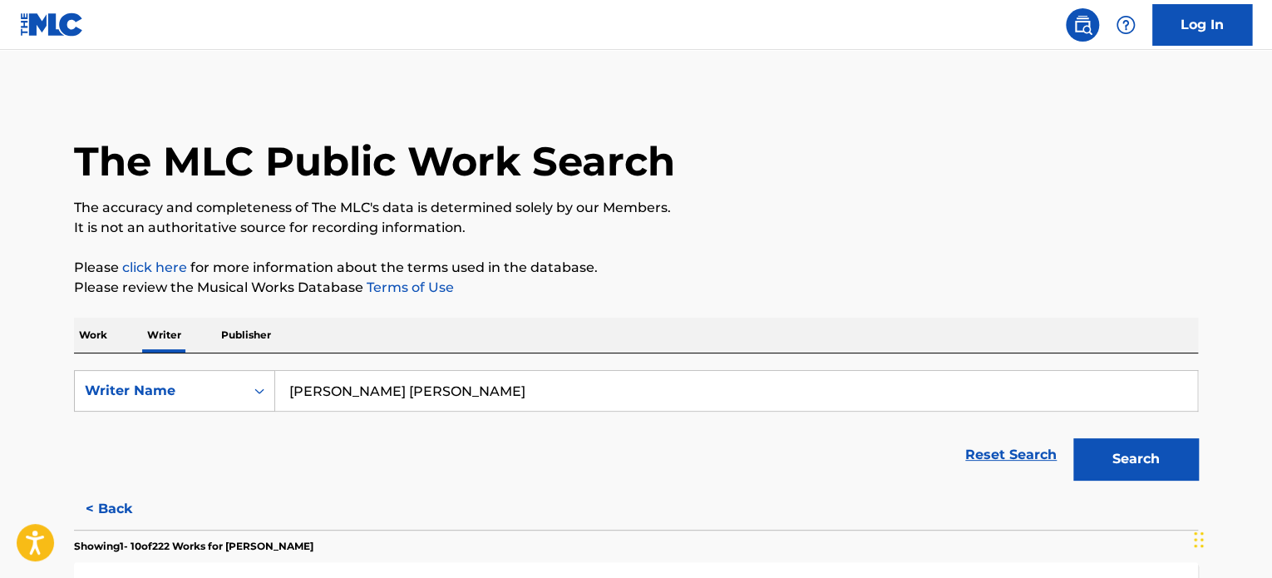
click at [1084, 443] on button "Search" at bounding box center [1135, 459] width 125 height 42
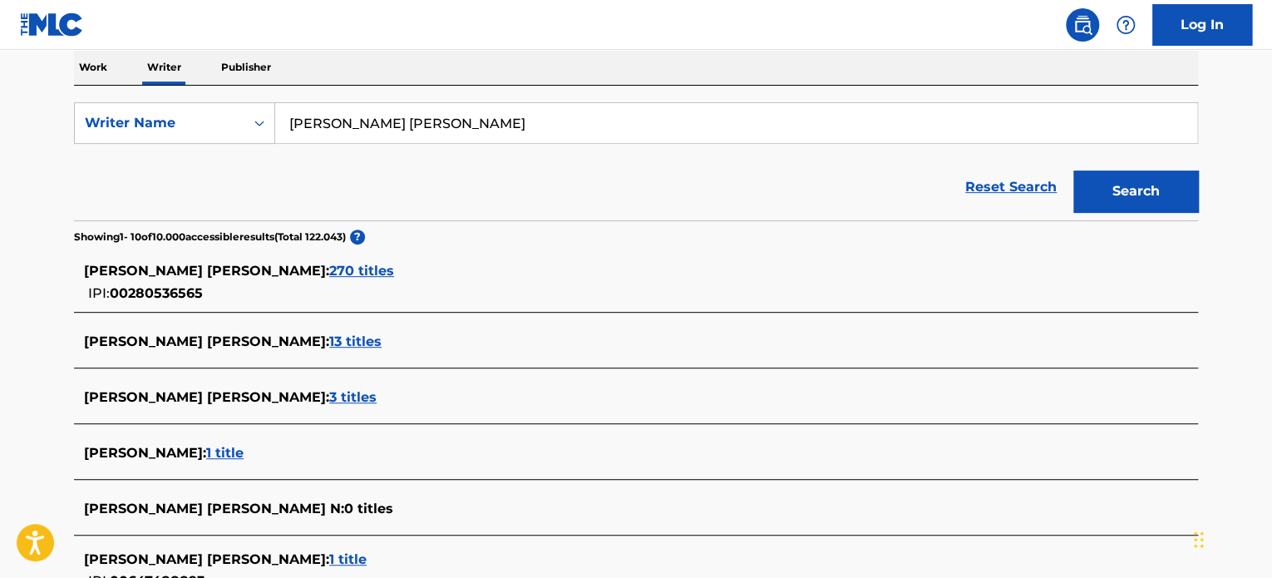
scroll to position [270, 0]
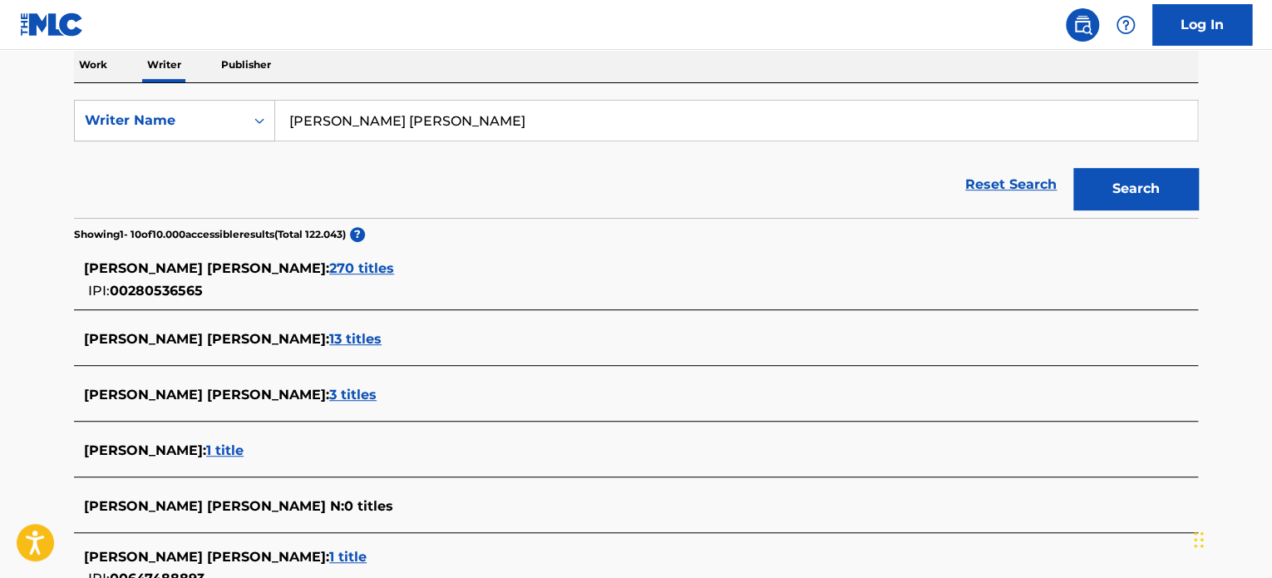
click at [306, 276] on div "[PERSON_NAME] [PERSON_NAME] : 270 titles" at bounding box center [614, 269] width 1061 height 20
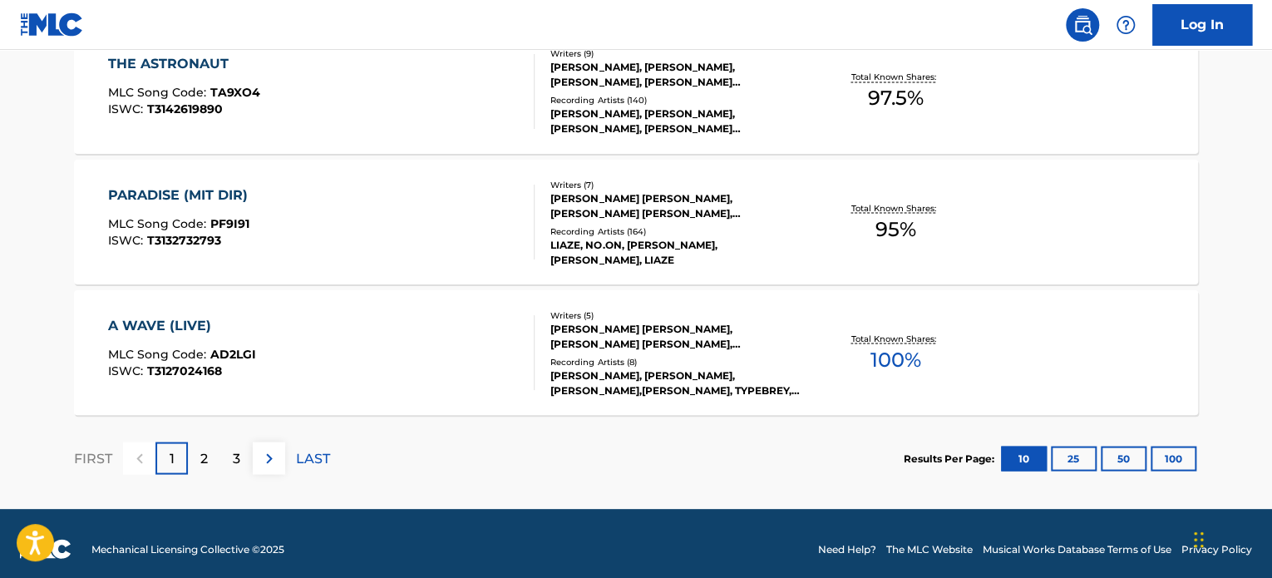
scroll to position [1456, 0]
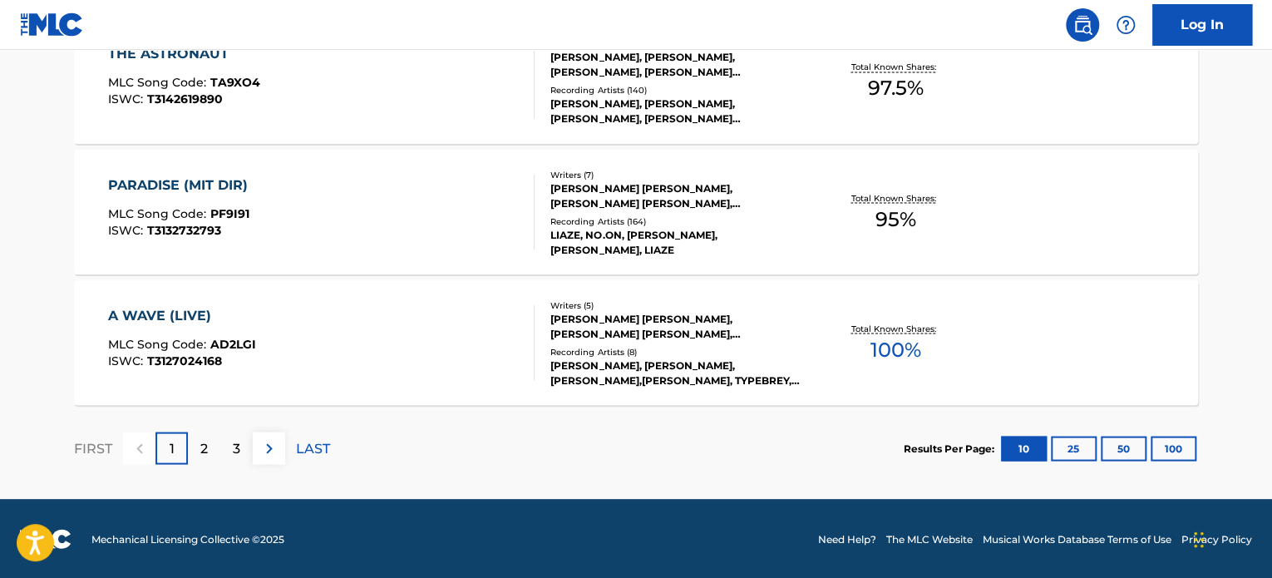
click at [195, 435] on div "2" at bounding box center [204, 447] width 32 height 32
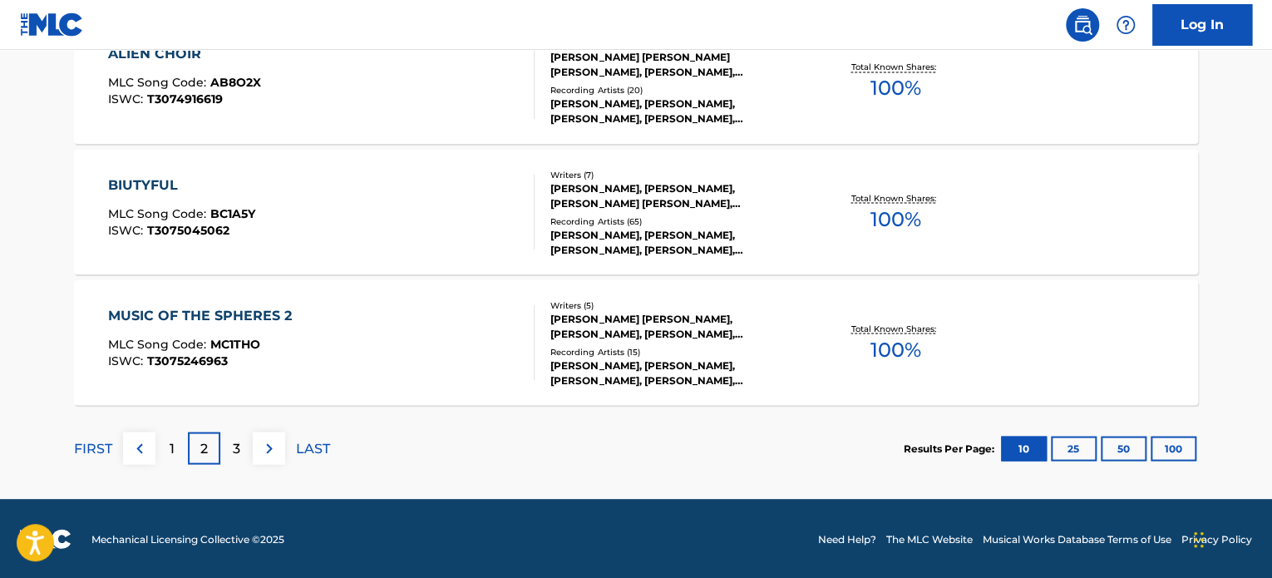
click at [233, 458] on div "3" at bounding box center [236, 447] width 32 height 32
click at [232, 450] on p "4" at bounding box center [236, 448] width 9 height 20
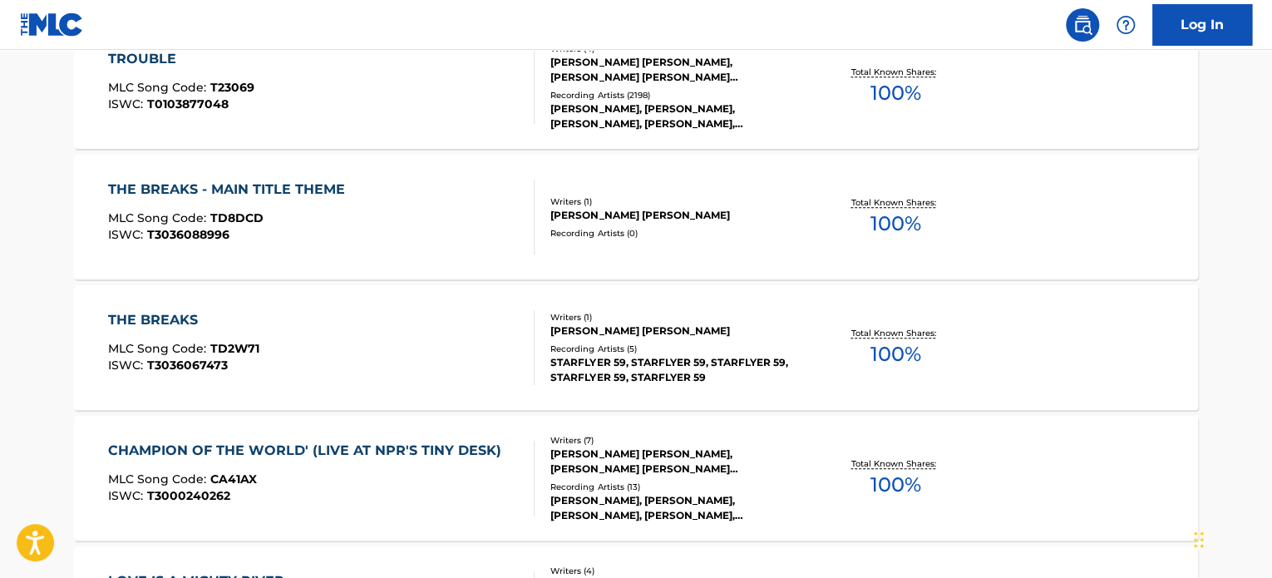
scroll to position [459, 0]
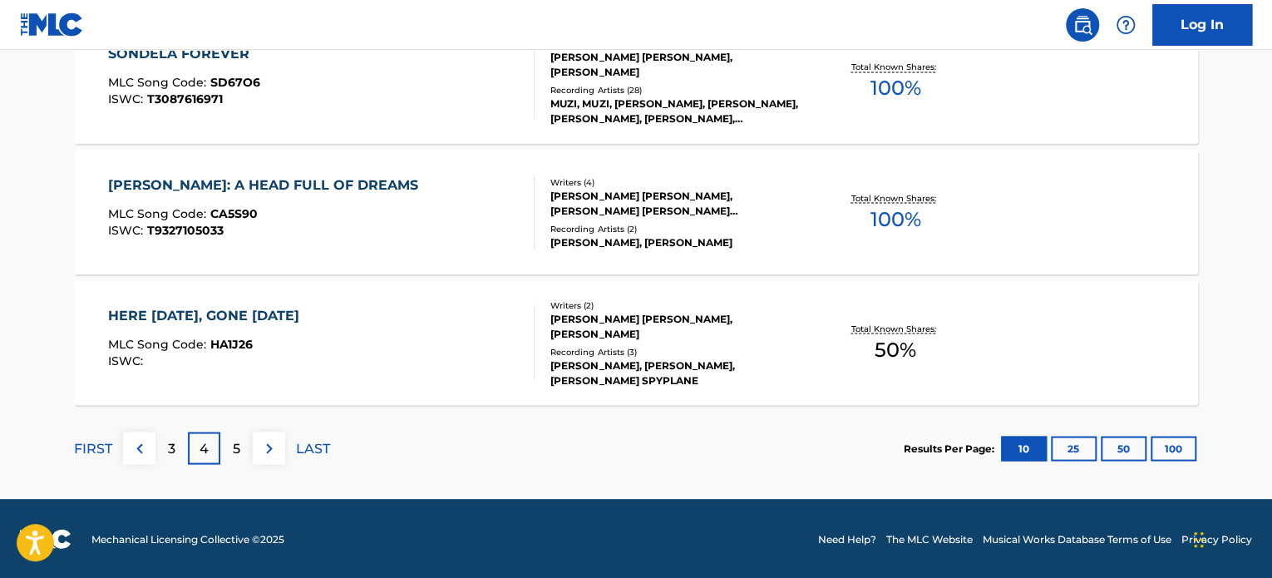
click at [233, 450] on p "5" at bounding box center [236, 448] width 7 height 20
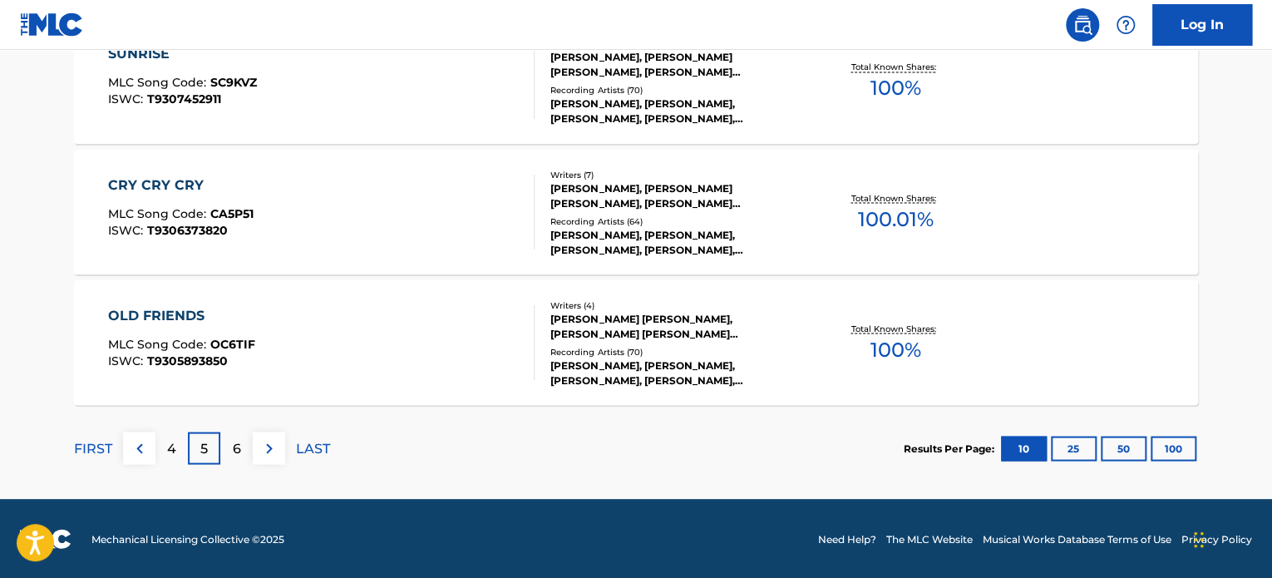
click at [243, 445] on div "6" at bounding box center [236, 447] width 32 height 32
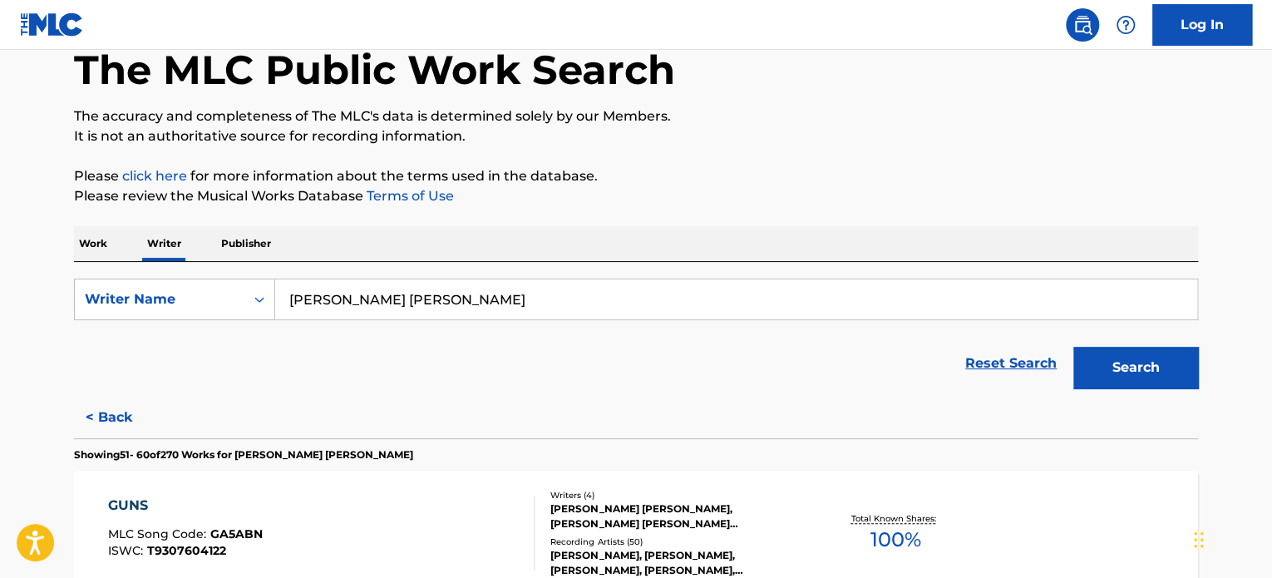
scroll to position [1456, 0]
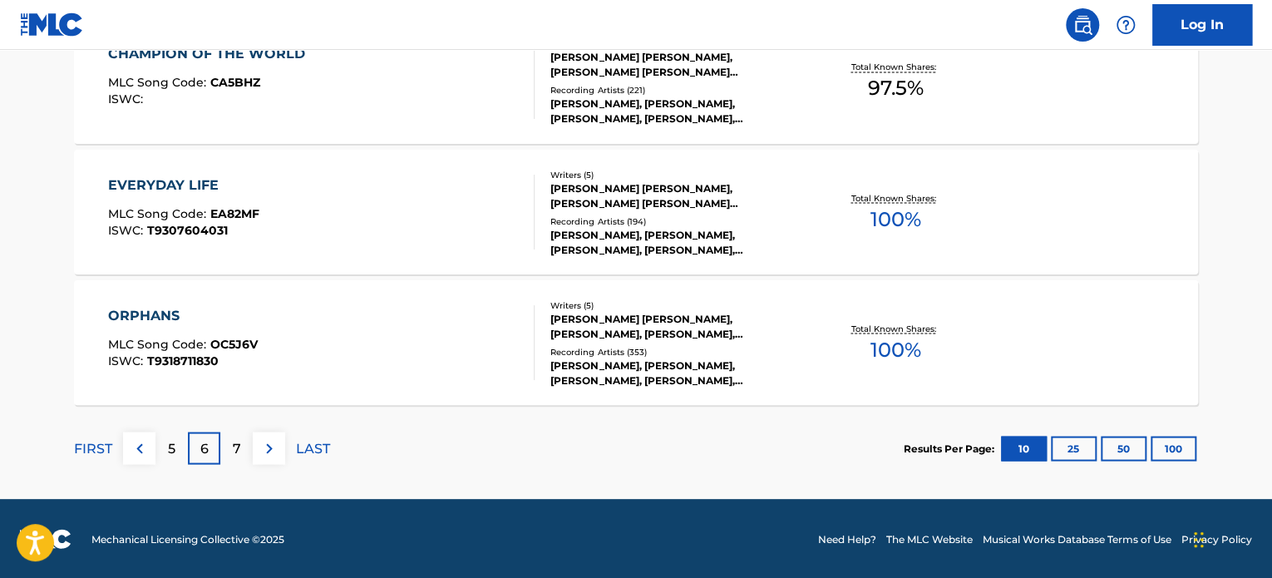
click at [243, 445] on div "7" at bounding box center [236, 447] width 32 height 32
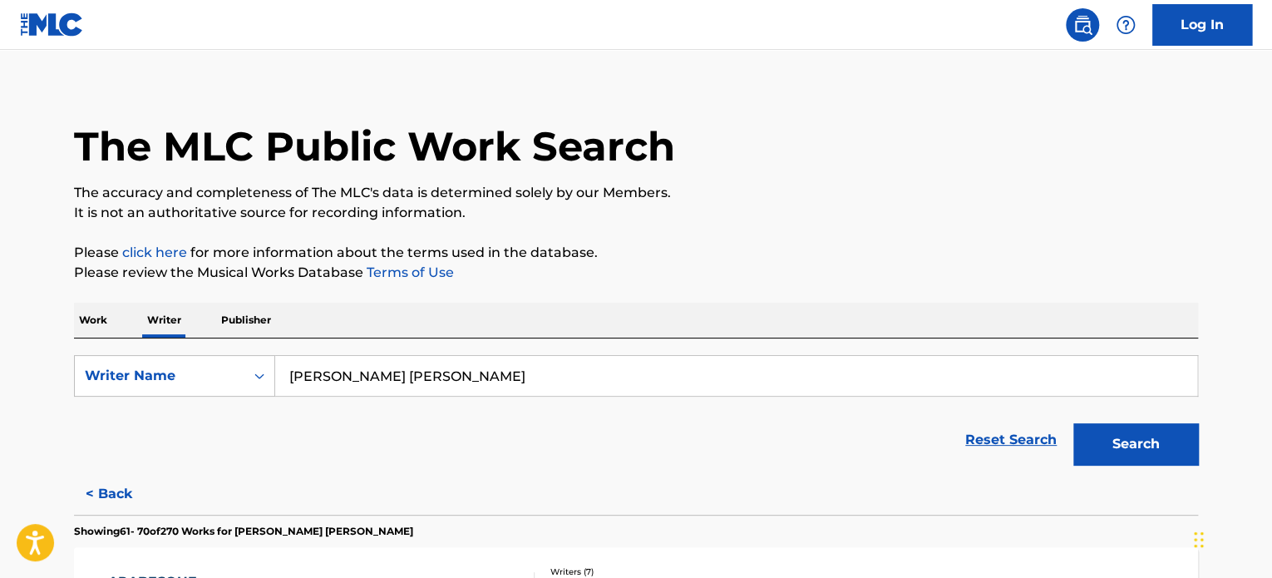
scroll to position [0, 0]
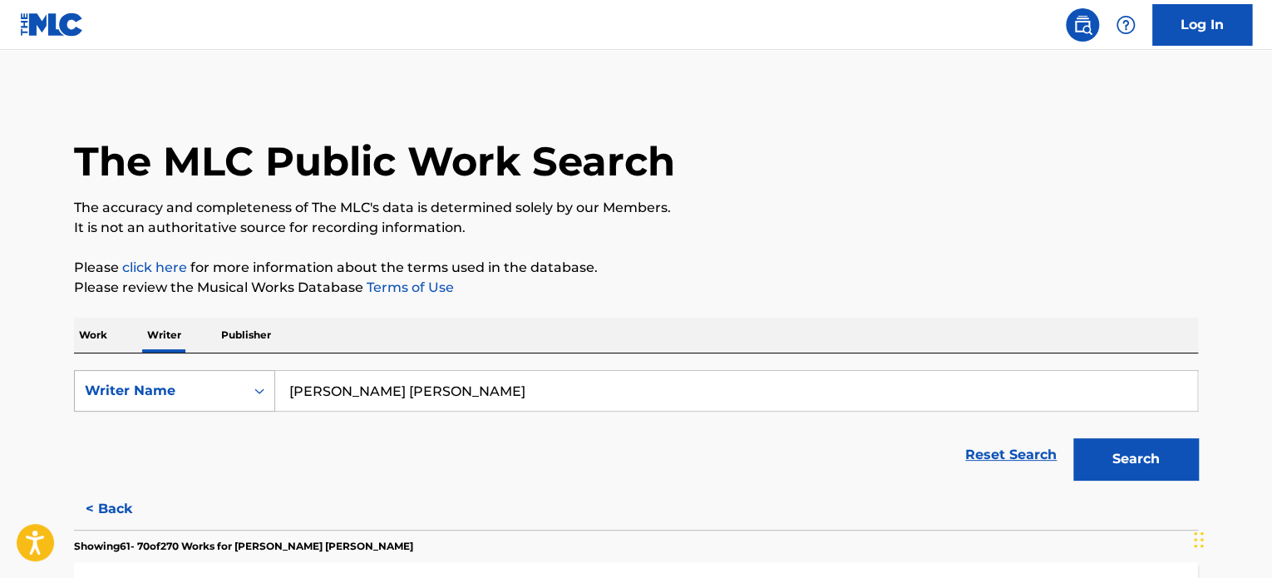
click at [244, 387] on div "Search Form" at bounding box center [259, 391] width 30 height 40
click at [108, 337] on p "Work" at bounding box center [93, 335] width 38 height 35
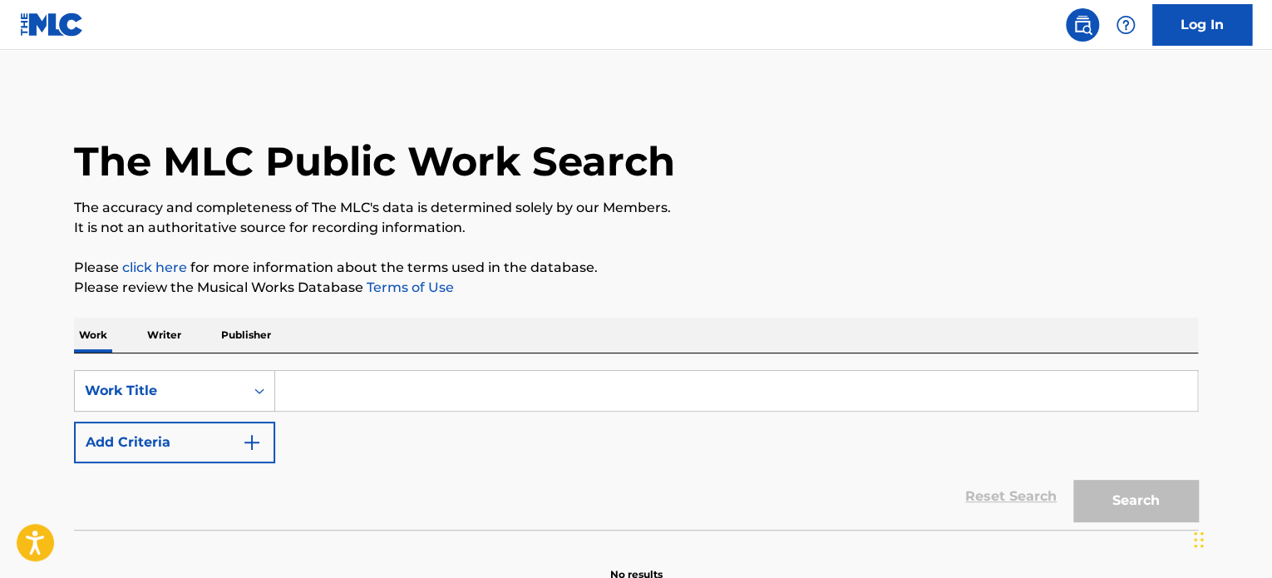
click at [239, 431] on button "Add Criteria" at bounding box center [174, 442] width 201 height 42
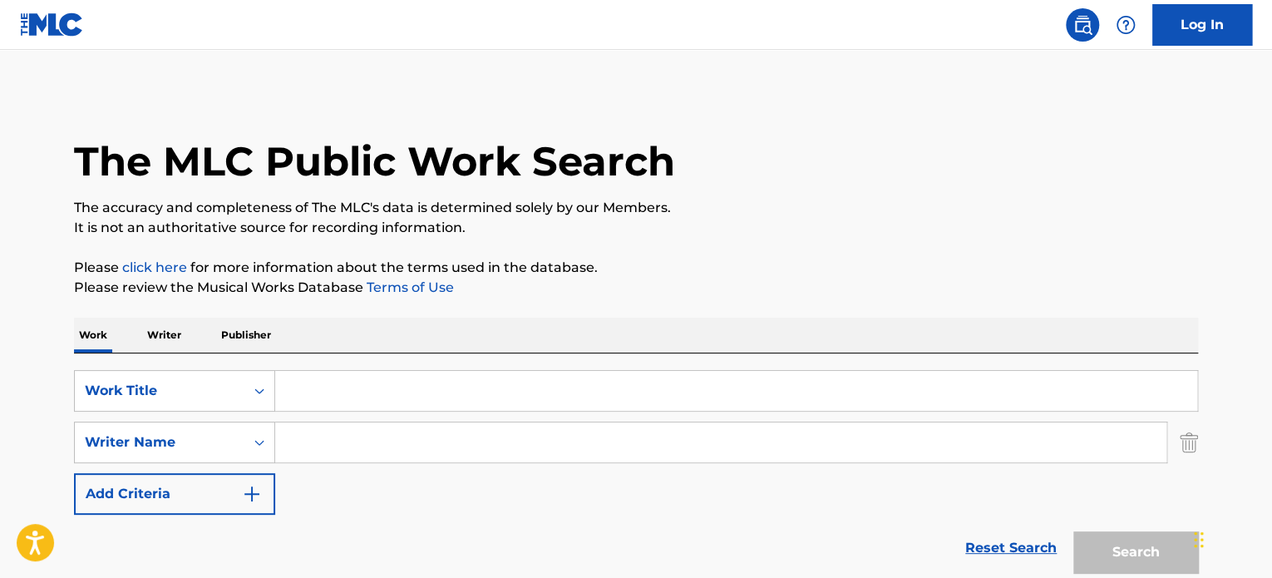
paste input "[PERSON_NAME] [PERSON_NAME]"
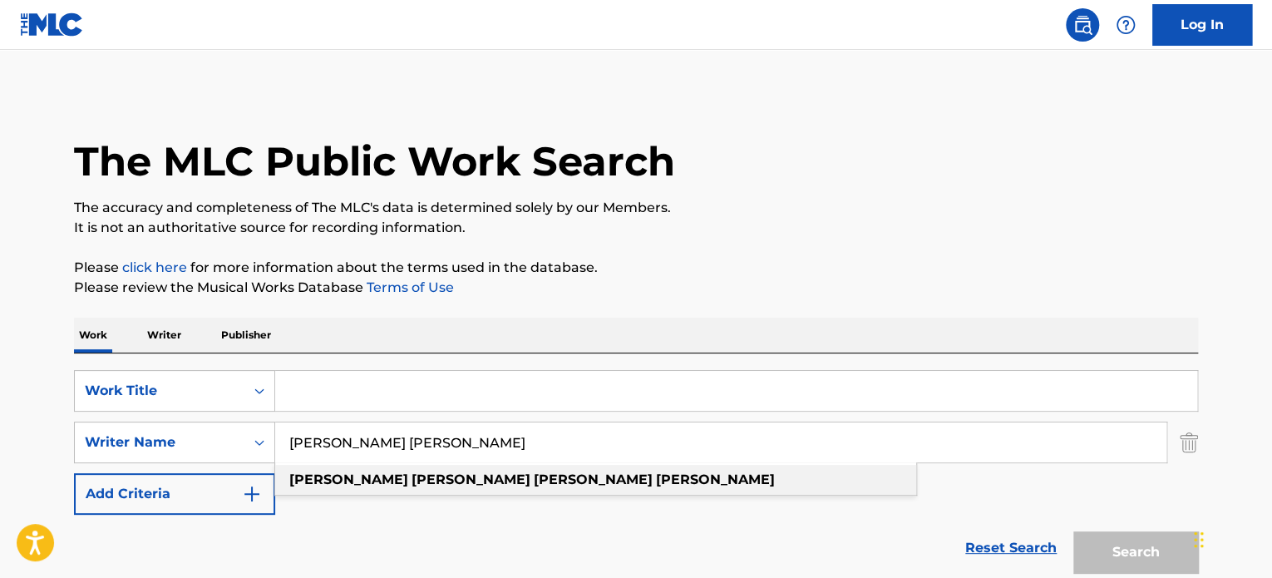
click at [656, 472] on strong "[PERSON_NAME]" at bounding box center [715, 479] width 119 height 16
type input "[PERSON_NAME] [PERSON_NAME]"
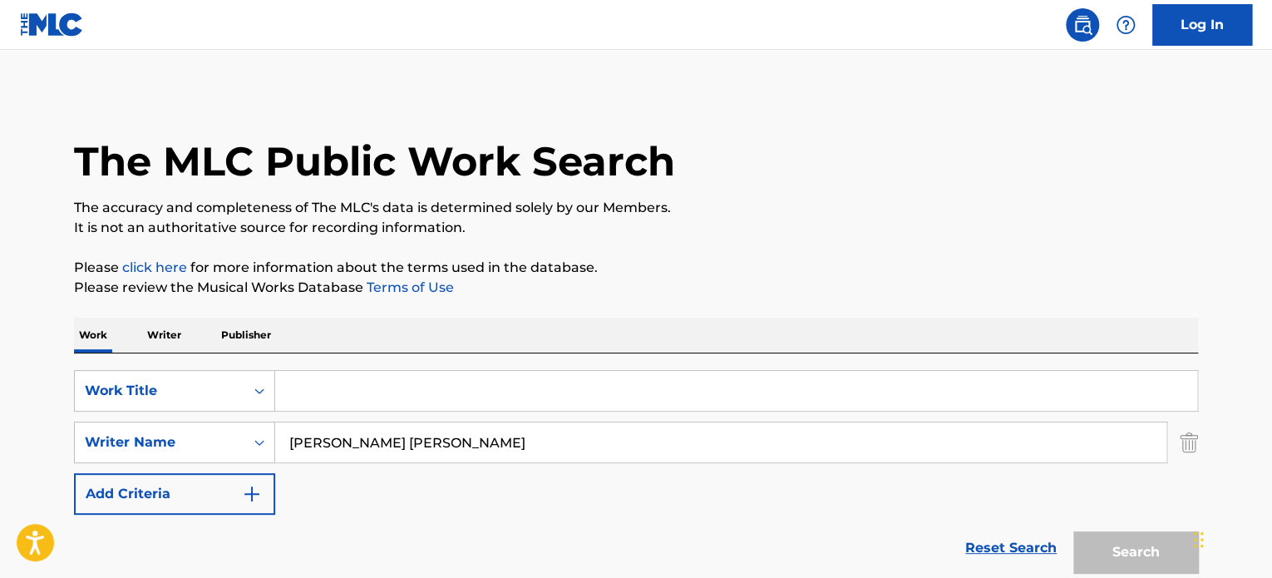
click at [416, 386] on input "Search Form" at bounding box center [736, 391] width 922 height 40
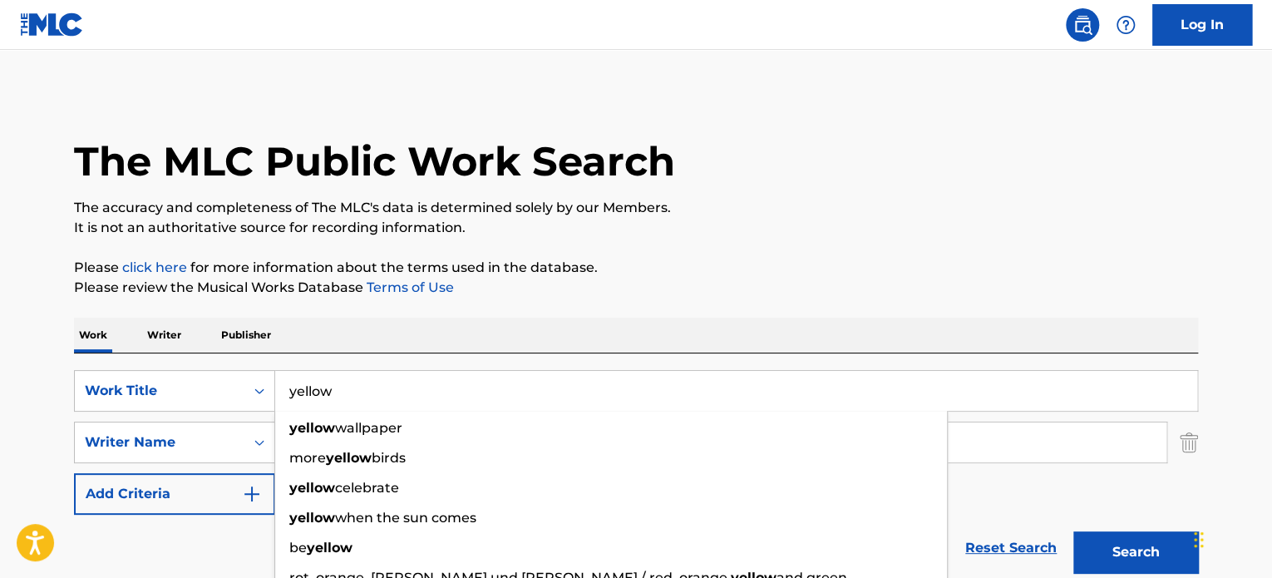
type input "yellow"
click at [1121, 552] on button "Search" at bounding box center [1135, 552] width 125 height 42
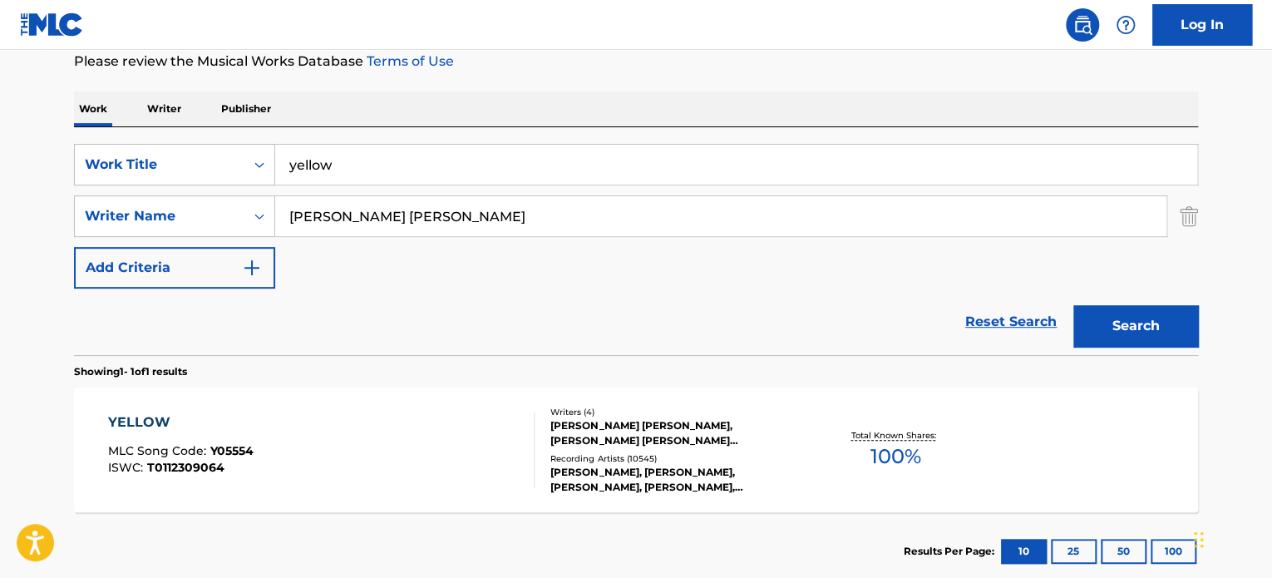
scroll to position [249, 0]
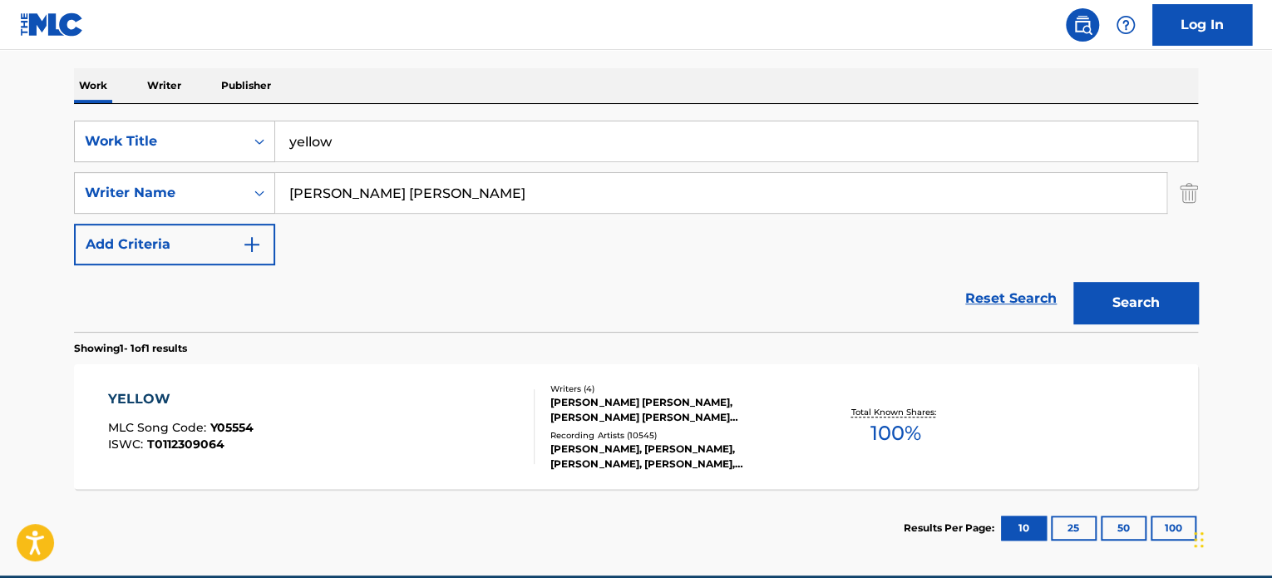
click at [914, 431] on span "100 %" at bounding box center [895, 433] width 51 height 30
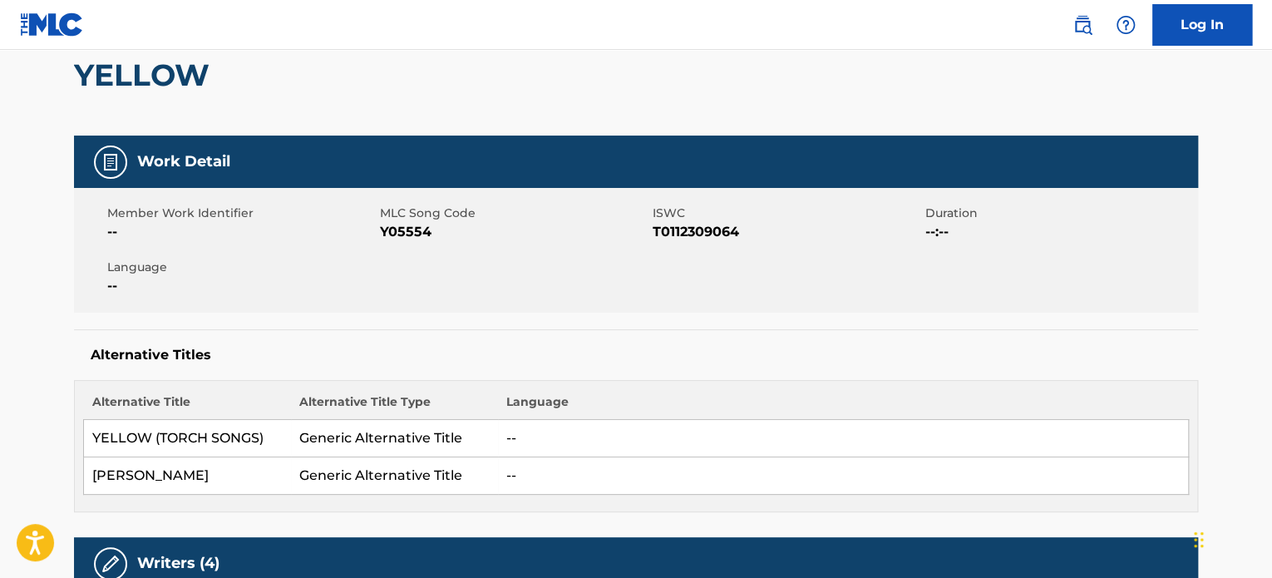
scroll to position [166, 0]
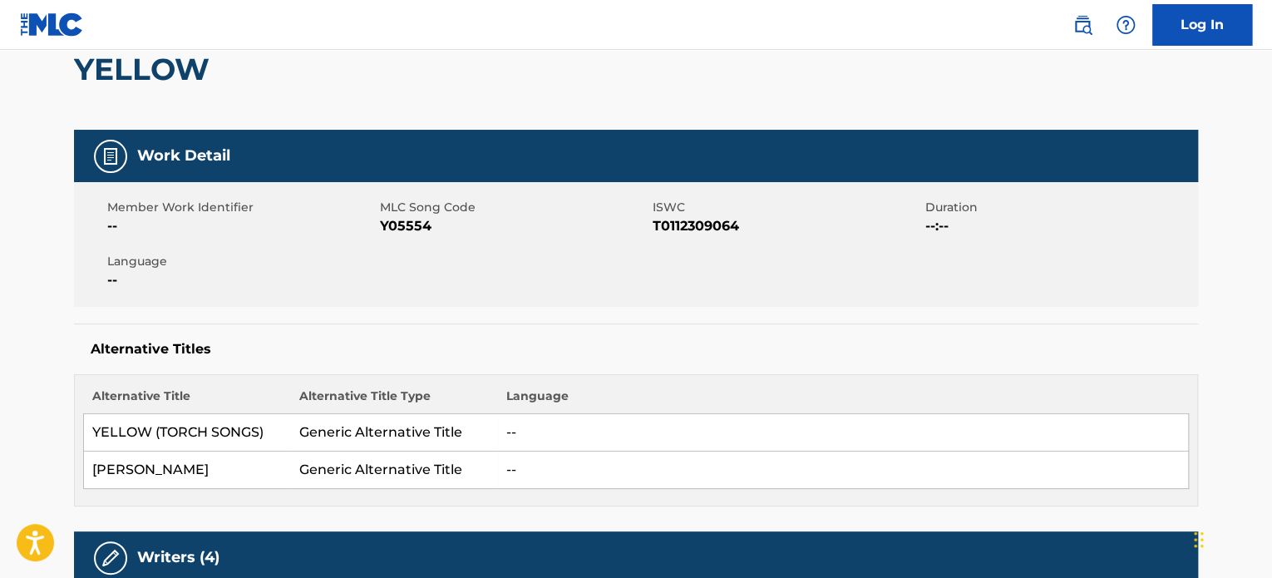
click at [119, 156] on img at bounding box center [111, 156] width 20 height 20
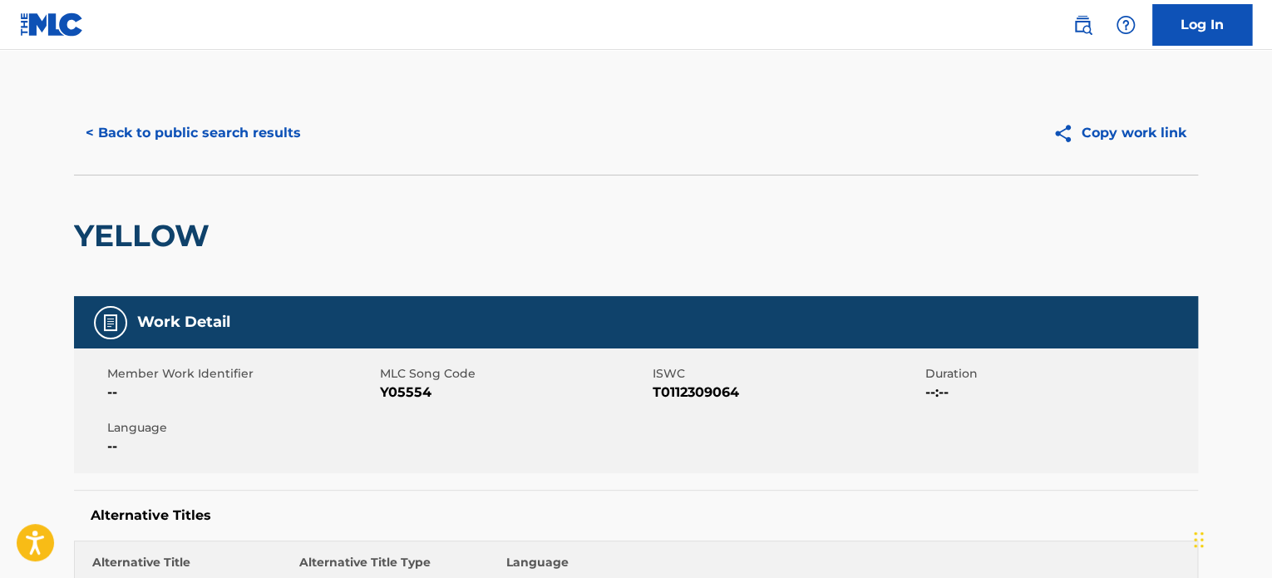
scroll to position [0, 0]
click at [288, 122] on button "< Back to public search results" at bounding box center [193, 133] width 239 height 42
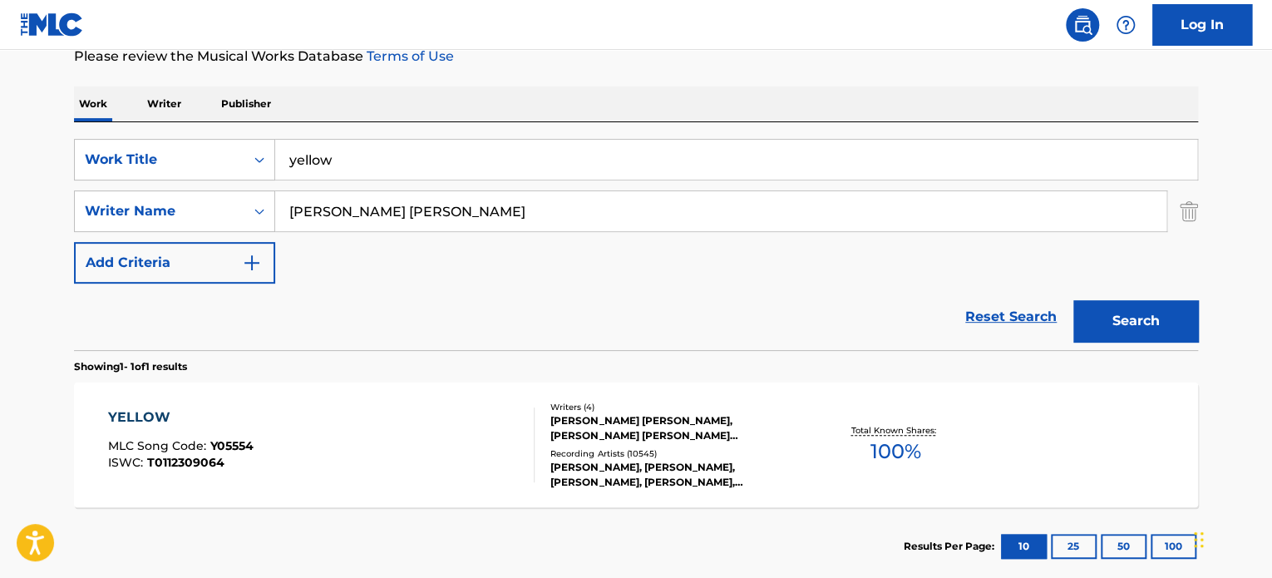
click at [471, 187] on div "SearchWithCriteria995db82b-4597-411c-8b2e-3f944179d381 Work Title yellow Search…" at bounding box center [636, 211] width 1124 height 145
